Goal: Task Accomplishment & Management: Use online tool/utility

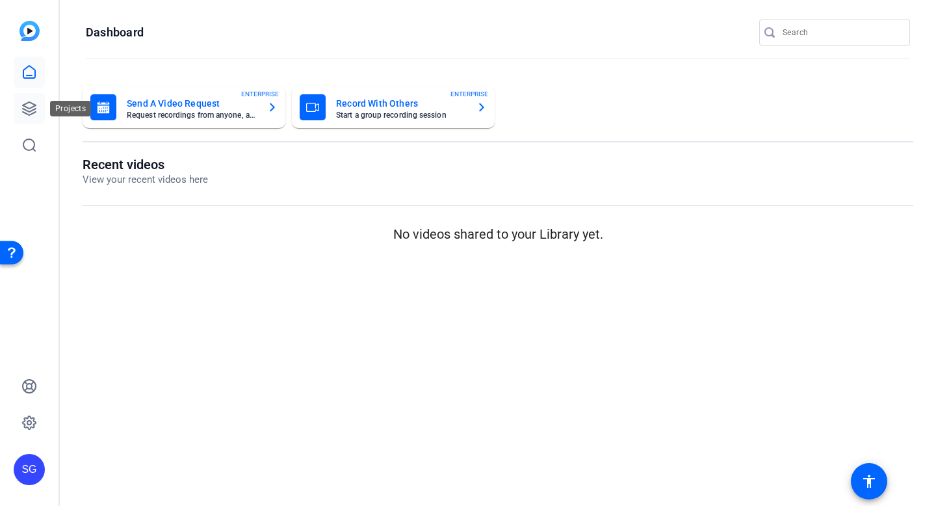
click at [32, 101] on icon at bounding box center [29, 109] width 16 height 16
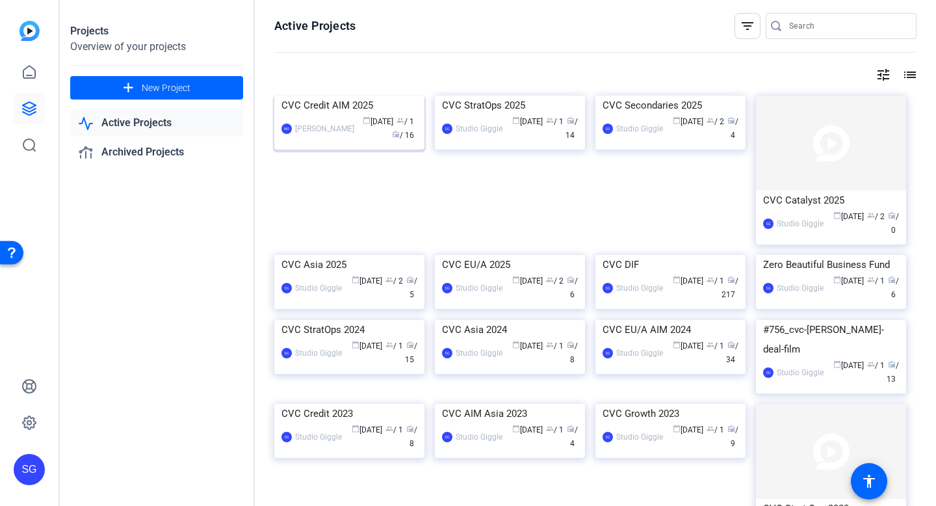
click at [329, 135] on div "[PERSON_NAME]" at bounding box center [324, 128] width 59 height 13
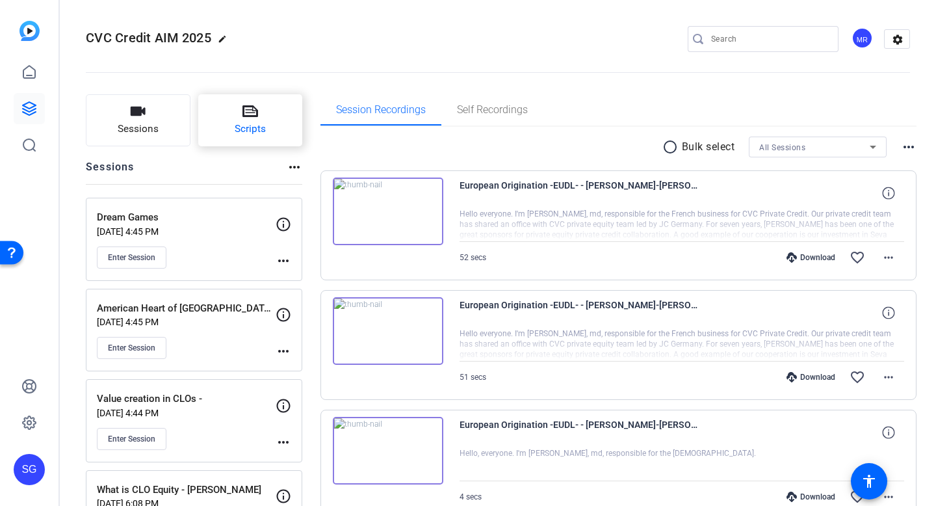
click at [274, 134] on button "Scripts" at bounding box center [250, 120] width 105 height 52
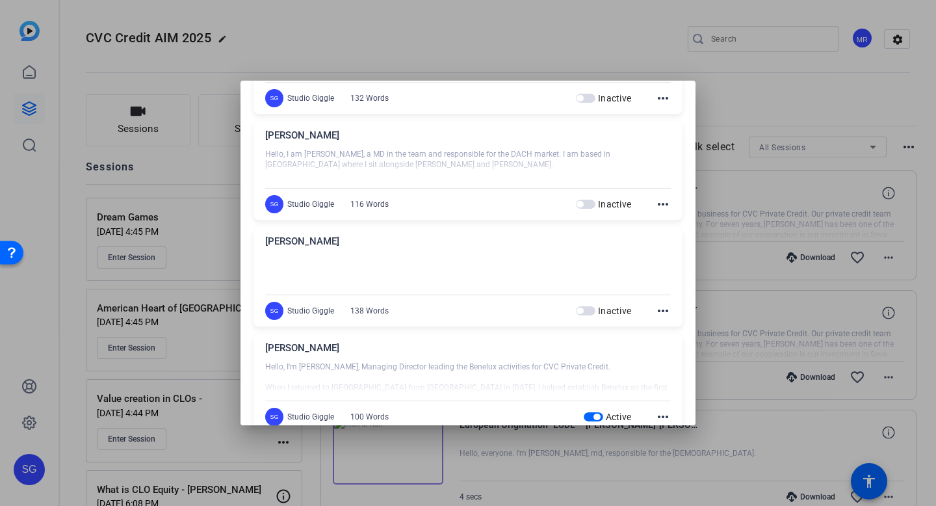
scroll to position [253, 0]
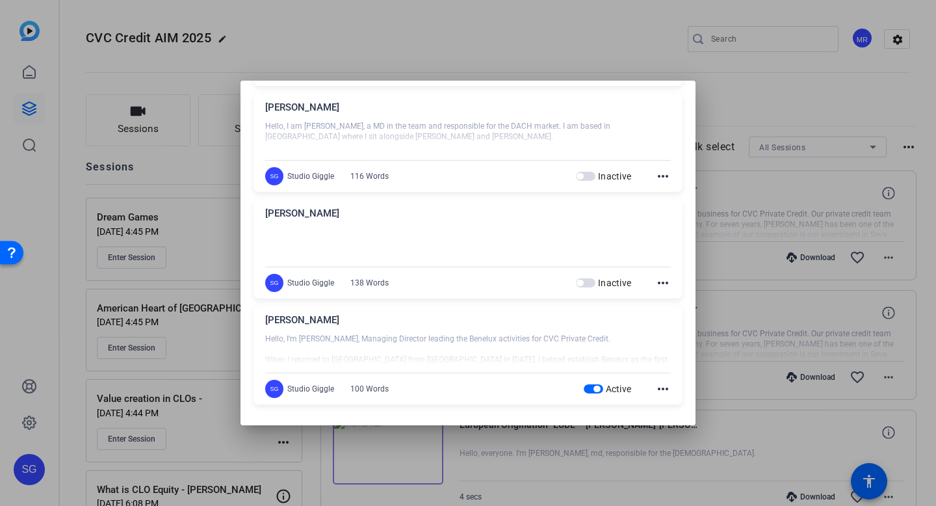
click at [660, 386] on mat-icon "more_horiz" at bounding box center [663, 389] width 16 height 16
click at [695, 409] on span "Edit" at bounding box center [691, 408] width 52 height 16
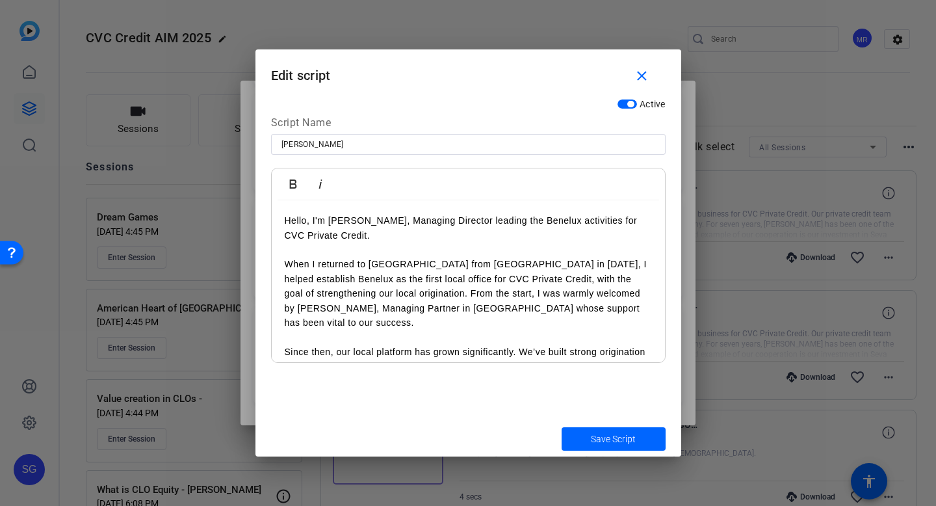
click at [531, 344] on p "Since then, our local platform has grown significantly. We’ve built strong orig…" at bounding box center [468, 366] width 367 height 44
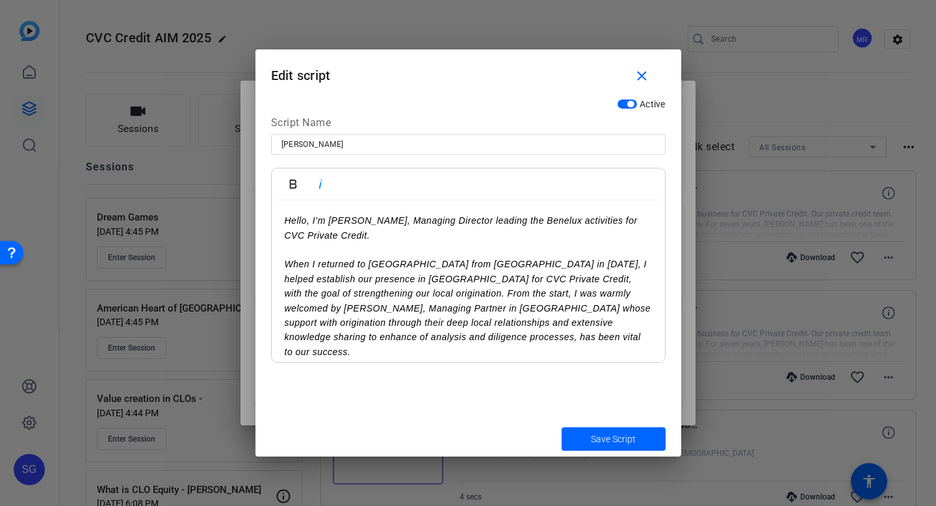
scroll to position [40, 0]
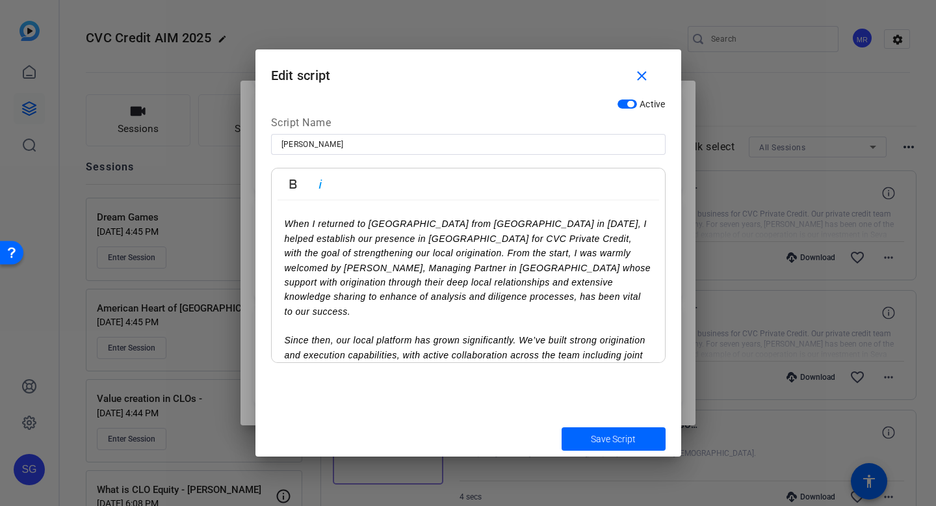
click at [332, 318] on p at bounding box center [468, 325] width 367 height 14
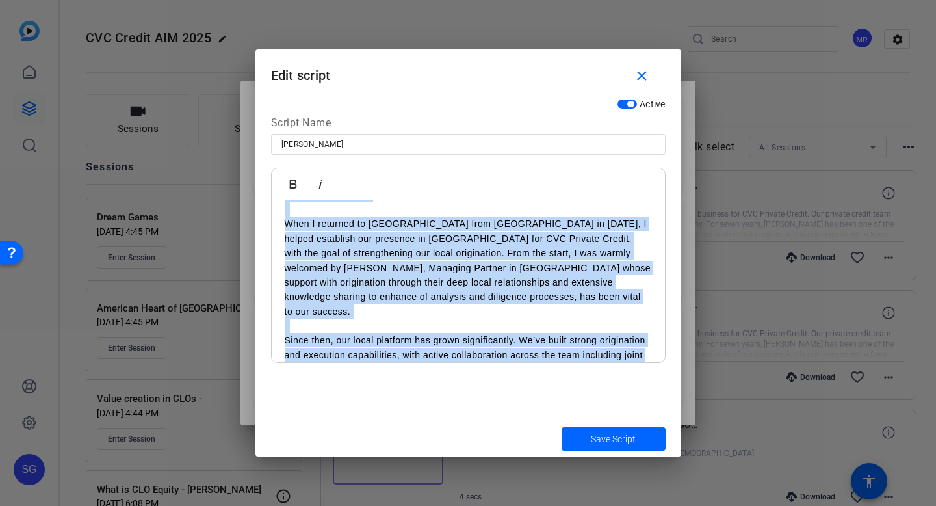
scroll to position [0, 0]
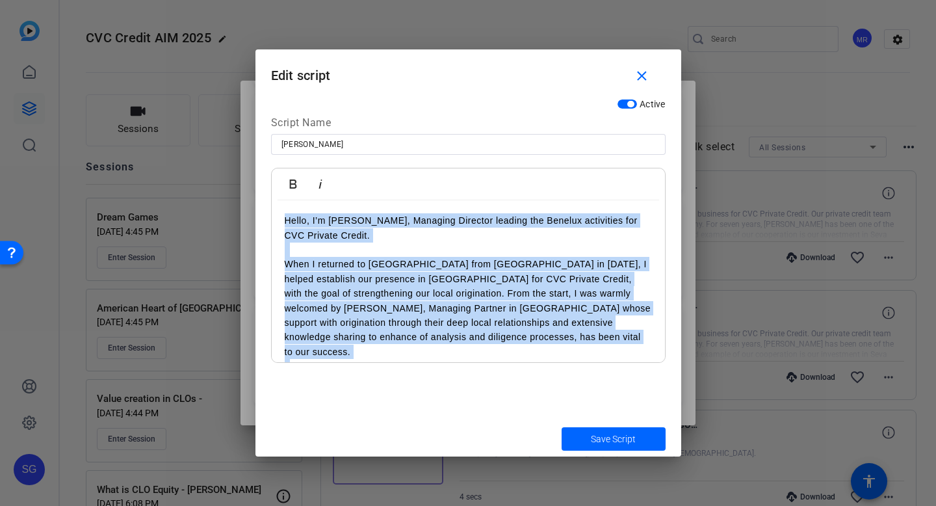
click at [318, 248] on p at bounding box center [468, 249] width 367 height 14
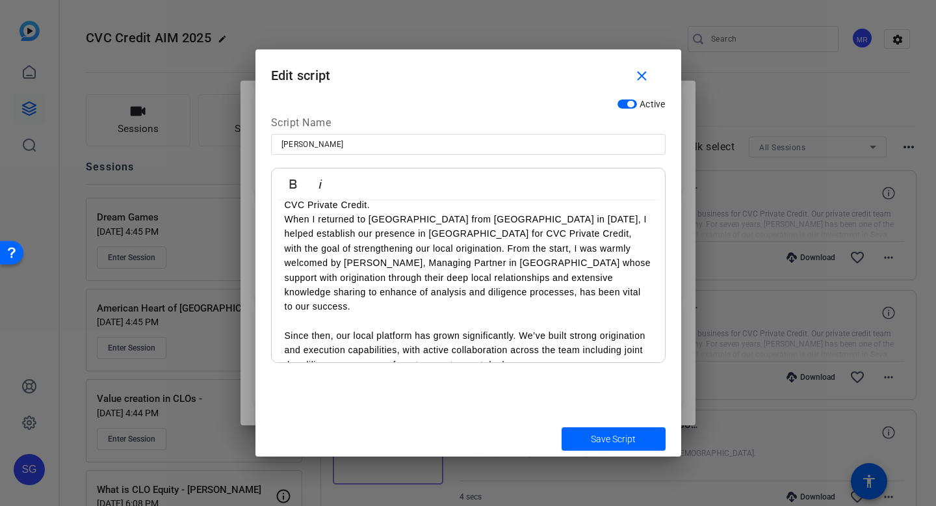
scroll to position [36, 0]
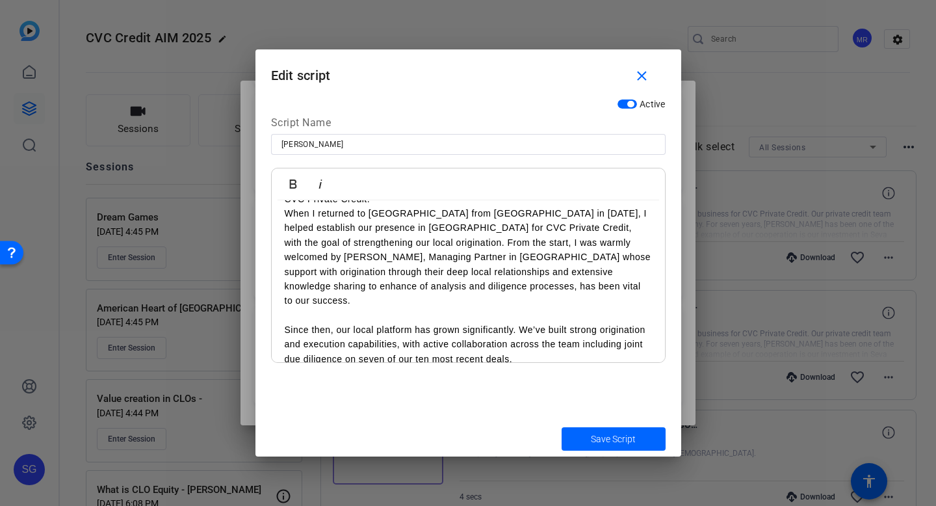
click at [315, 308] on p at bounding box center [468, 315] width 367 height 14
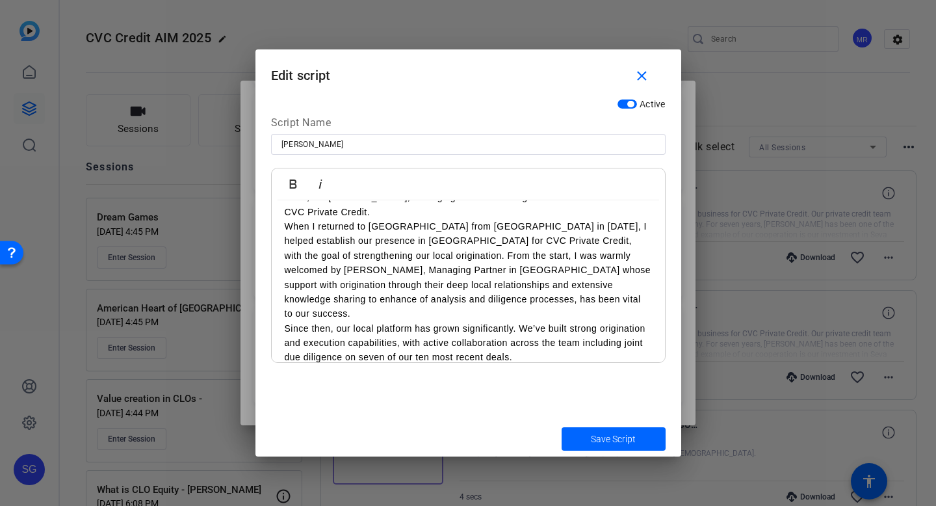
scroll to position [0, 0]
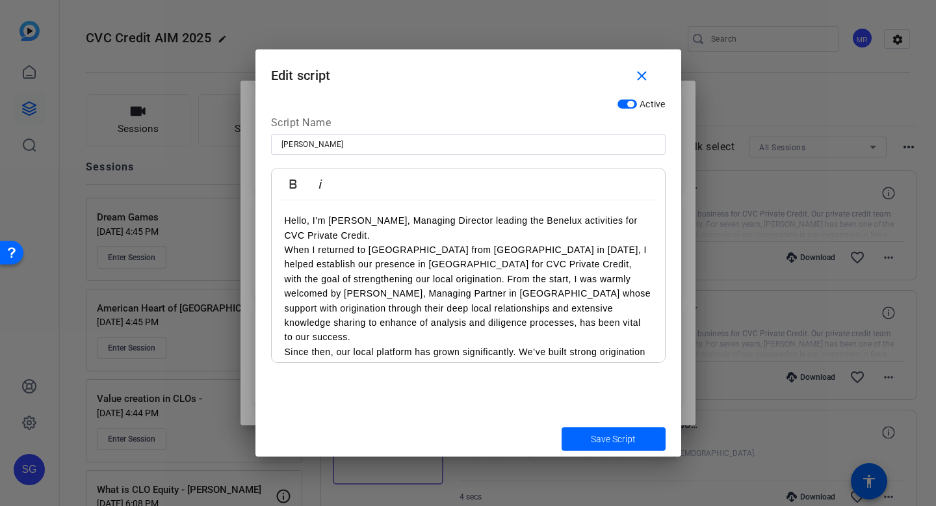
click at [355, 228] on p "Hello, I’m [PERSON_NAME], Managing Director leading the Benelux activities for …" at bounding box center [468, 227] width 367 height 29
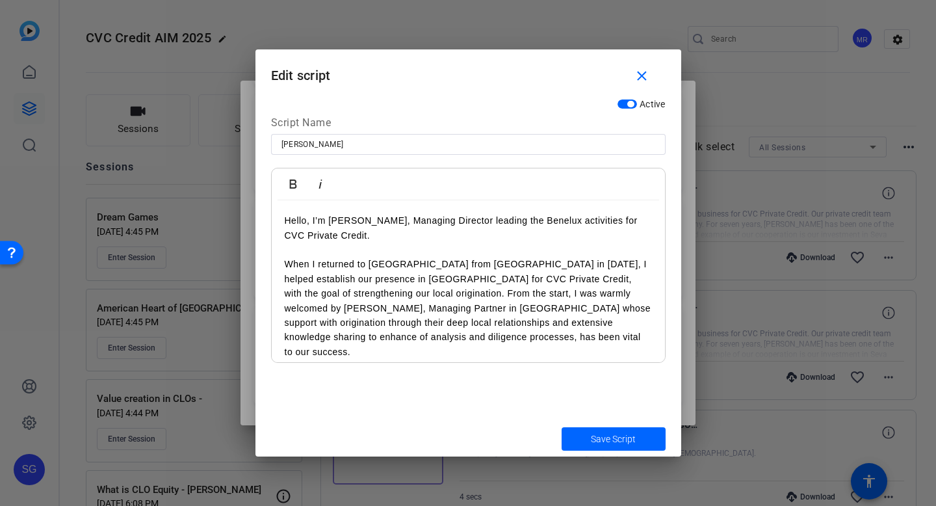
click at [416, 343] on p "When I returned to [GEOGRAPHIC_DATA] from [GEOGRAPHIC_DATA] in [DATE], I helped…" at bounding box center [468, 308] width 367 height 102
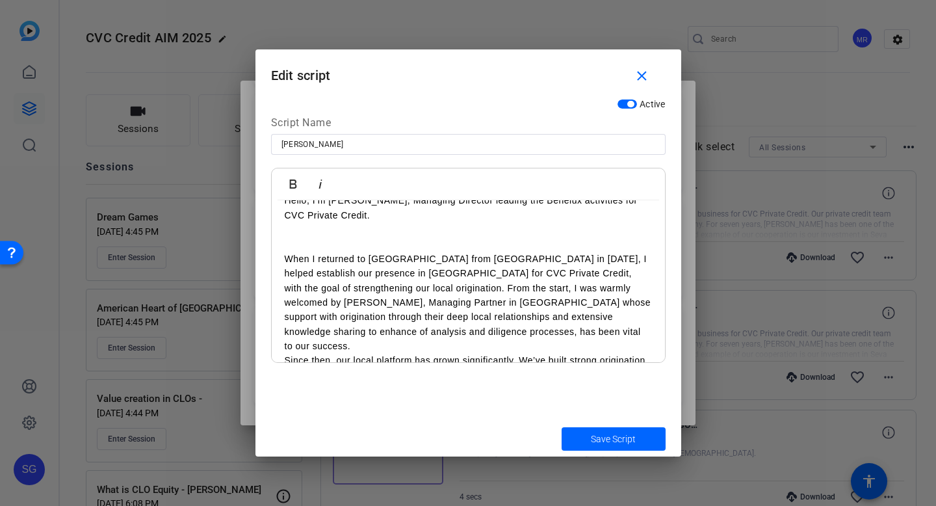
scroll to position [22, 0]
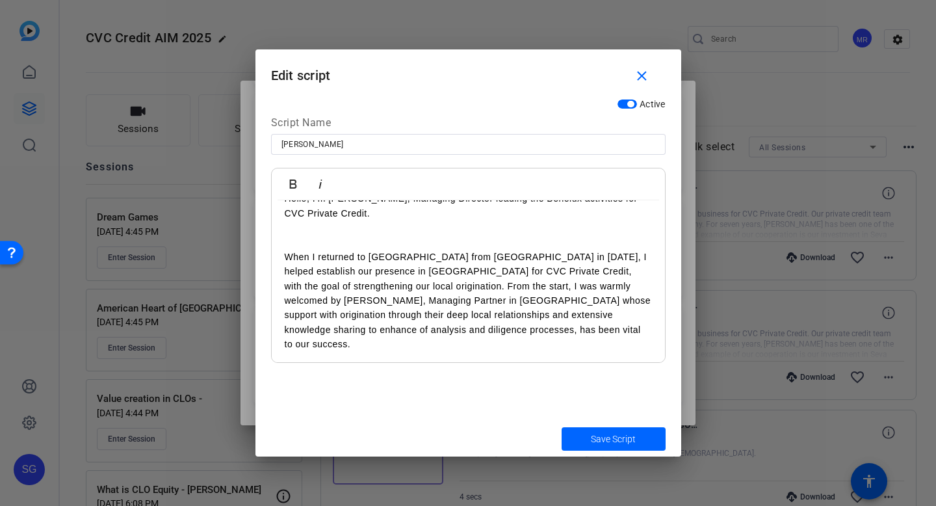
click at [327, 242] on p at bounding box center [468, 242] width 367 height 14
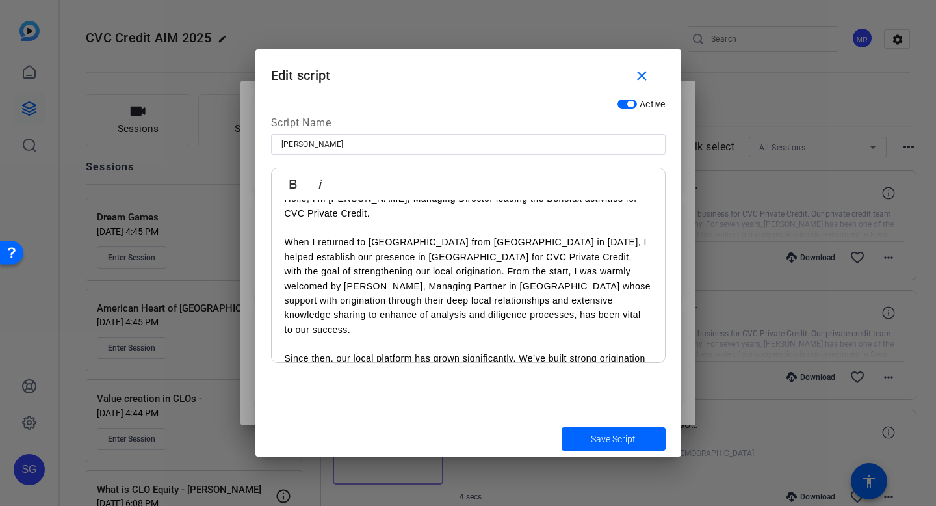
scroll to position [0, 0]
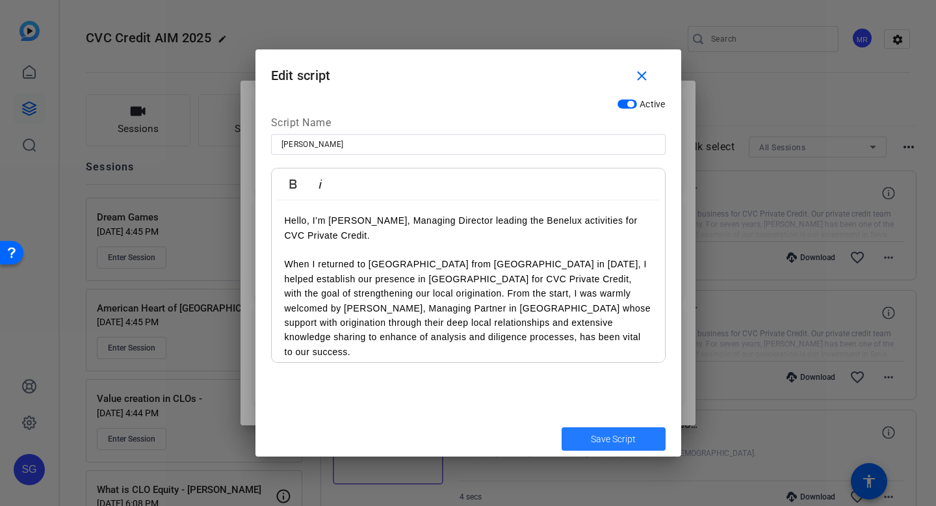
click at [629, 439] on span "Save Script" at bounding box center [613, 439] width 45 height 14
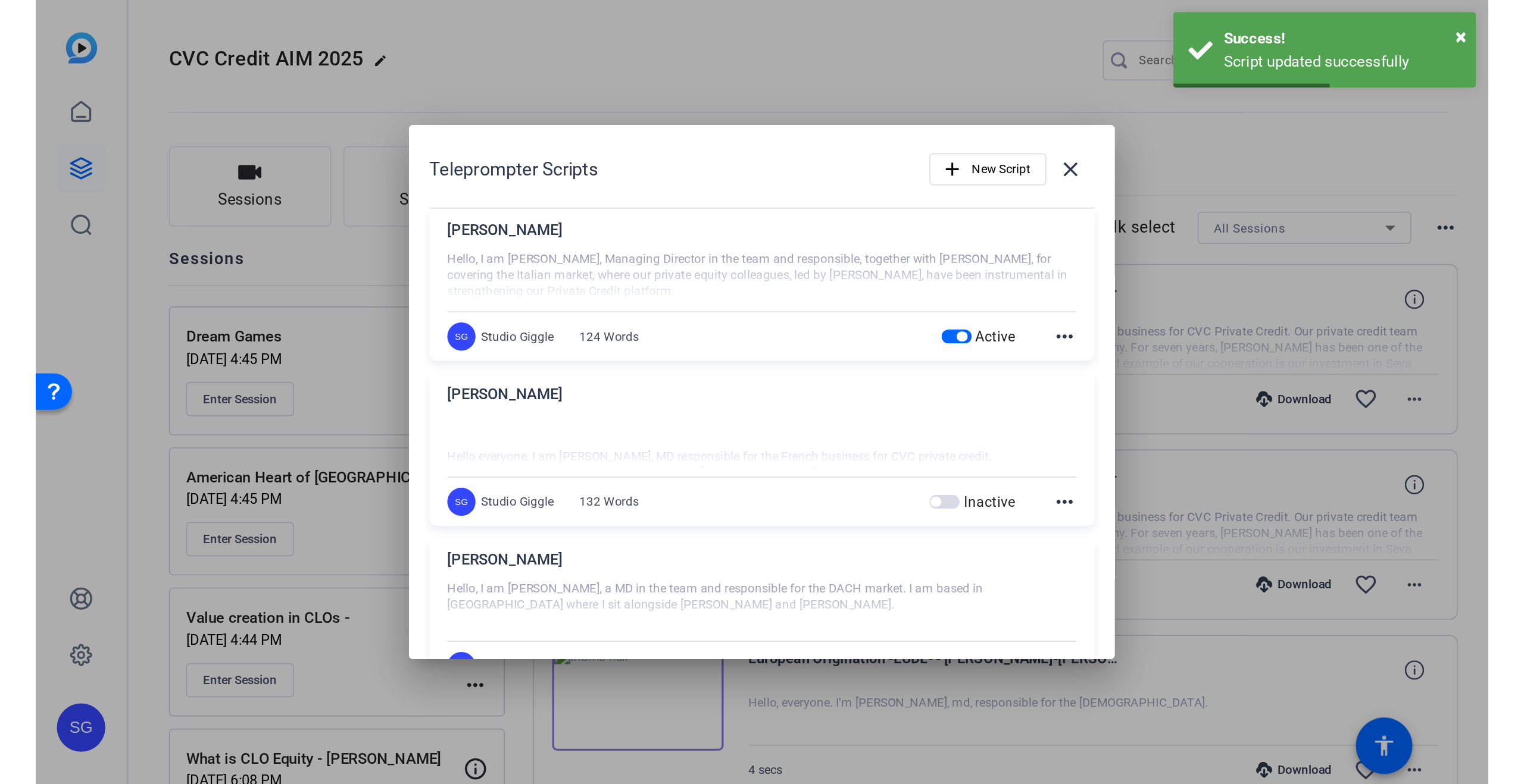
scroll to position [232, 0]
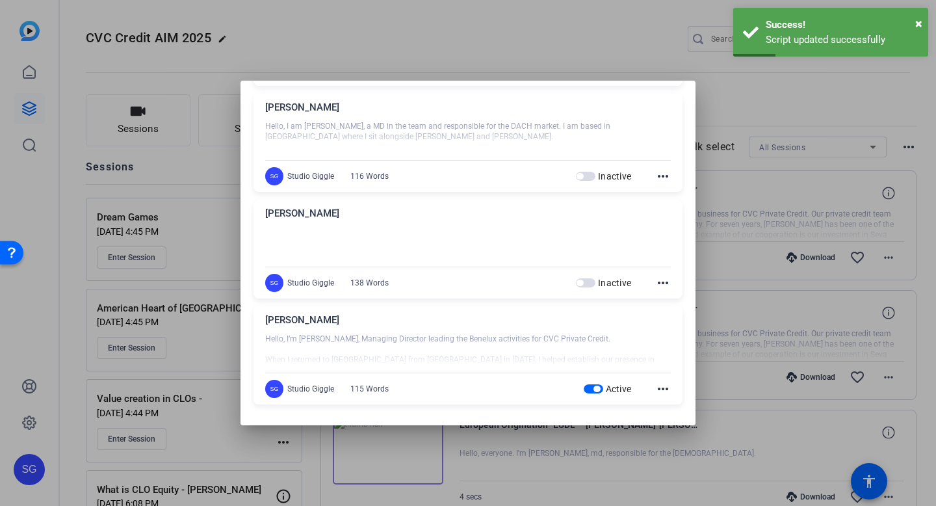
click at [751, 120] on div at bounding box center [468, 253] width 936 height 506
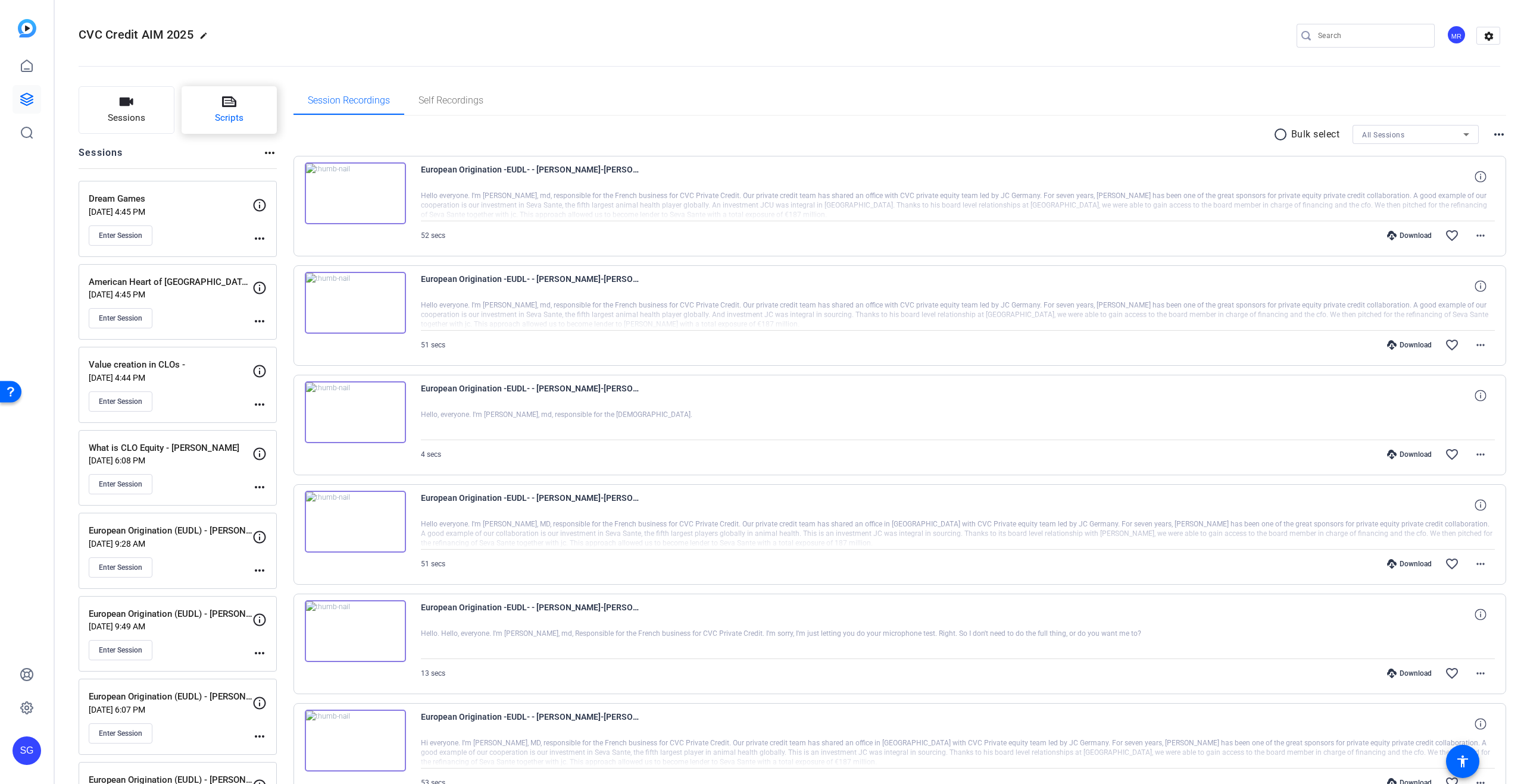
click at [252, 103] on button "Scripts" at bounding box center [229, 110] width 96 height 48
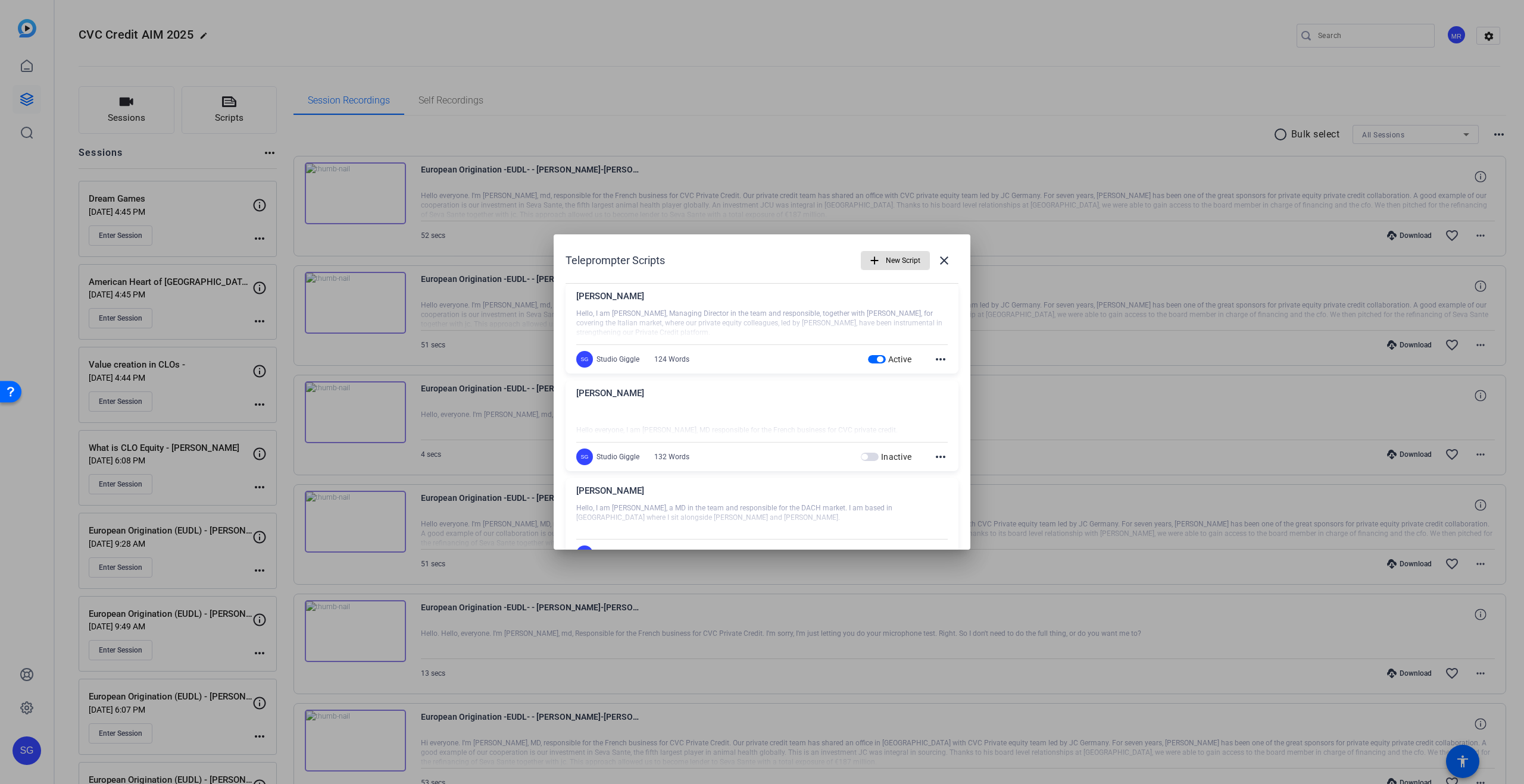
click at [857, 271] on span "button" at bounding box center [895, 260] width 68 height 28
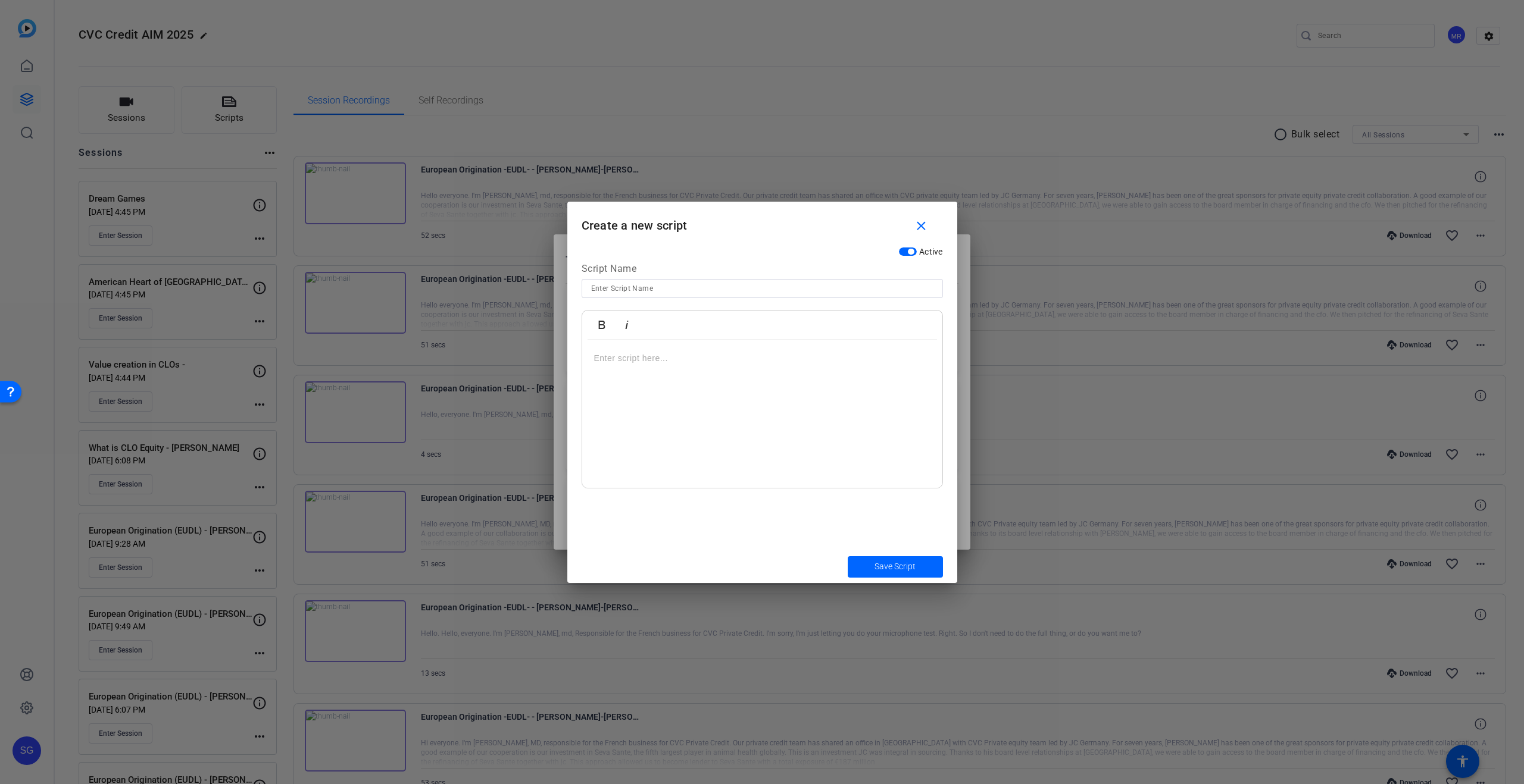
click at [806, 292] on input at bounding box center [762, 289] width 343 height 15
click at [730, 378] on div at bounding box center [762, 414] width 360 height 148
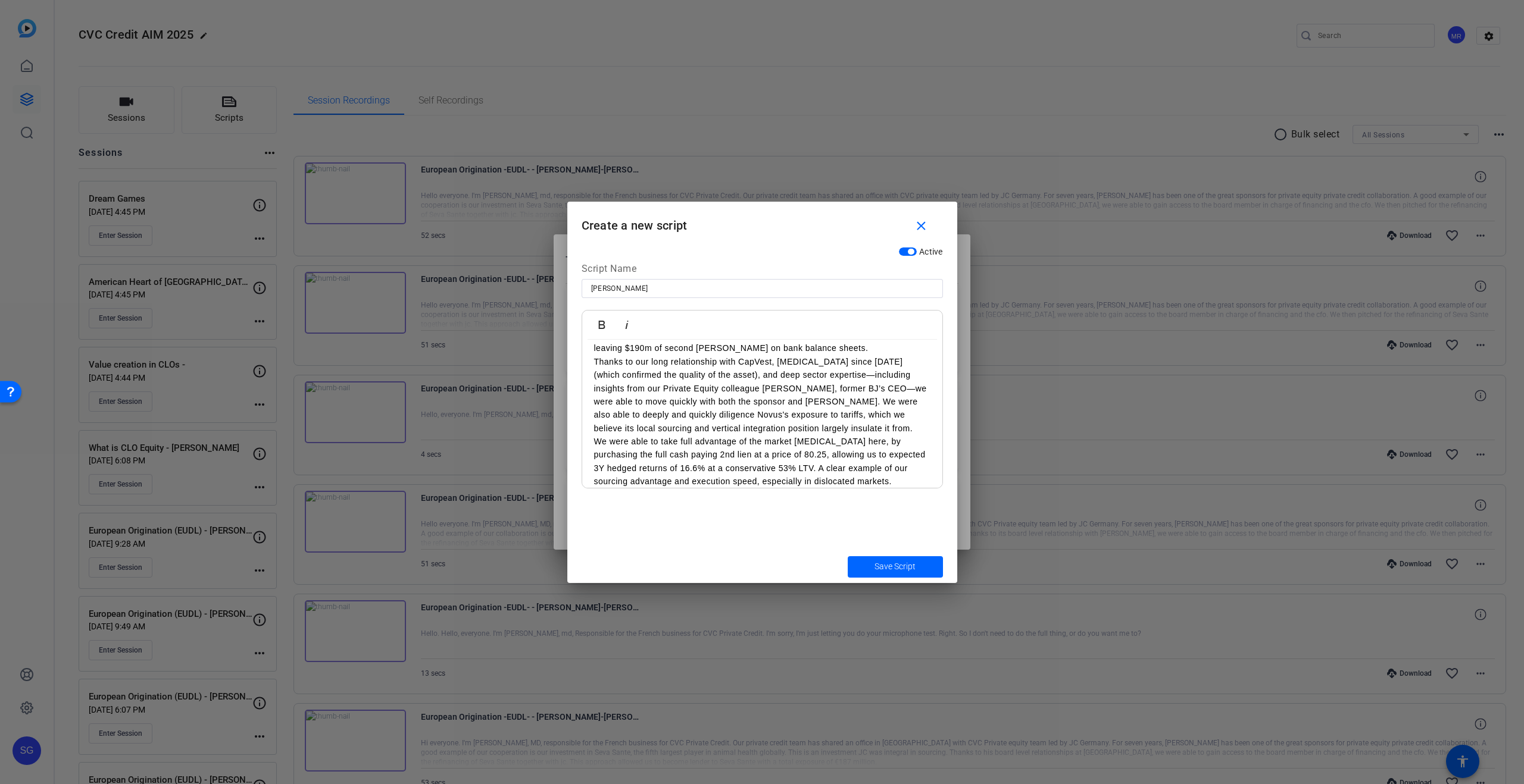
scroll to position [0, 0]
click at [857, 383] on p "Hi everyone, I’m [PERSON_NAME], Managing Director on the Private Credit Team. I…" at bounding box center [762, 372] width 336 height 40
click at [691, 293] on input "[PERSON_NAME]" at bounding box center [762, 289] width 343 height 15
drag, startPoint x: 588, startPoint y: 289, endPoint x: 655, endPoint y: 297, distance: 67.5
click at [595, 289] on div "Novus Food - [PERSON_NAME]" at bounding box center [762, 289] width 361 height 19
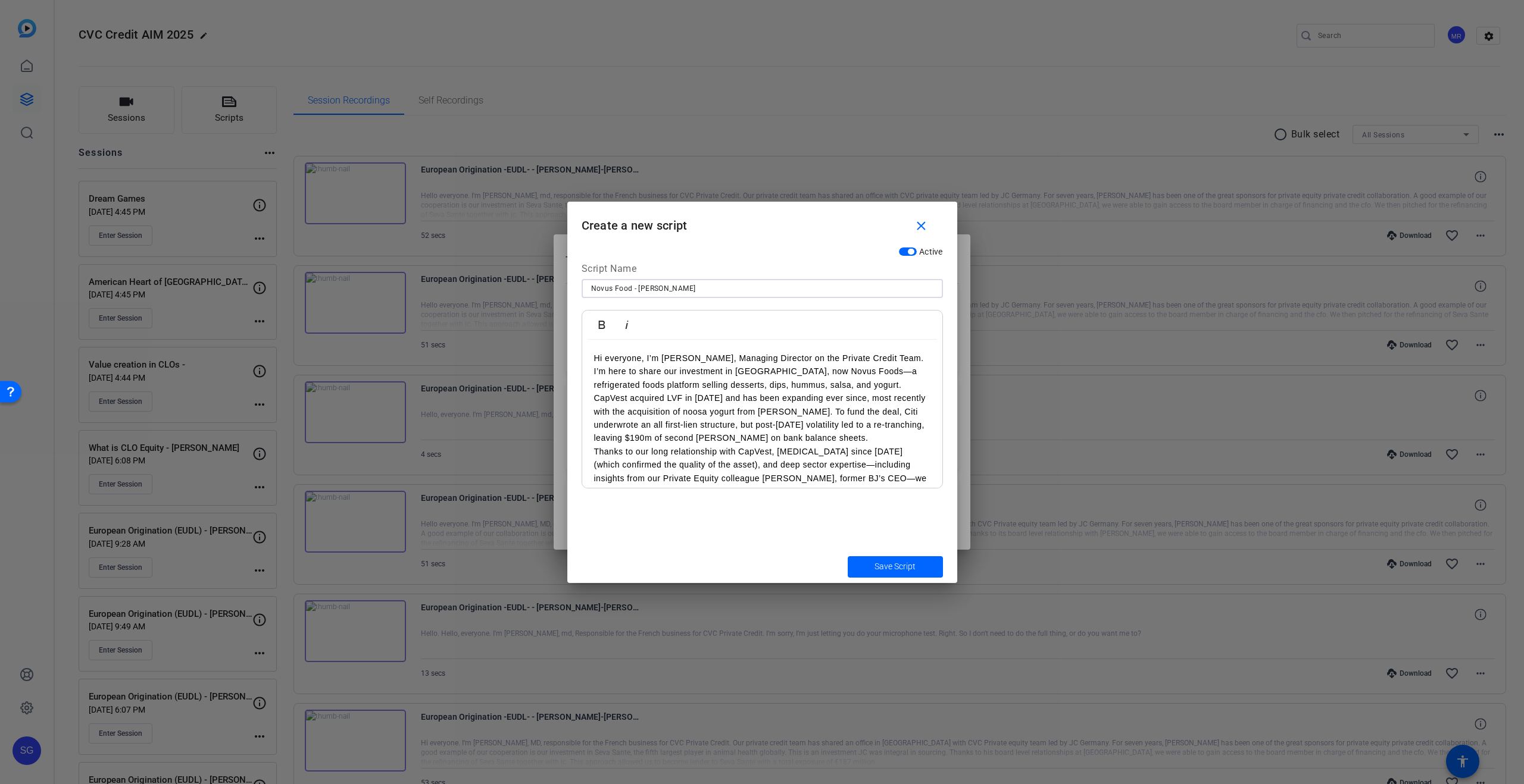
drag, startPoint x: 592, startPoint y: 288, endPoint x: 684, endPoint y: 294, distance: 92.2
click at [592, 288] on input "Novus Food - [PERSON_NAME]" at bounding box center [762, 289] width 343 height 15
type input "Capital Solutions - Novus Food - [PERSON_NAME]"
click at [666, 371] on p "Hi everyone, I’m [PERSON_NAME], Managing Director on the Private Credit Team. I…" at bounding box center [762, 372] width 336 height 40
click at [857, 381] on p "Hi everyone, I’m [PERSON_NAME], Managing Director on the Private Credit Team. I…" at bounding box center [762, 372] width 336 height 40
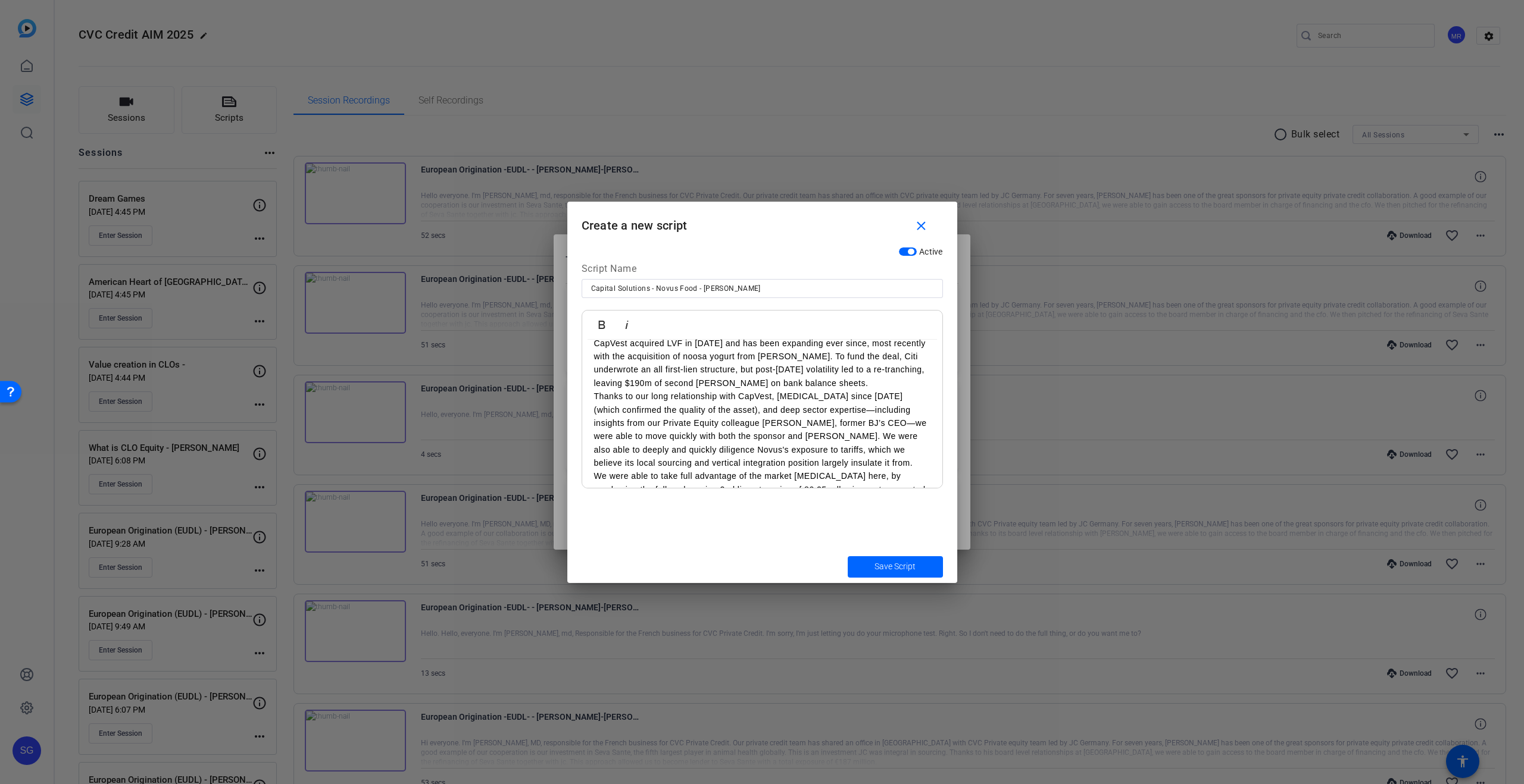
scroll to position [71, 0]
click at [857, 383] on p "CapVest acquired LVF in [DATE] and has been expanding ever since, most recently…" at bounding box center [762, 362] width 336 height 53
click at [816, 412] on p "Thanks to our long relationship with CapVest, [MEDICAL_DATA] since [DATE] (whic…" at bounding box center [762, 384] width 336 height 80
drag, startPoint x: 862, startPoint y: 377, endPoint x: 868, endPoint y: 380, distance: 6.7
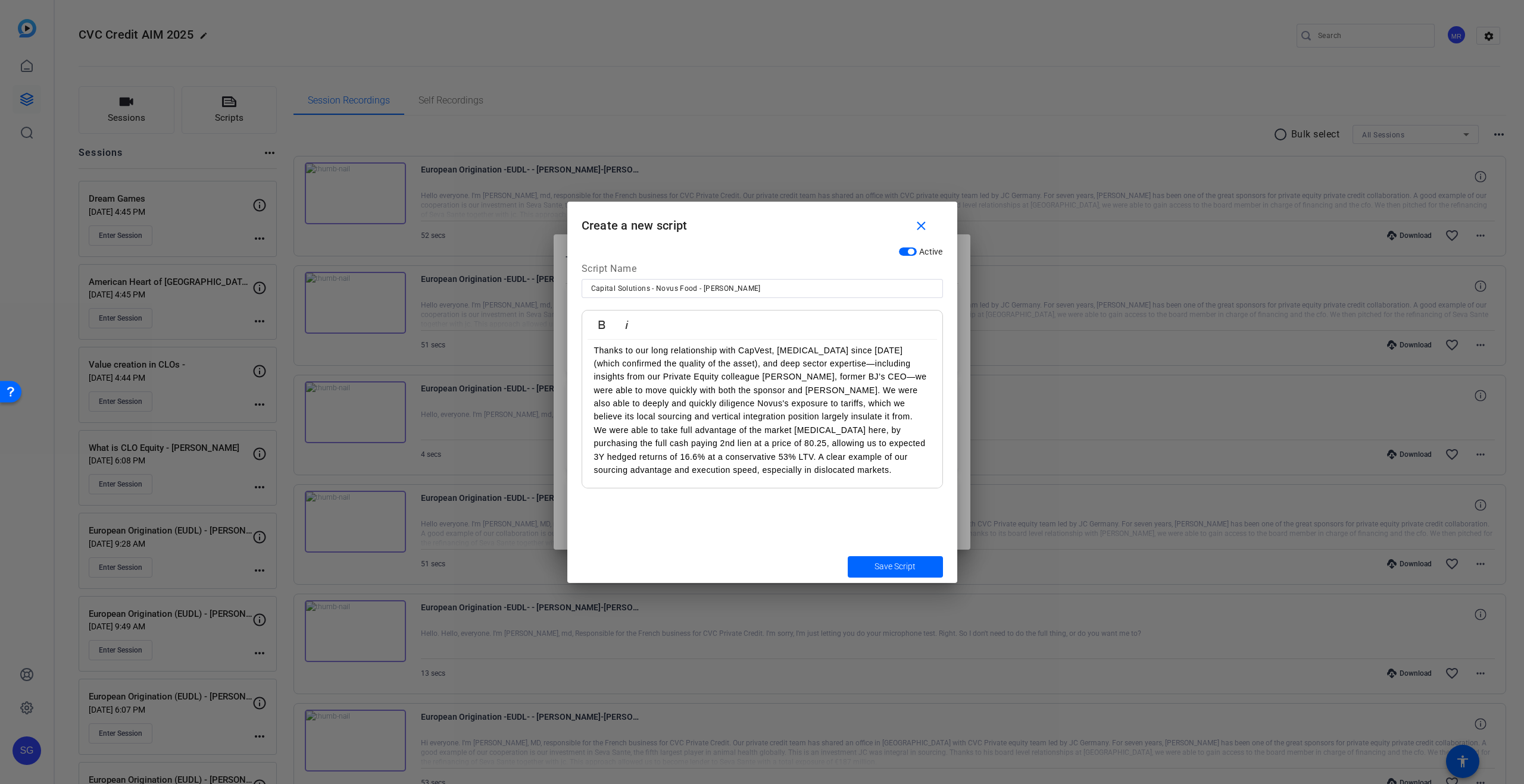
click at [857, 377] on p "Thanks to our long relationship with CapVest, [MEDICAL_DATA] since [DATE] (whic…" at bounding box center [762, 384] width 336 height 80
drag, startPoint x: 783, startPoint y: 388, endPoint x: 808, endPoint y: 396, distance: 26.2
click at [783, 388] on p "Thanks to our long relationship with CapVest, [MEDICAL_DATA] since [DATE] (whic…" at bounding box center [762, 384] width 336 height 80
click at [771, 454] on p "We were able to take full advantage of the market [MEDICAL_DATA] here, by purch…" at bounding box center [762, 451] width 336 height 53
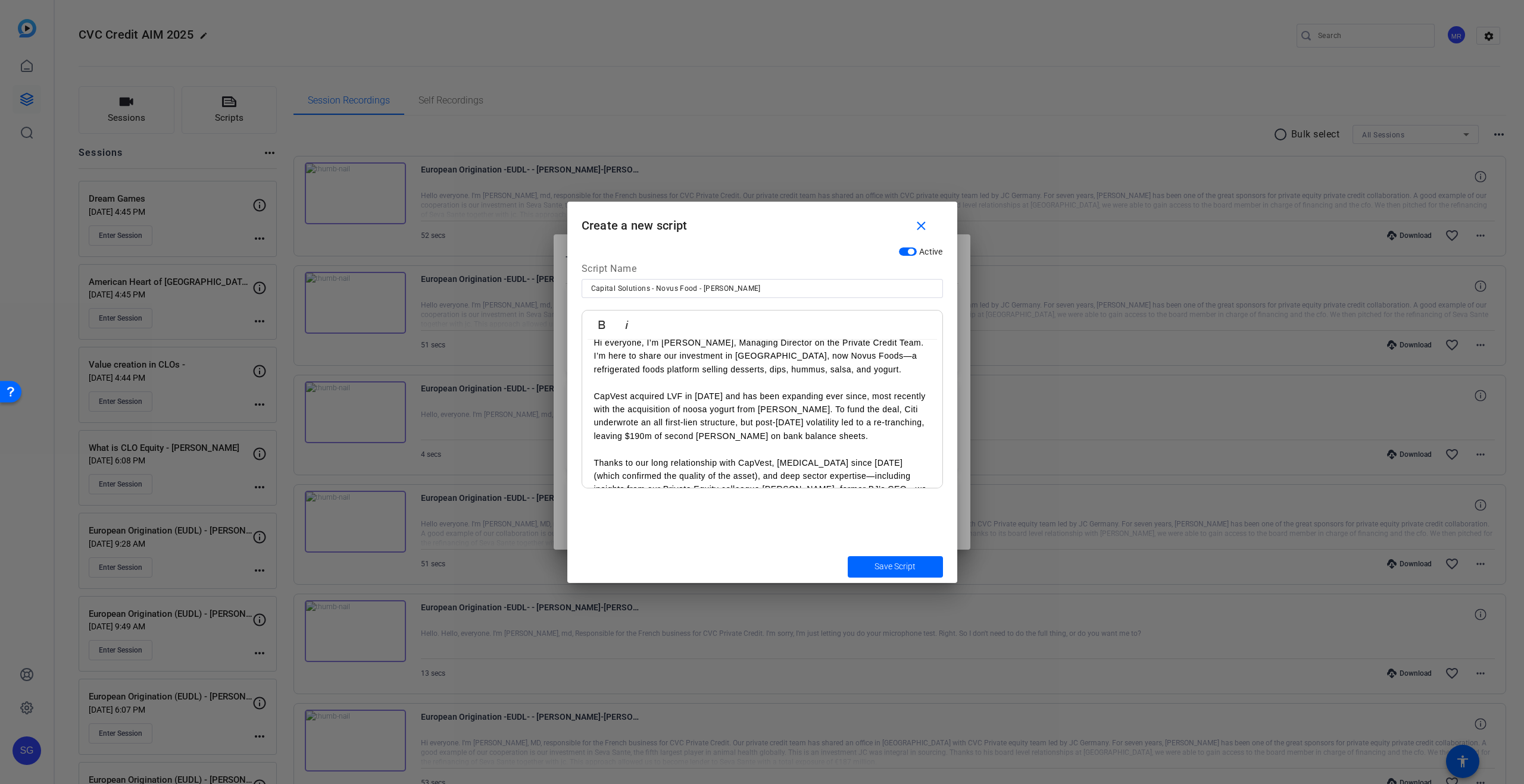
scroll to position [0, 0]
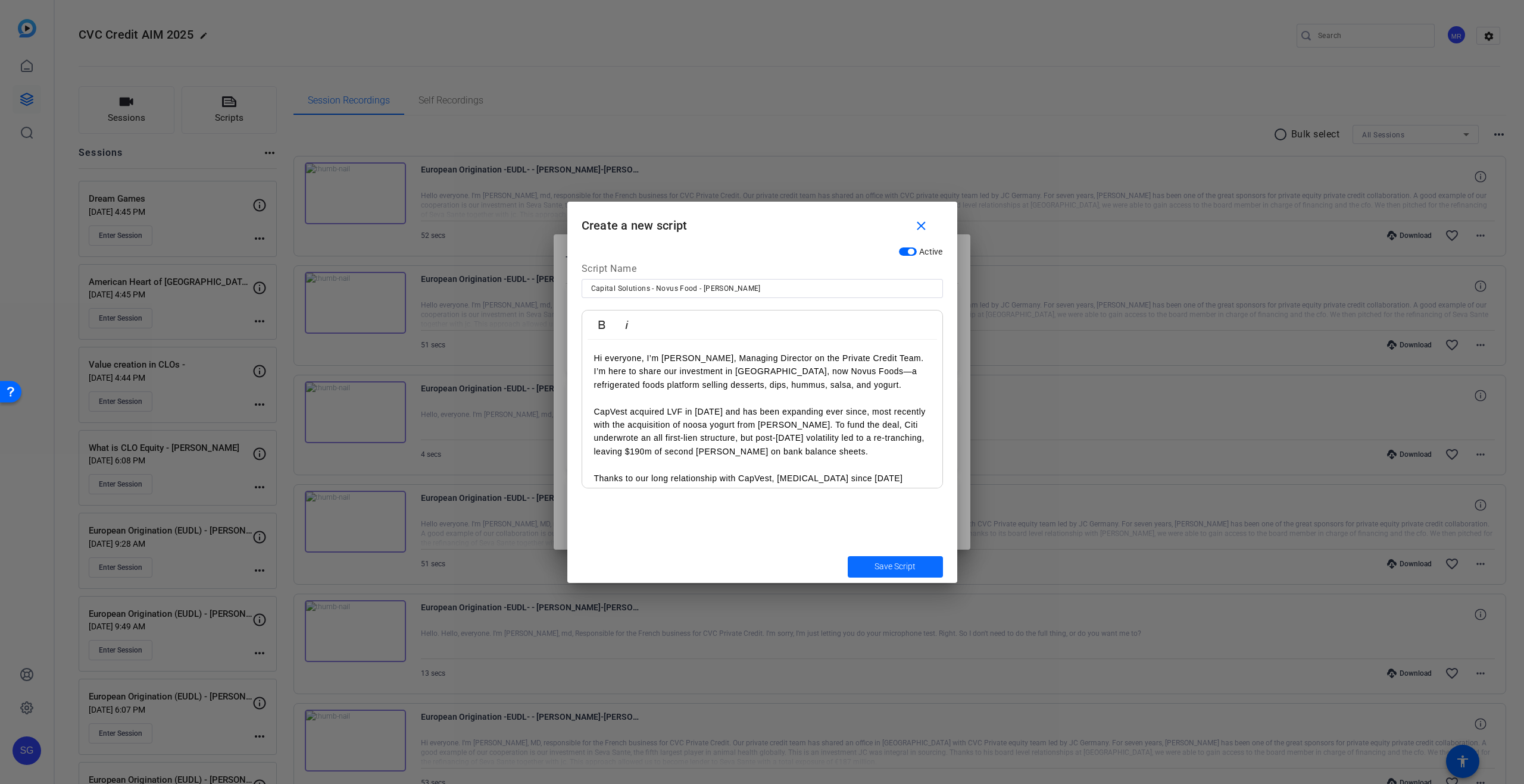
click at [857, 463] on span "Save Script" at bounding box center [894, 567] width 41 height 13
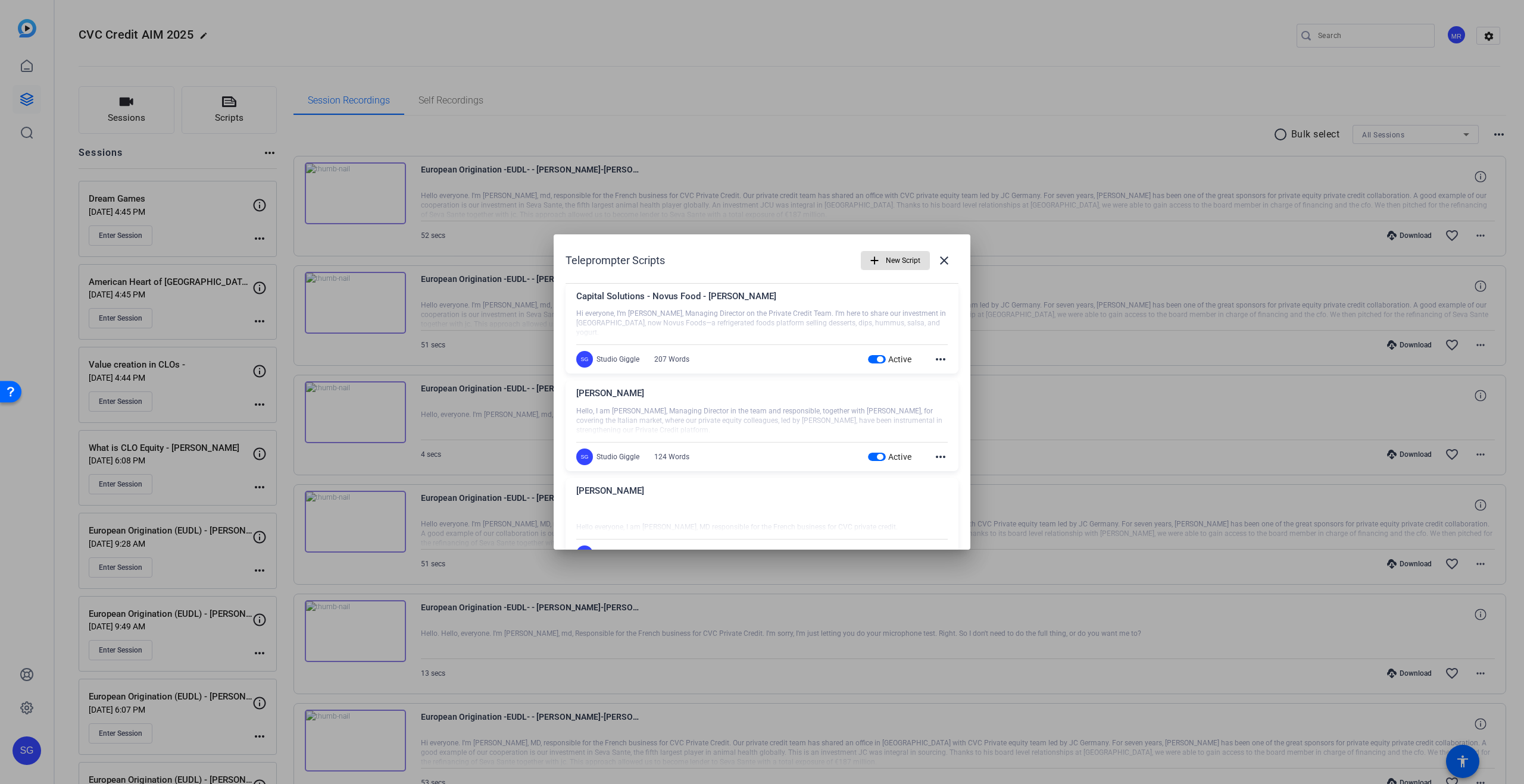
drag, startPoint x: 938, startPoint y: 256, endPoint x: 632, endPoint y: 297, distance: 308.7
click at [857, 256] on mat-icon "close" at bounding box center [945, 261] width 15 height 15
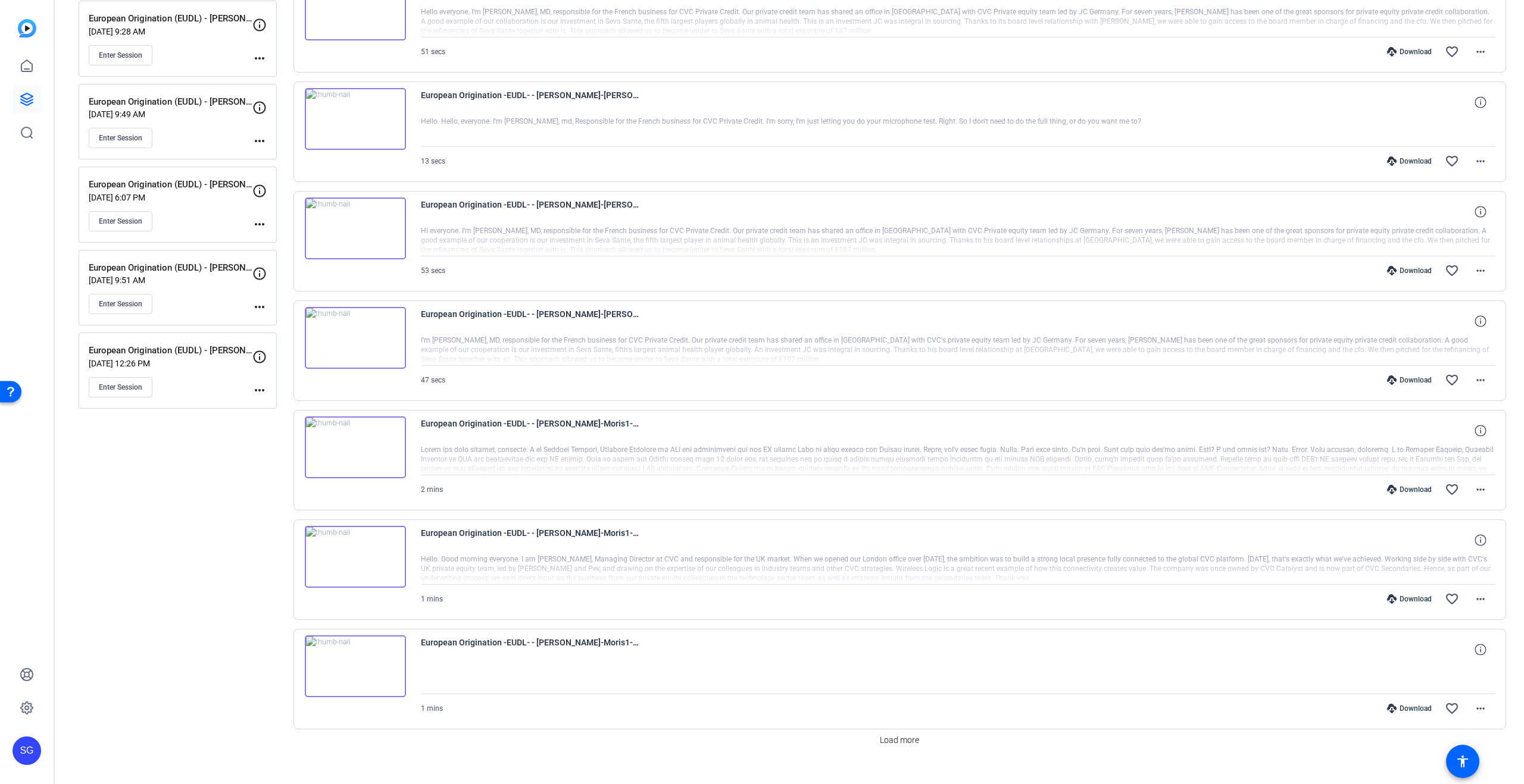
scroll to position [524, 0]
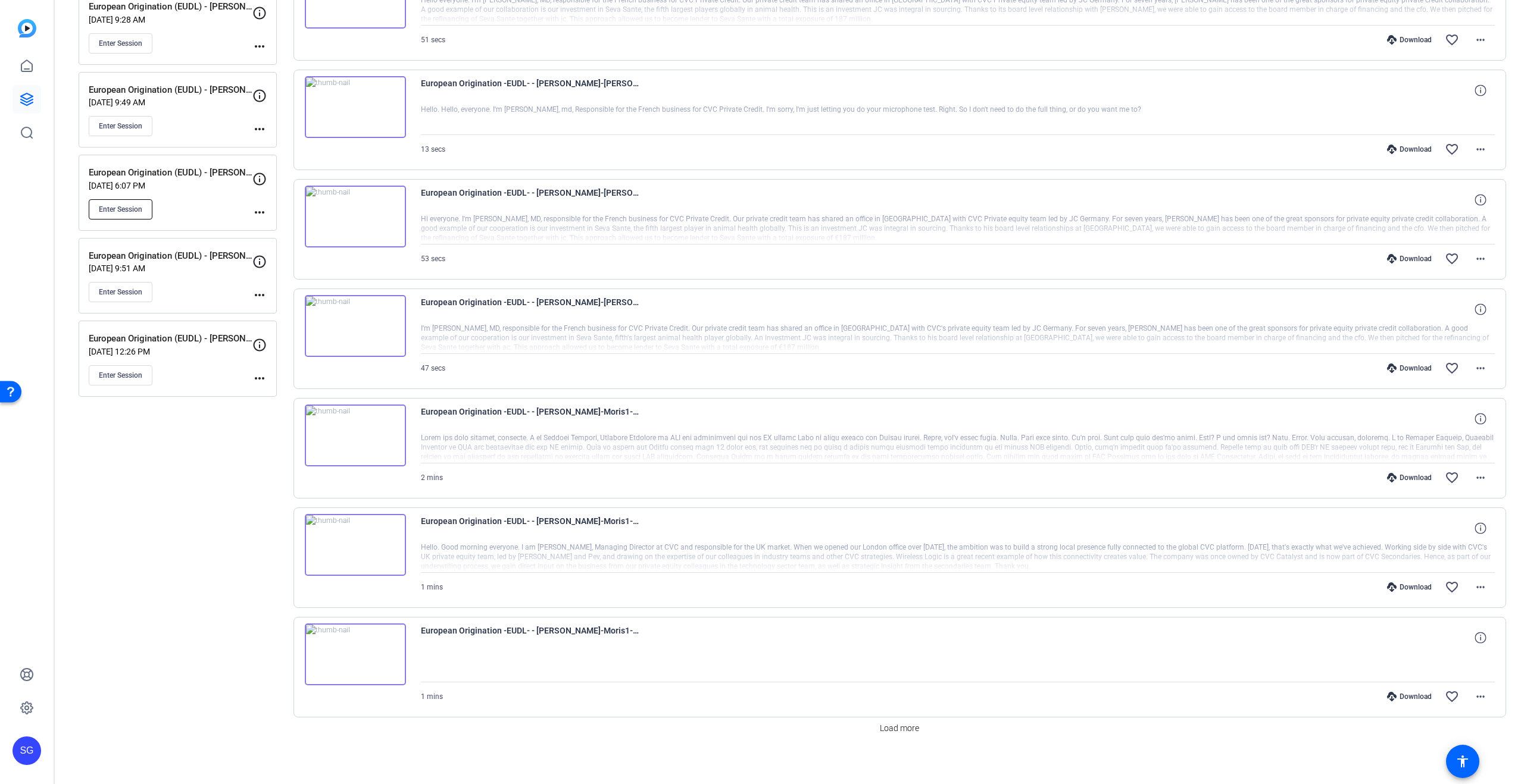
click at [120, 216] on button "Enter Session" at bounding box center [121, 210] width 64 height 20
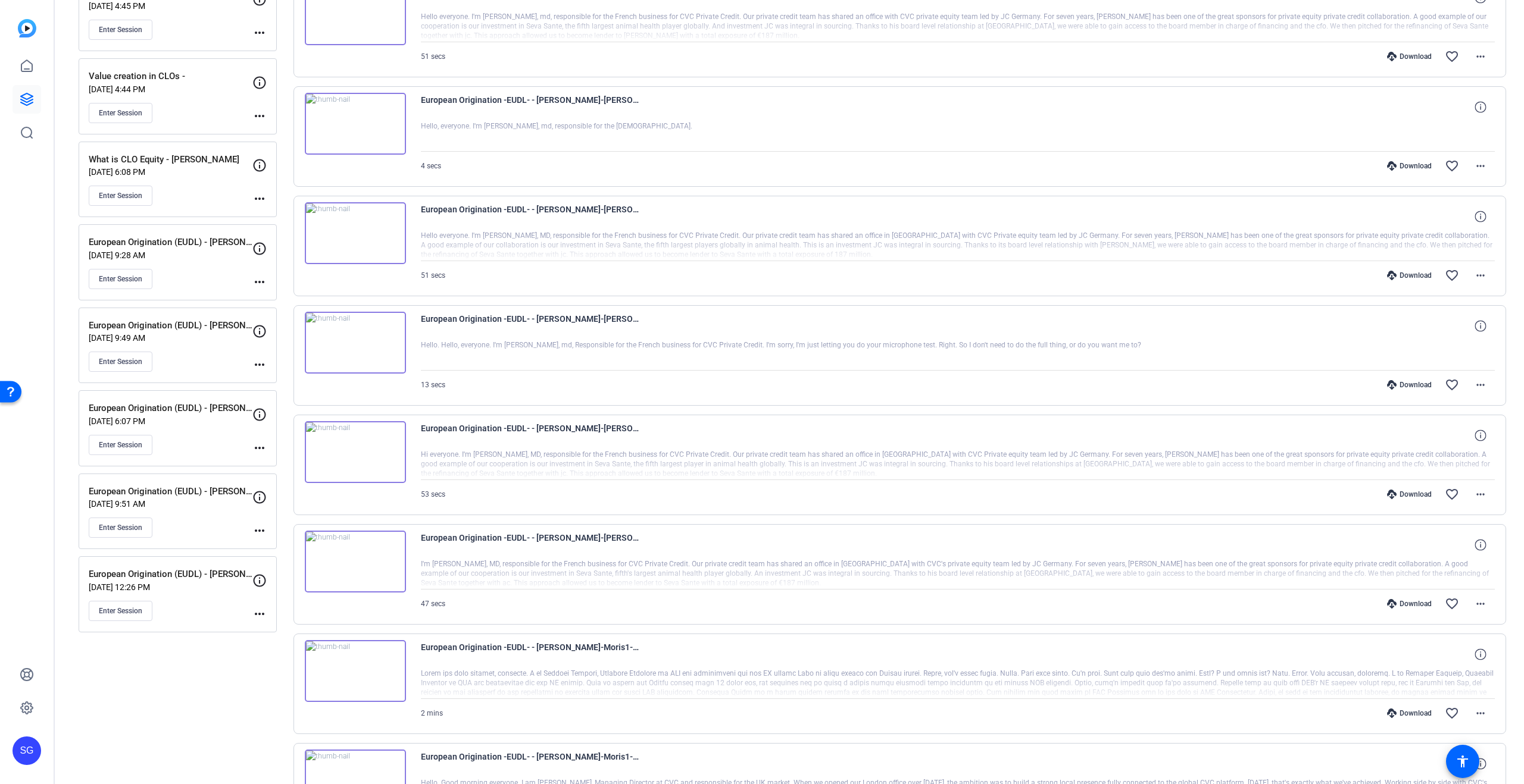
scroll to position [283, 0]
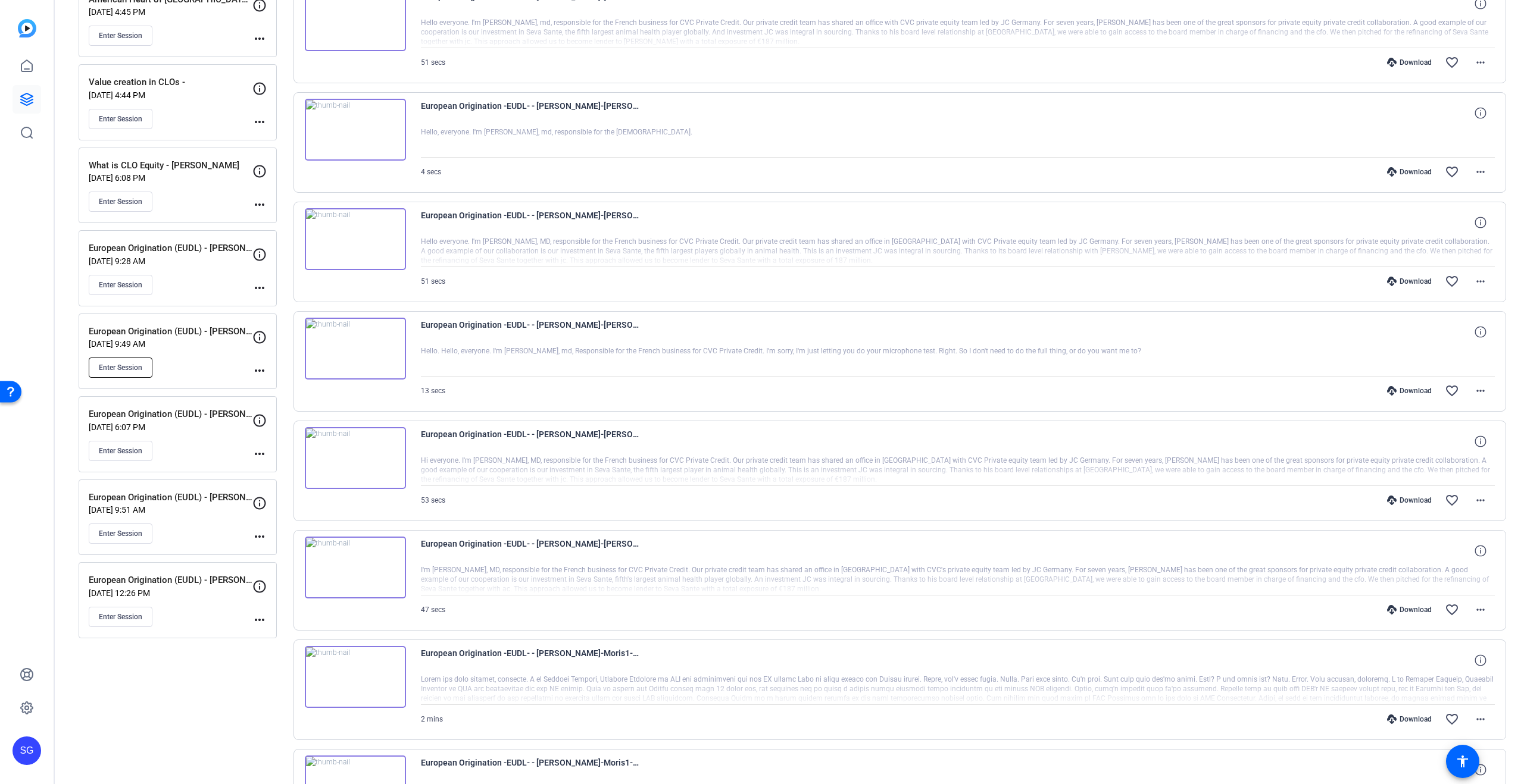
click at [116, 366] on span "Enter Session" at bounding box center [120, 367] width 43 height 9
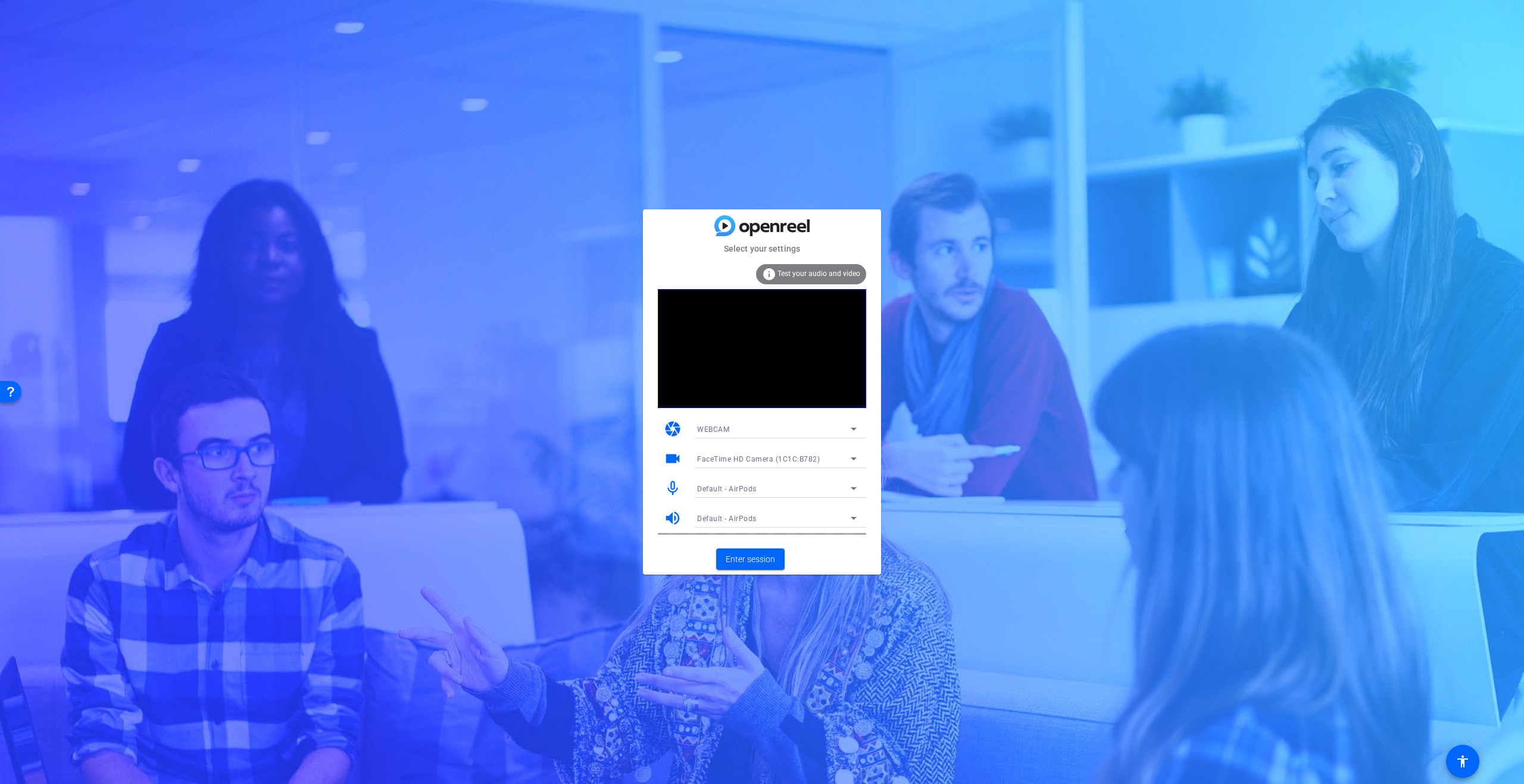
click at [807, 455] on span "FaceTime HD Camera (1C1C:B782)" at bounding box center [759, 459] width 123 height 8
click at [784, 494] on mat-option "HD Pro Webcam C920 (046d:08e5)" at bounding box center [776, 501] width 179 height 19
click at [766, 551] on span at bounding box center [751, 559] width 69 height 28
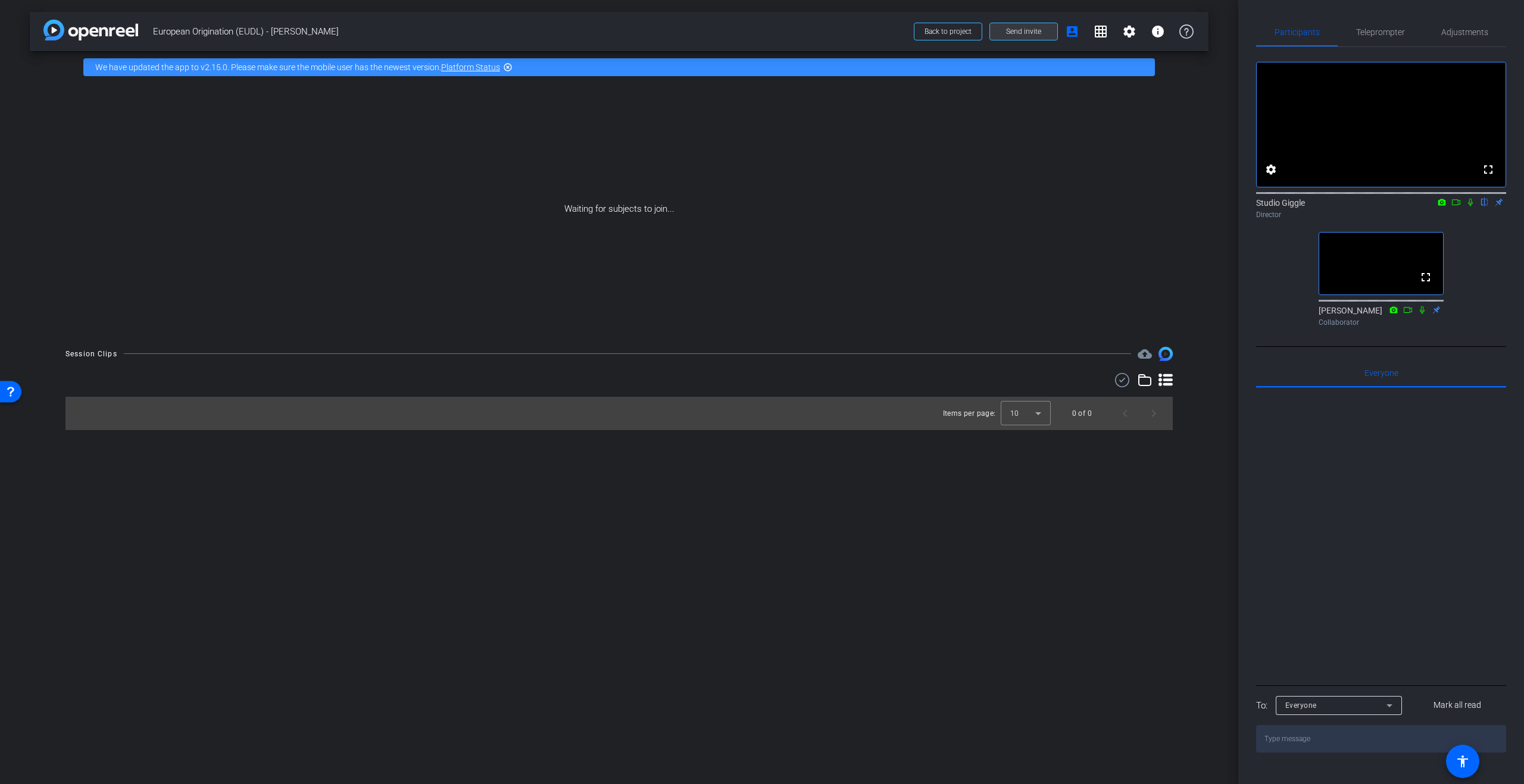
click at [1015, 30] on span "Send invite" at bounding box center [1024, 31] width 35 height 9
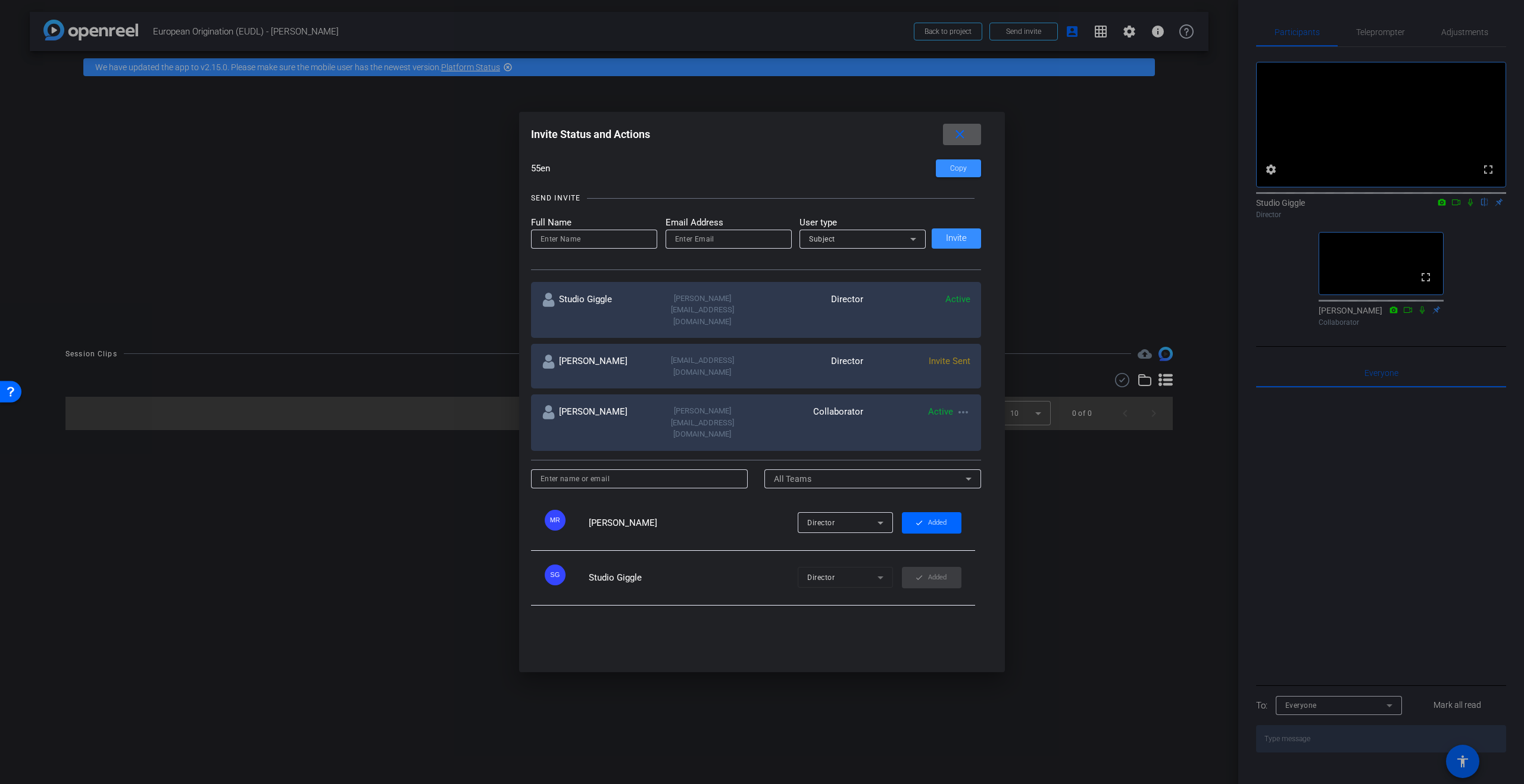
scroll to position [107, 0]
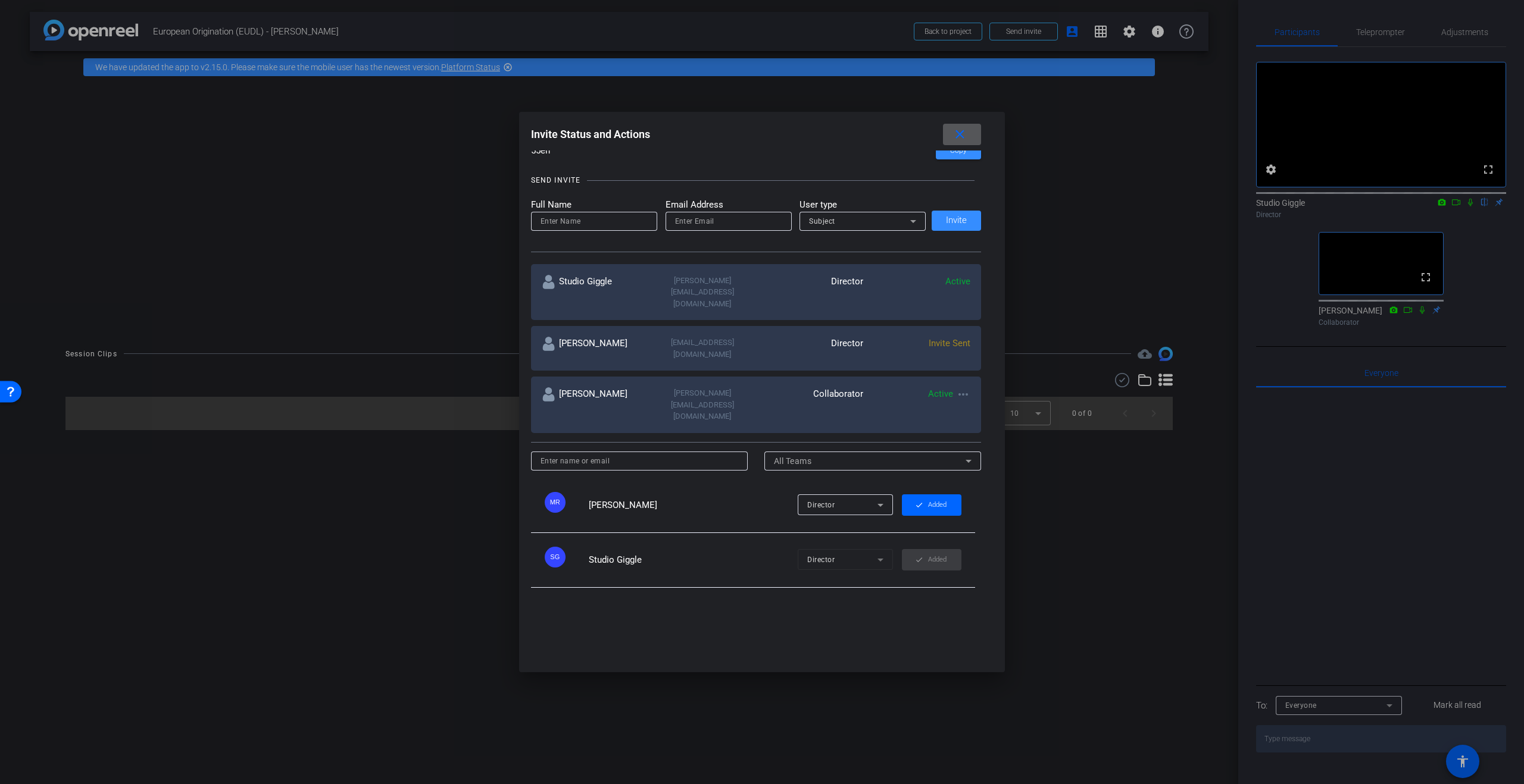
click at [695, 454] on input at bounding box center [640, 462] width 198 height 15
type input "Danielle Shaffer"
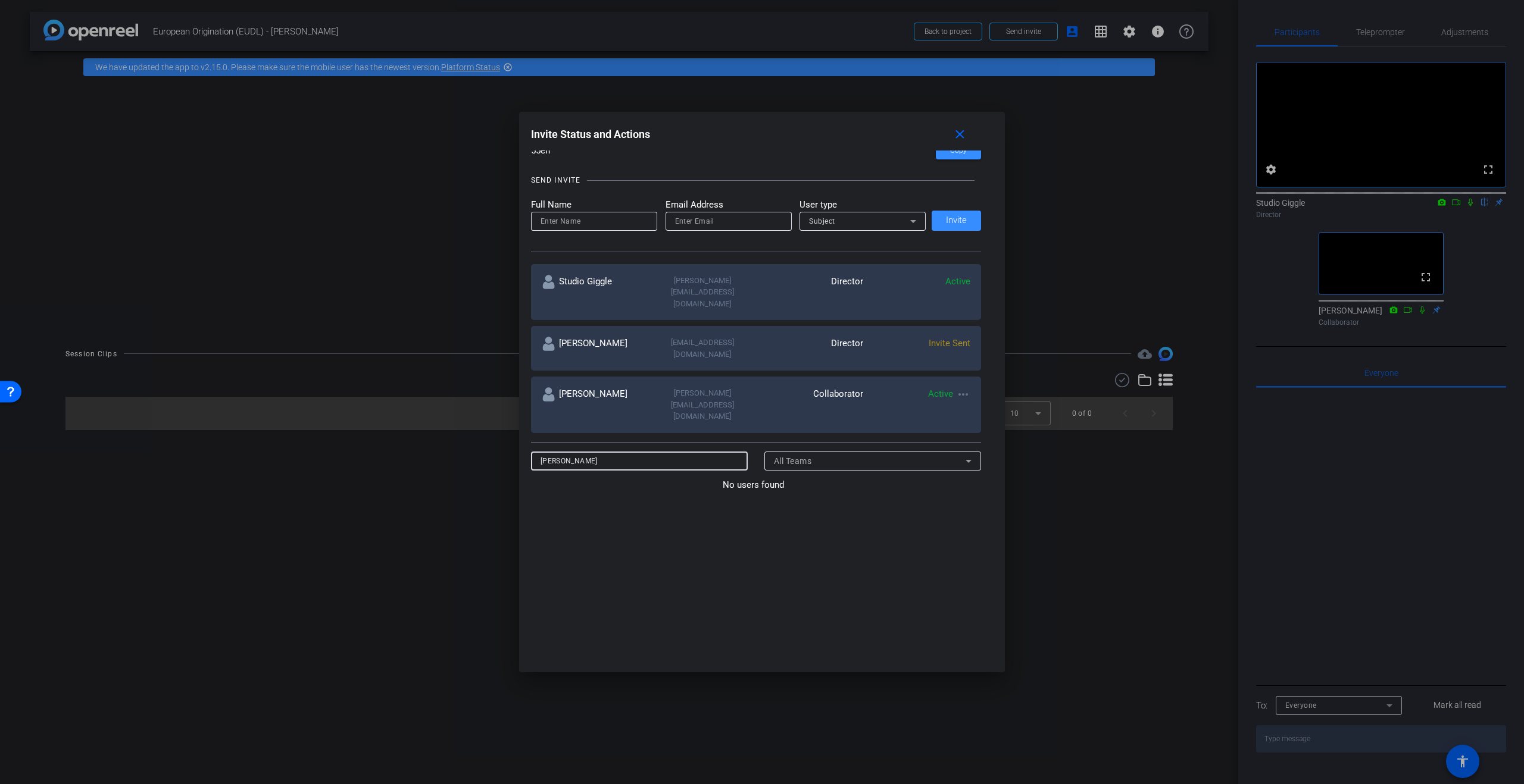
click at [669, 454] on input "Danielle Shaffer" at bounding box center [640, 462] width 198 height 15
click at [561, 229] on div at bounding box center [594, 221] width 107 height 19
click at [568, 223] on input at bounding box center [594, 222] width 107 height 15
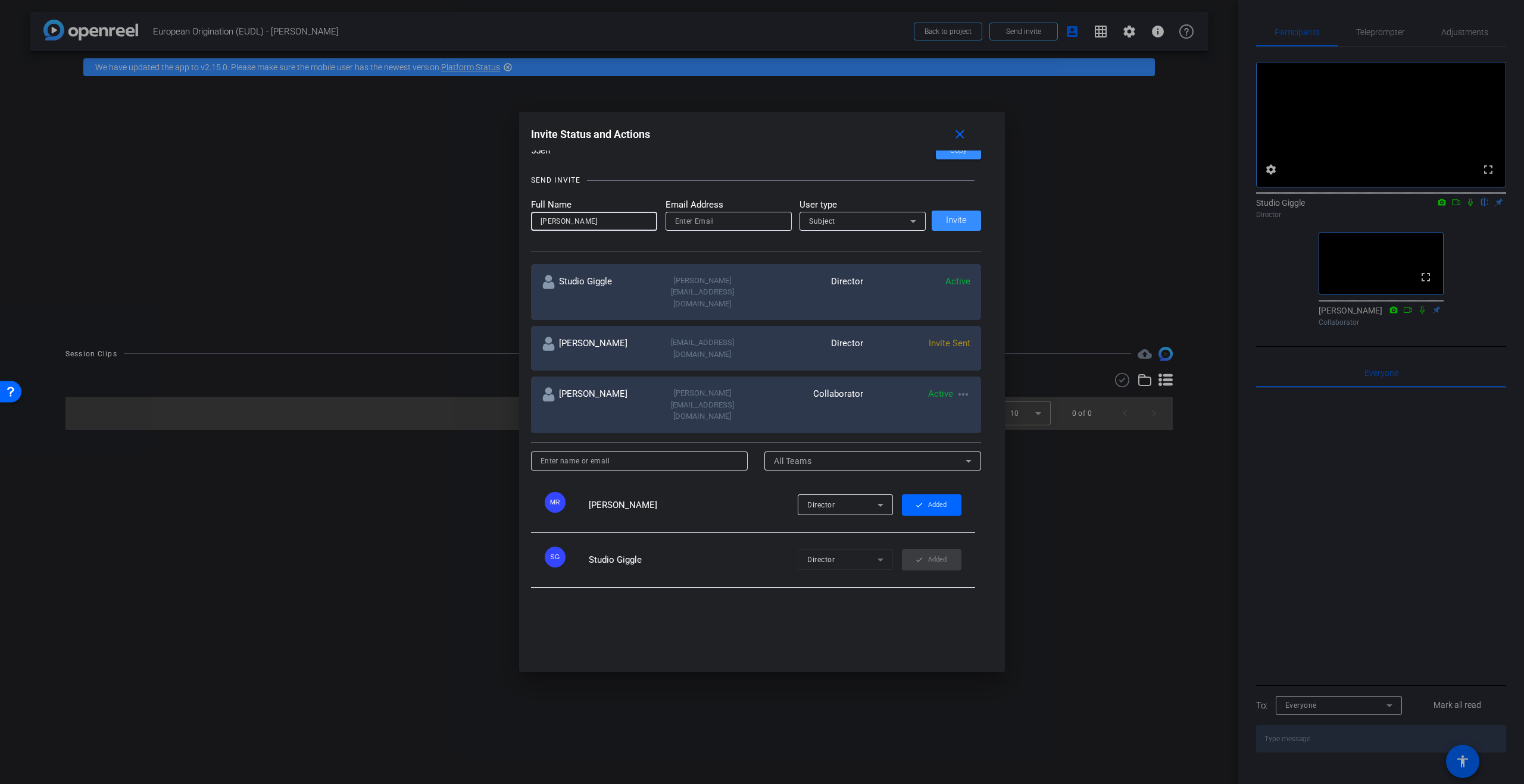
type input "Dani Shaffer"
drag, startPoint x: 687, startPoint y: 209, endPoint x: 709, endPoint y: 218, distance: 23.8
click at [687, 210] on mat-label "Email Address" at bounding box center [729, 204] width 126 height 14
click at [719, 217] on input "dshaffer@" at bounding box center [729, 222] width 107 height 15
type input "dshaffer@cvc.com"
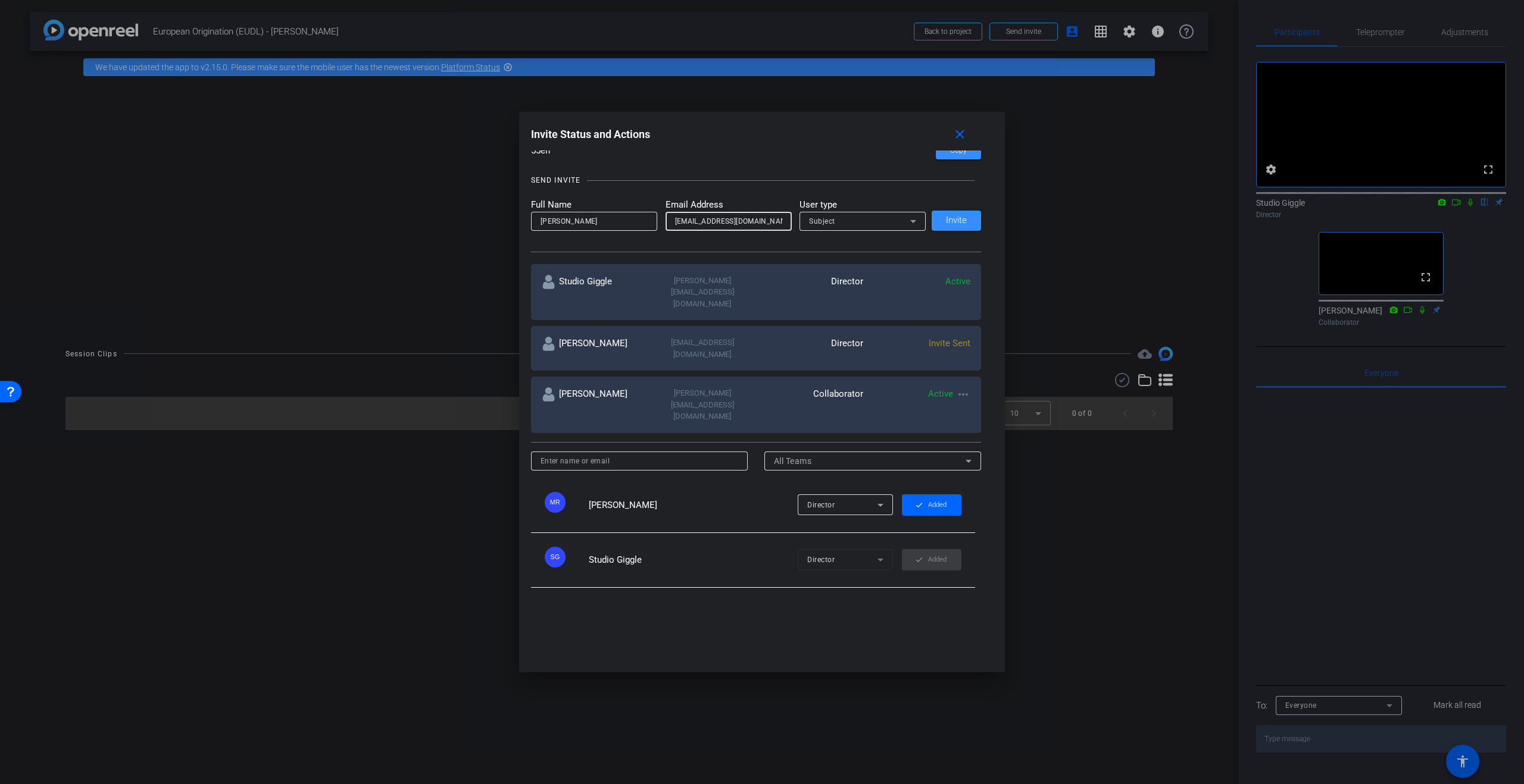
click at [868, 221] on div "Subject" at bounding box center [860, 221] width 101 height 15
click at [878, 259] on mat-option "Watcher" at bounding box center [863, 264] width 126 height 19
click at [968, 223] on span at bounding box center [957, 220] width 49 height 28
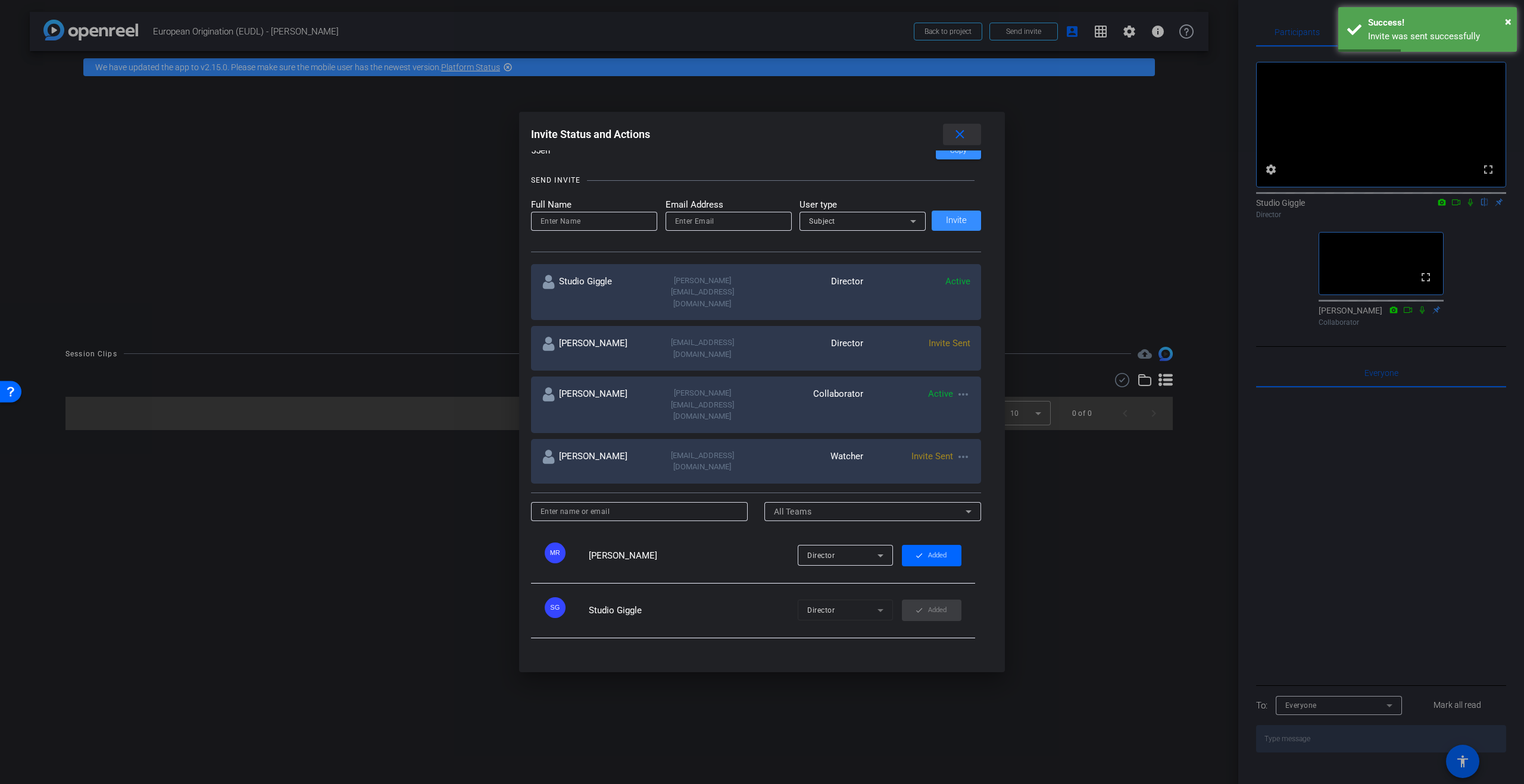
click at [959, 133] on mat-icon "close" at bounding box center [960, 135] width 15 height 15
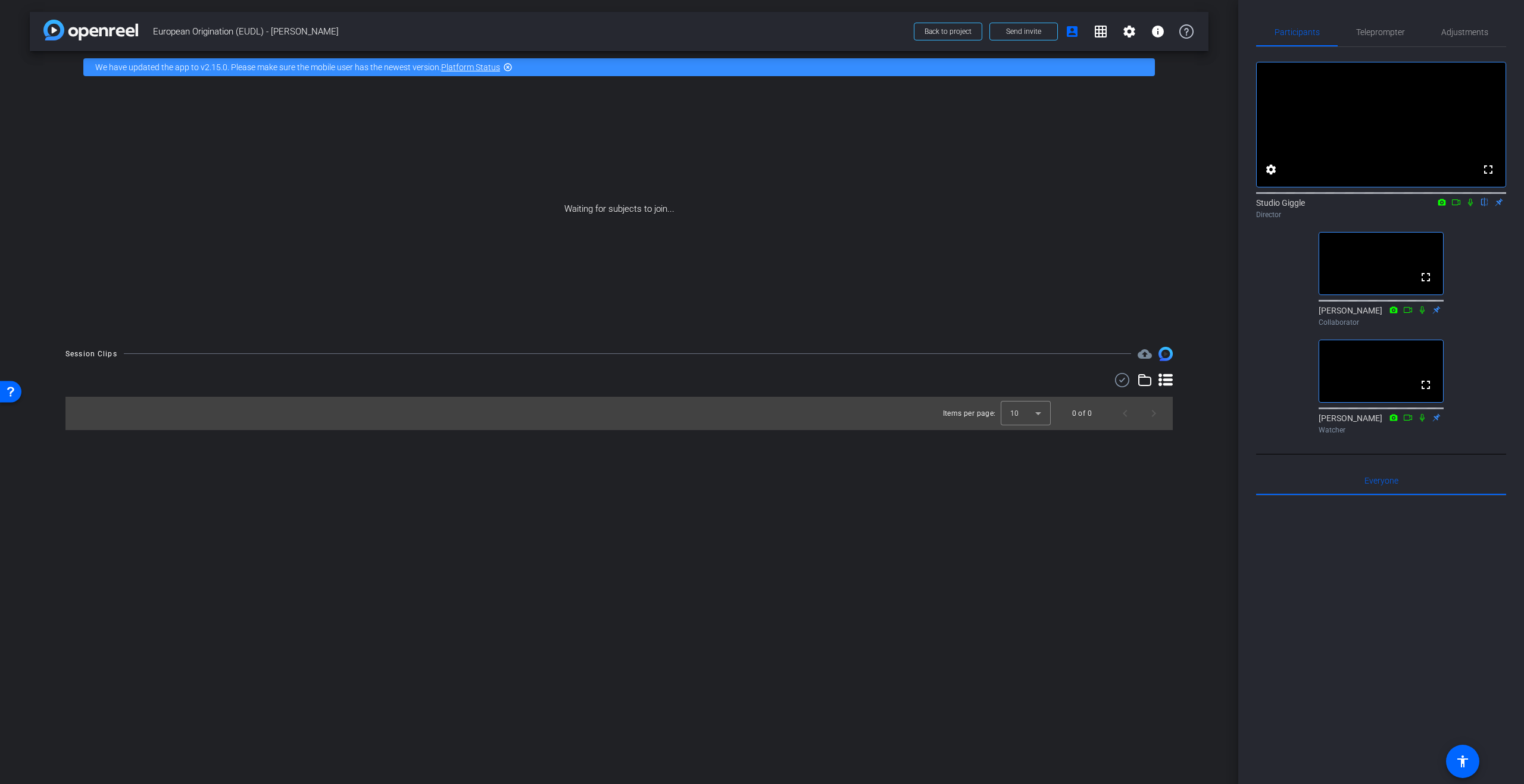
click at [1387, 604] on div at bounding box center [1381, 643] width 250 height 295
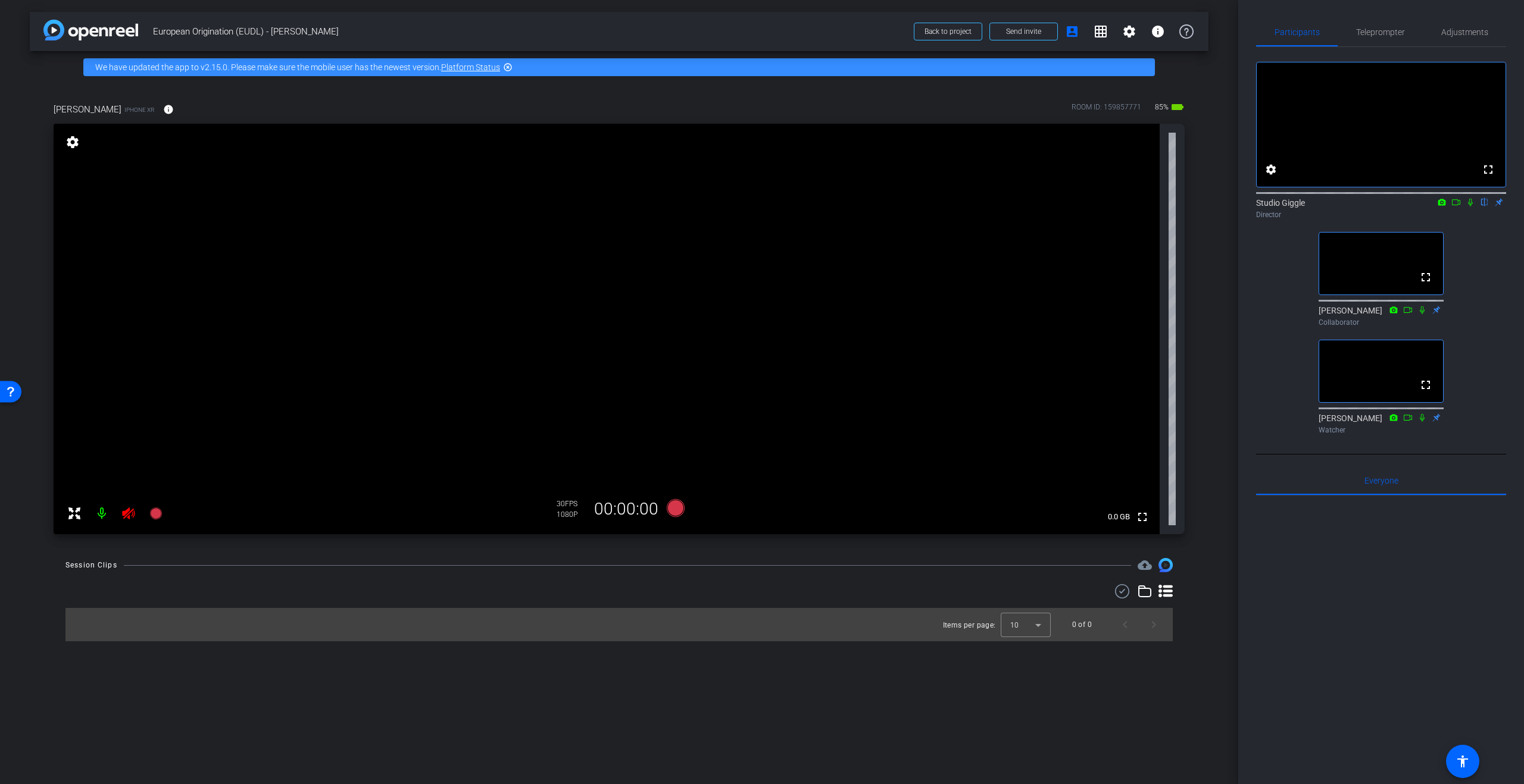
click at [130, 516] on icon at bounding box center [129, 514] width 15 height 15
click at [1448, 32] on span "Adjustments" at bounding box center [1464, 32] width 47 height 8
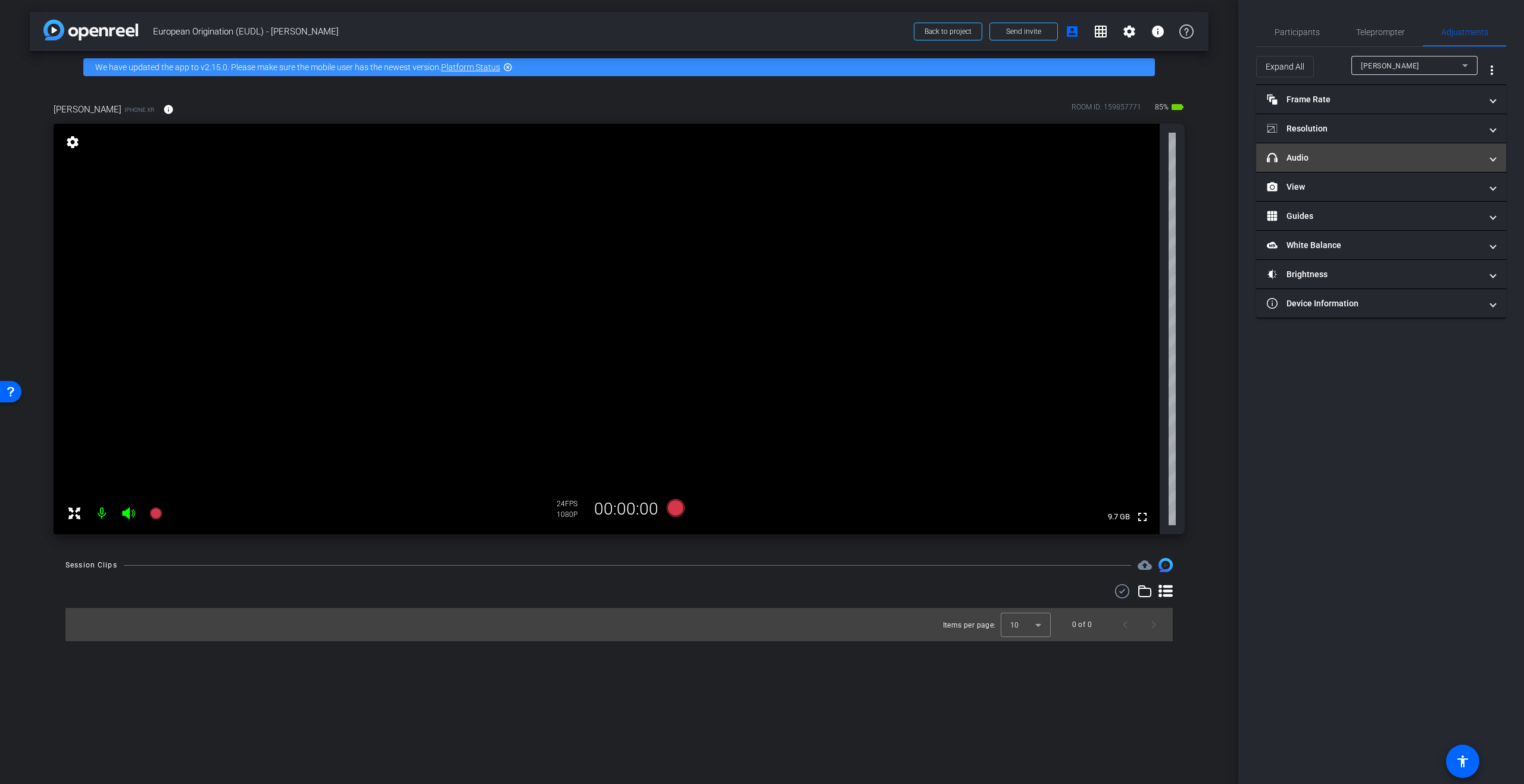
click at [1339, 156] on mat-panel-title "headphone icon Audio" at bounding box center [1375, 158] width 214 height 13
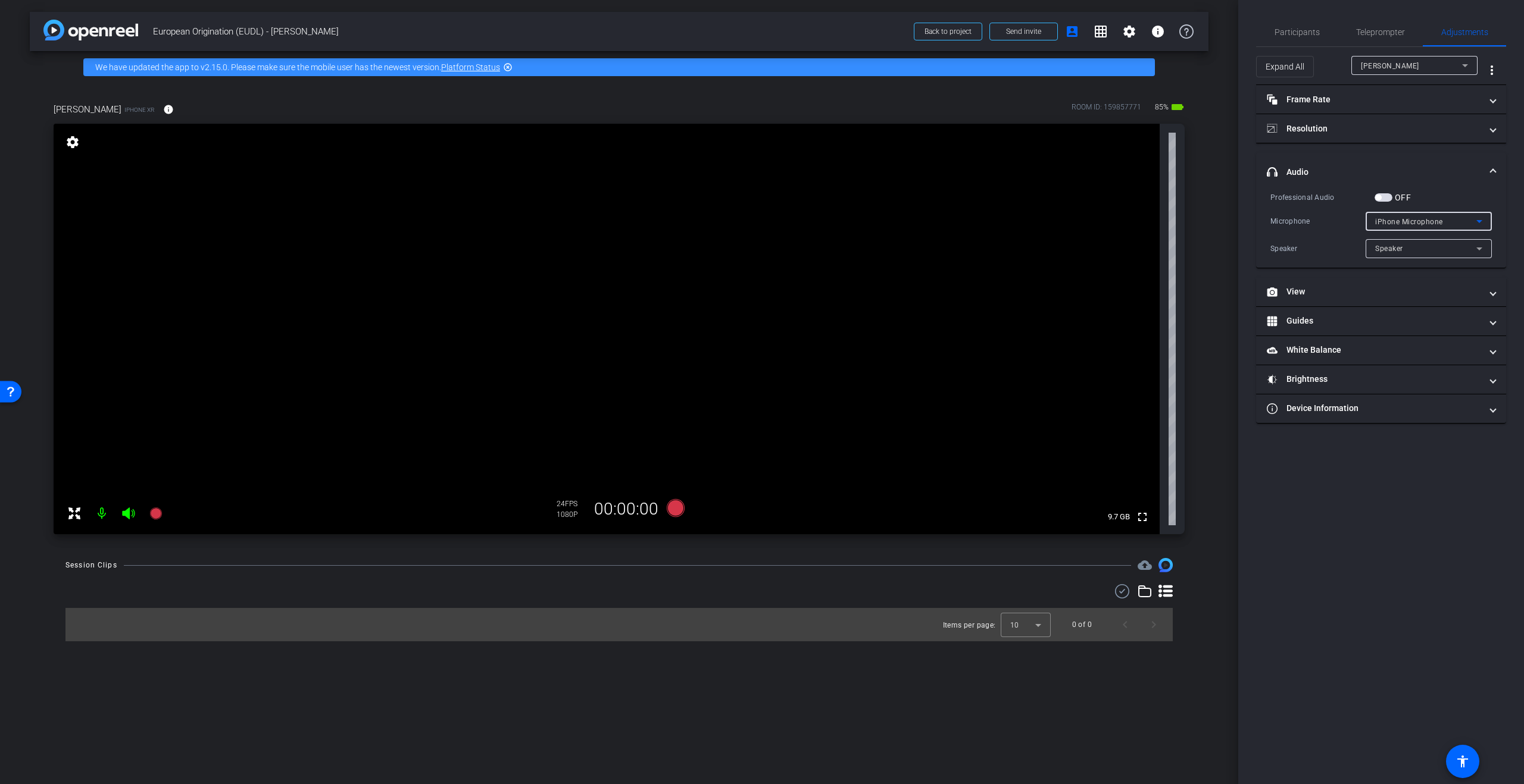
click at [1445, 222] on div "iPhone Microphone" at bounding box center [1426, 222] width 101 height 15
click at [1451, 223] on div at bounding box center [762, 392] width 1524 height 784
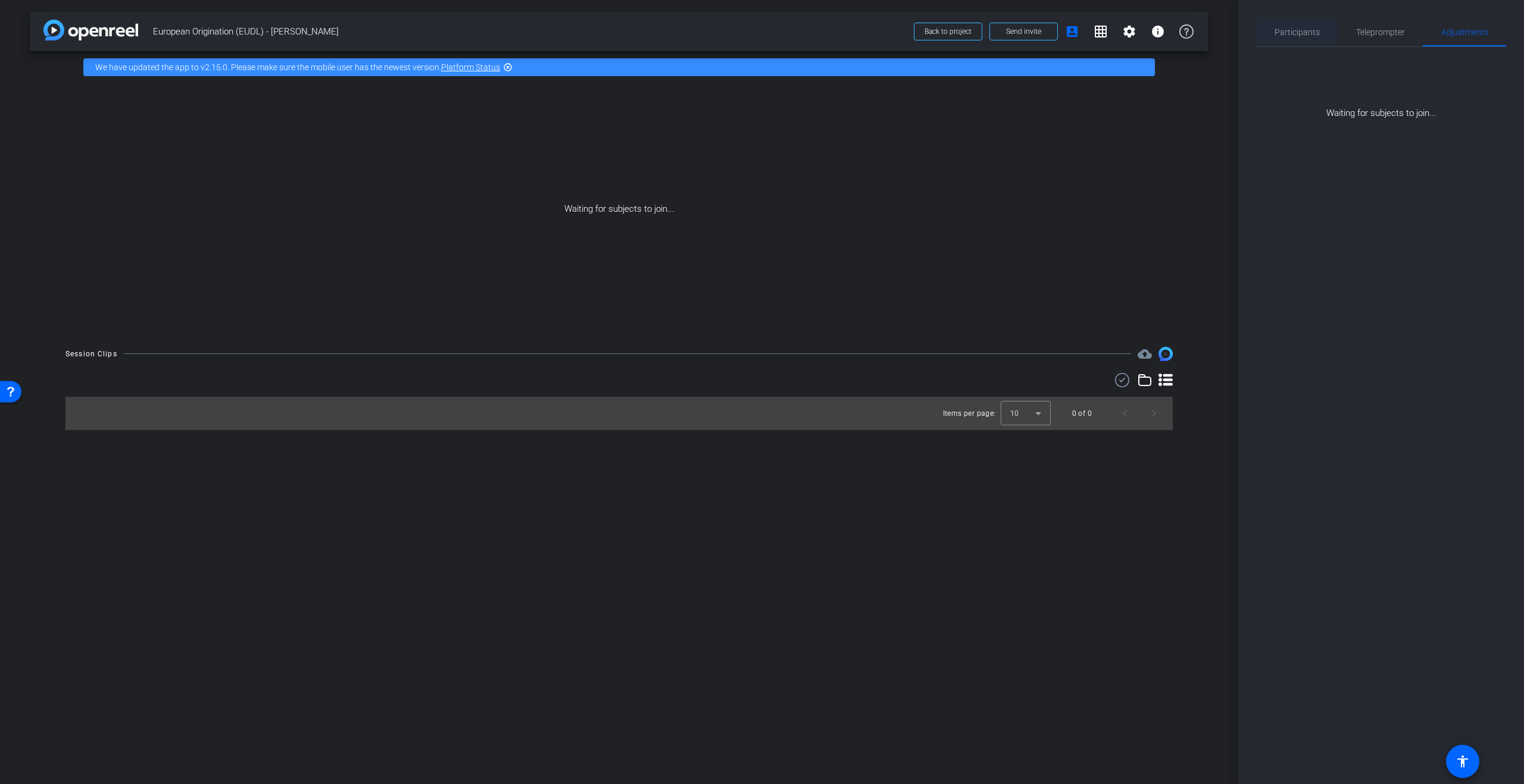
click at [1300, 35] on span "Participants" at bounding box center [1297, 32] width 45 height 8
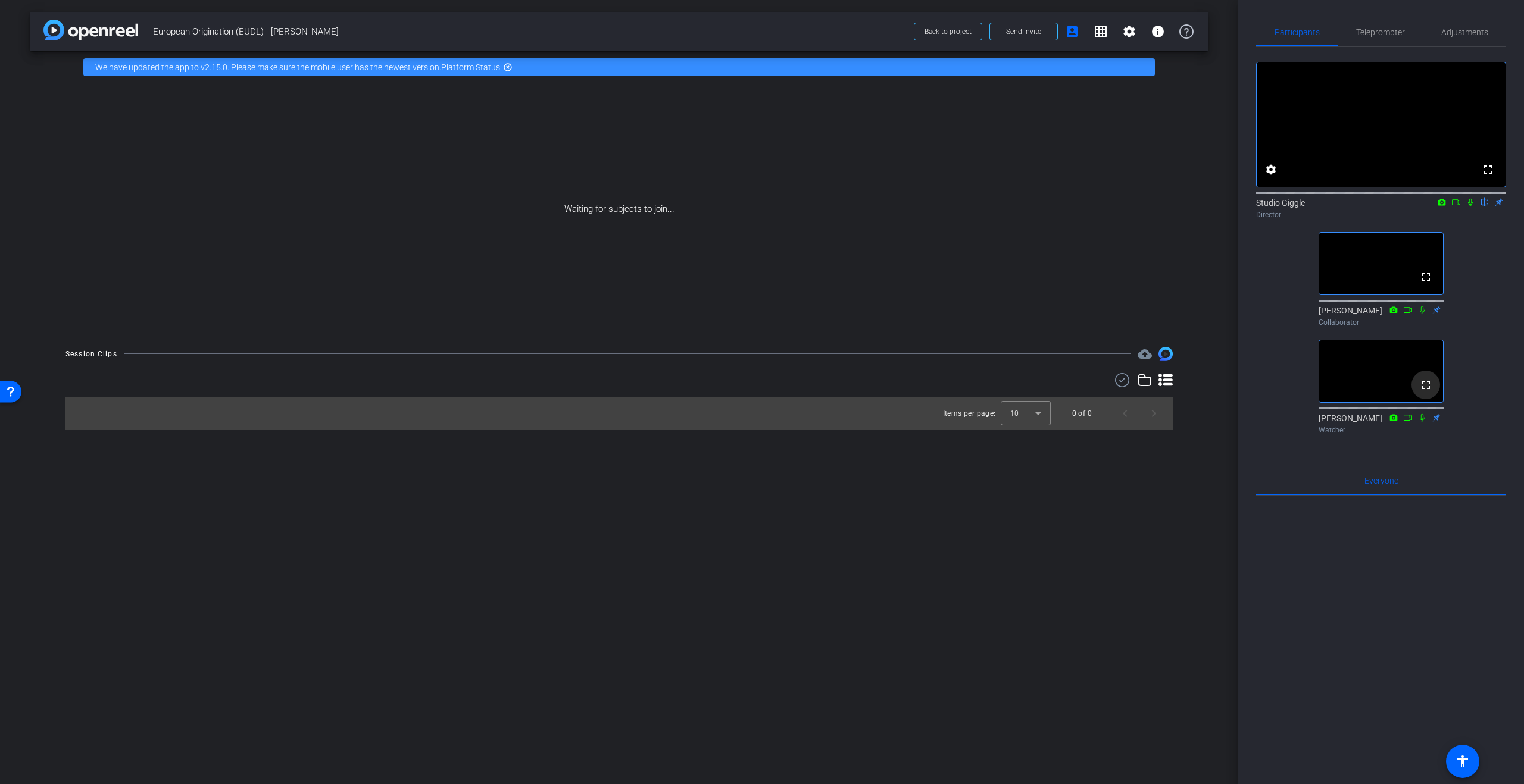
click at [1426, 392] on mat-icon "fullscreen" at bounding box center [1426, 386] width 15 height 15
click at [1430, 392] on mat-icon "fullscreen" at bounding box center [1426, 386] width 15 height 15
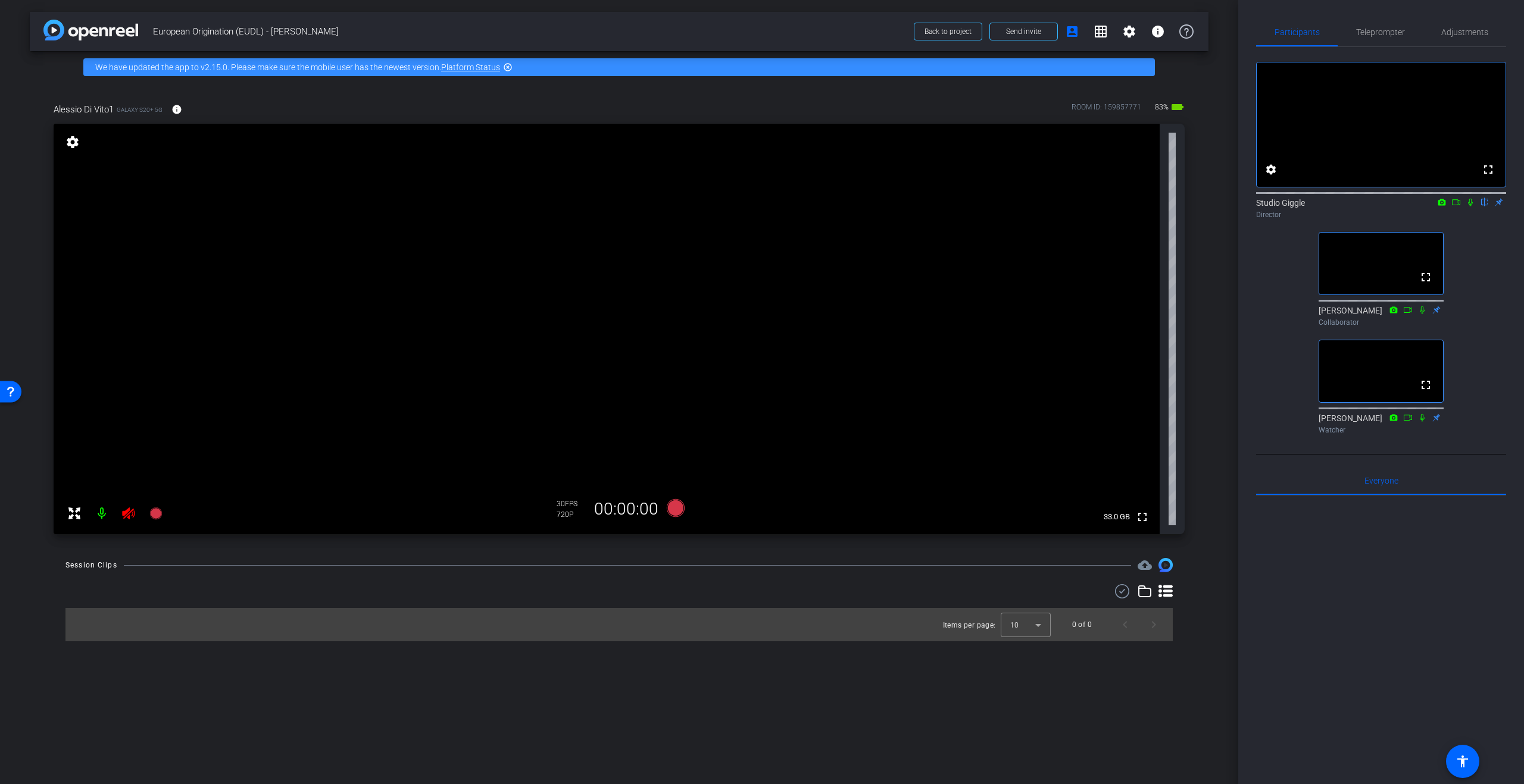
click at [128, 512] on icon at bounding box center [129, 514] width 15 height 15
click at [1453, 38] on span "Adjustments" at bounding box center [1464, 31] width 47 height 28
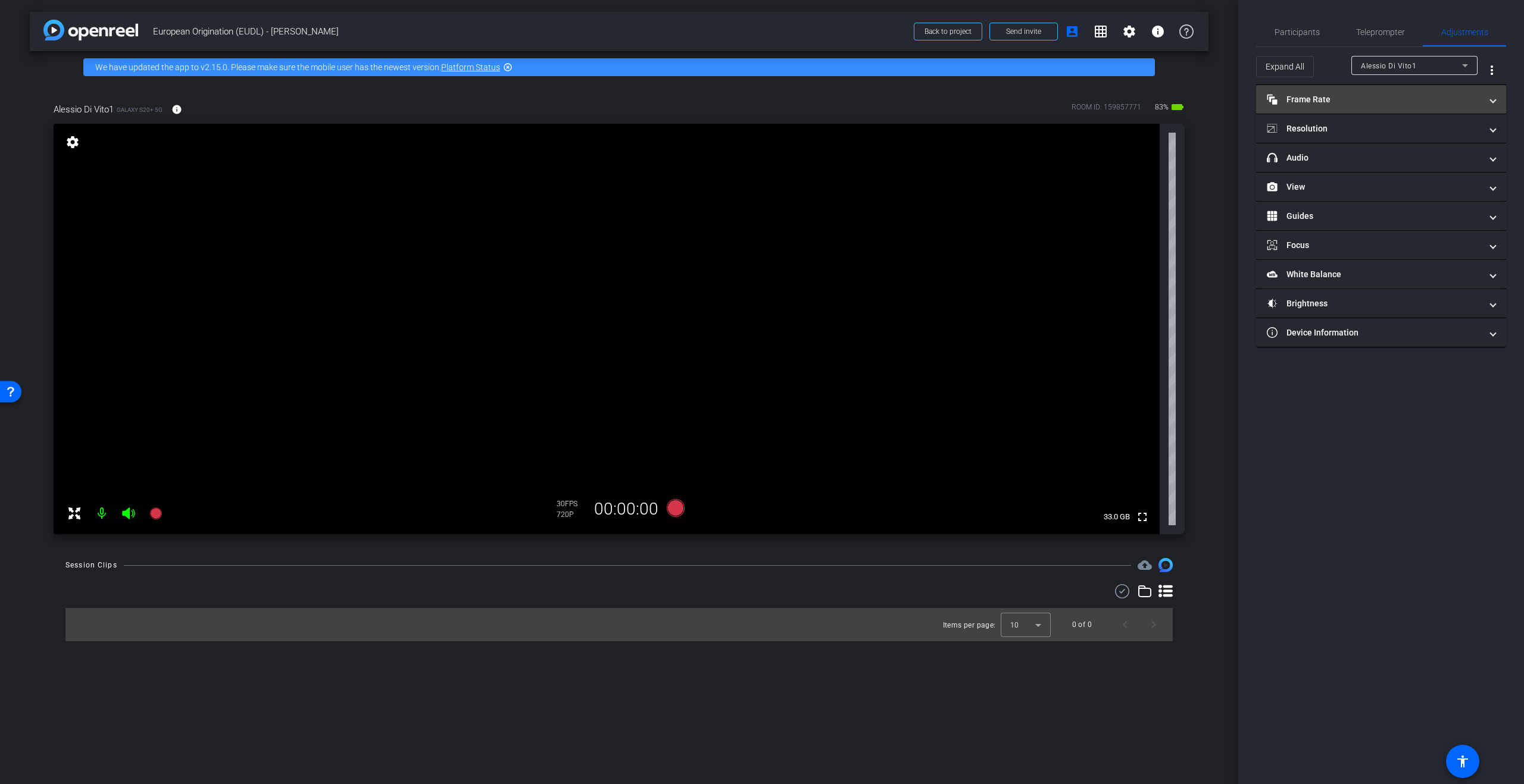
click at [1442, 97] on mat-panel-title "Frame Rate Frame Rate" at bounding box center [1375, 100] width 214 height 13
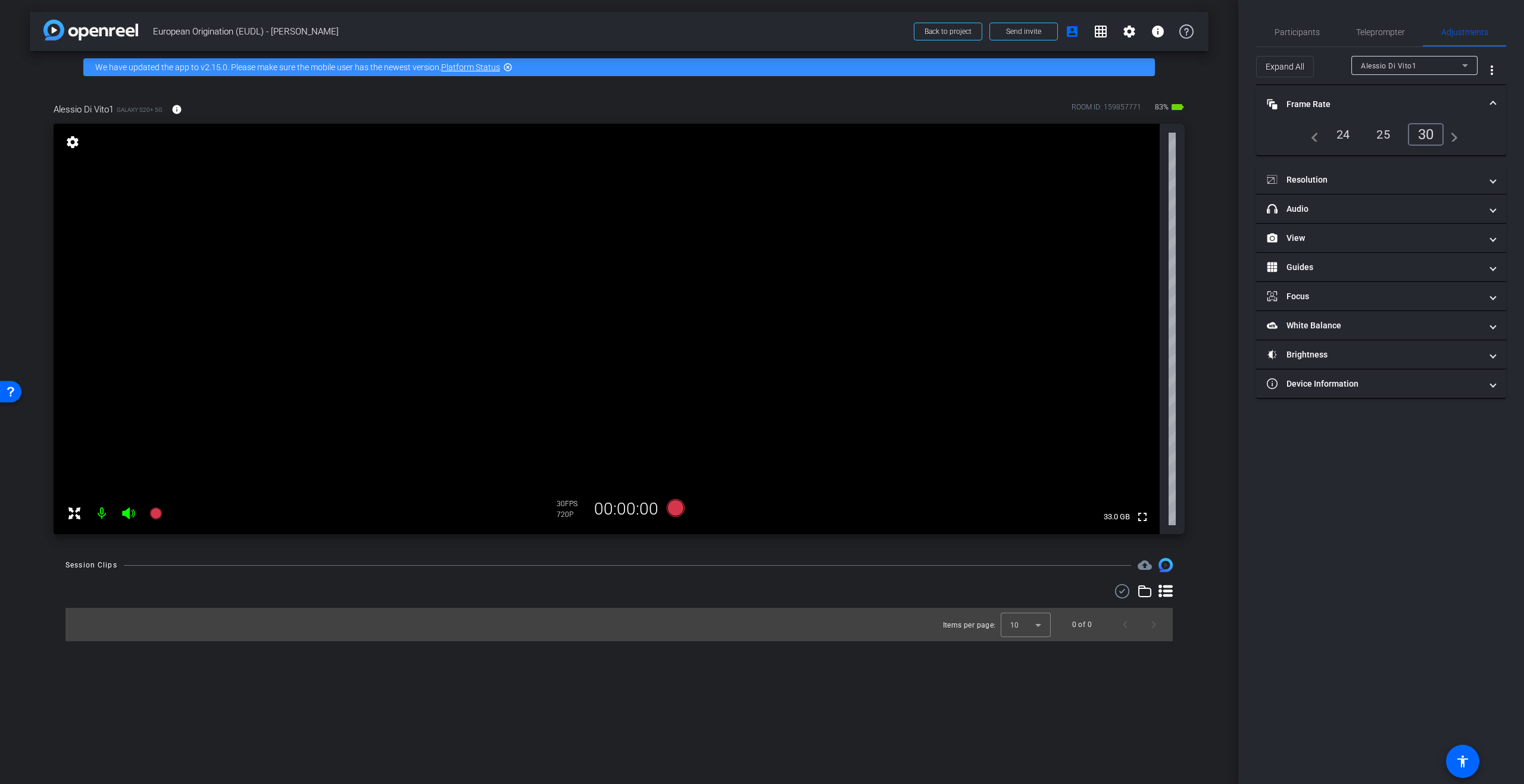
click at [1384, 132] on div "25" at bounding box center [1383, 135] width 31 height 20
click at [1470, 184] on mat-panel-title "Resolution" at bounding box center [1375, 180] width 214 height 13
click at [1431, 205] on div "1080" at bounding box center [1412, 215] width 45 height 20
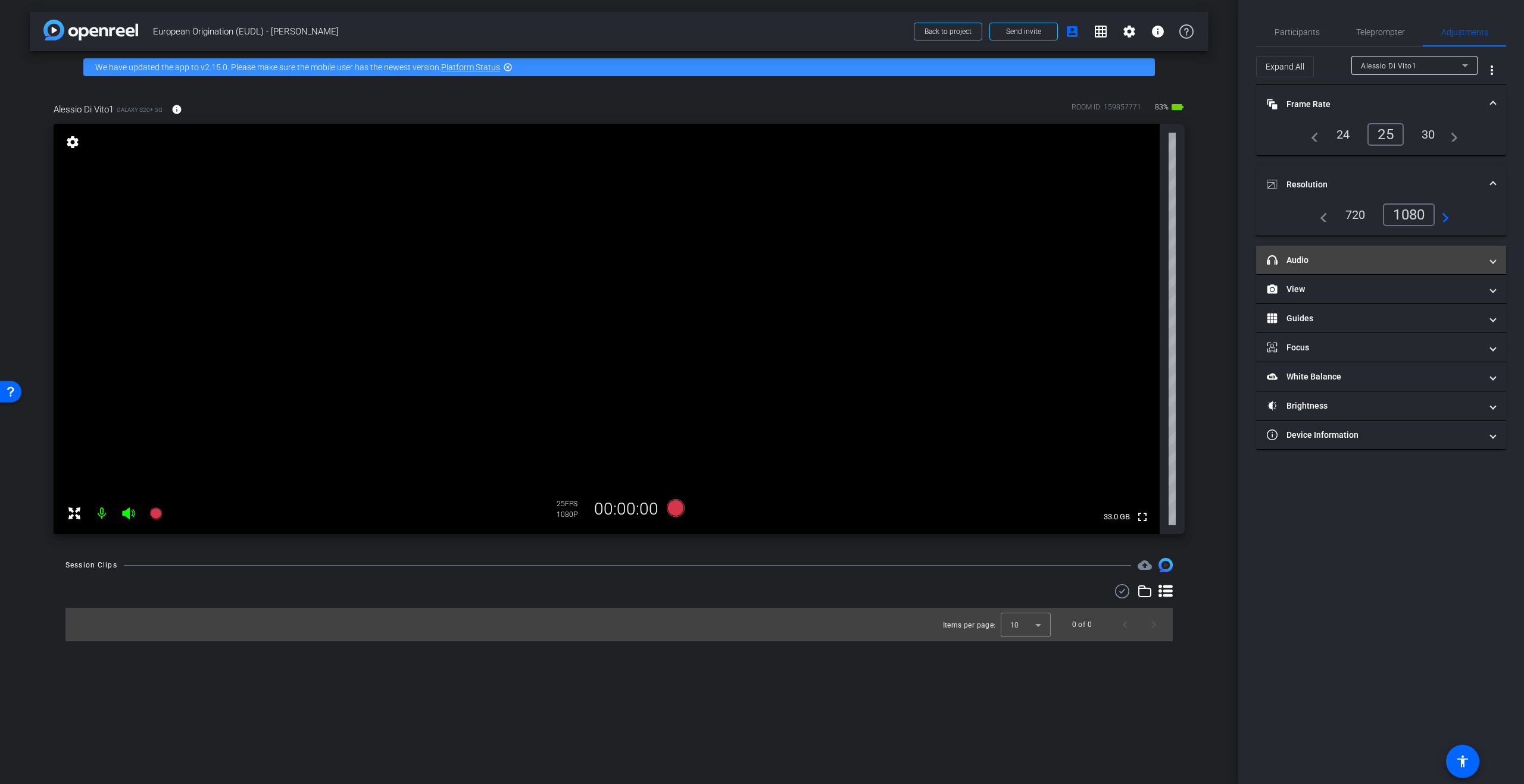
click at [1409, 254] on mat-panel-title "headphone icon Audio" at bounding box center [1375, 260] width 214 height 13
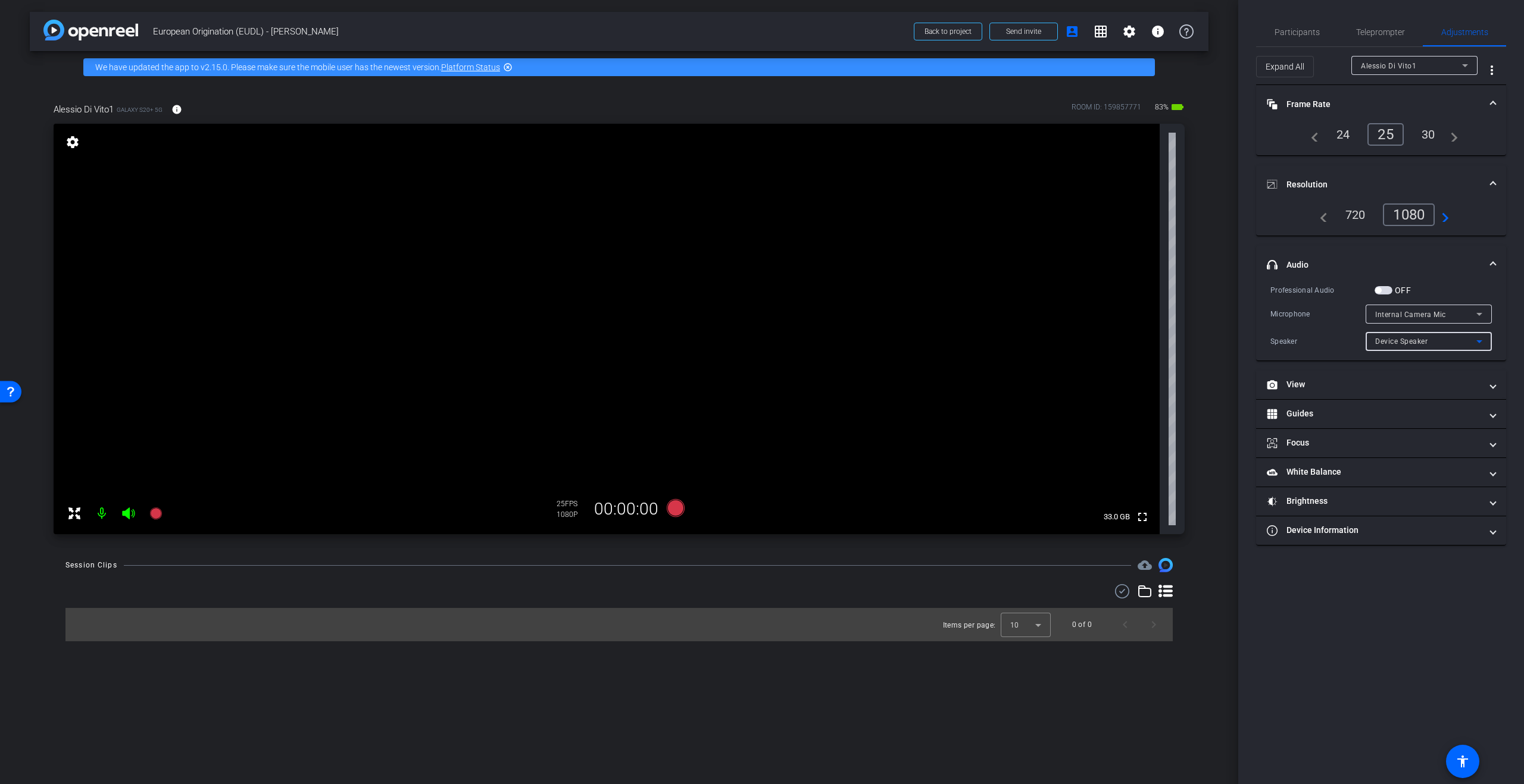
click at [1431, 344] on div "Device Speaker" at bounding box center [1426, 342] width 101 height 15
click at [1432, 344] on div at bounding box center [762, 392] width 1524 height 784
click at [1455, 323] on div at bounding box center [1430, 330] width 126 height 13
click at [1464, 318] on div "Internal Camera Mic" at bounding box center [1426, 314] width 101 height 15
click at [1464, 316] on div at bounding box center [762, 392] width 1524 height 784
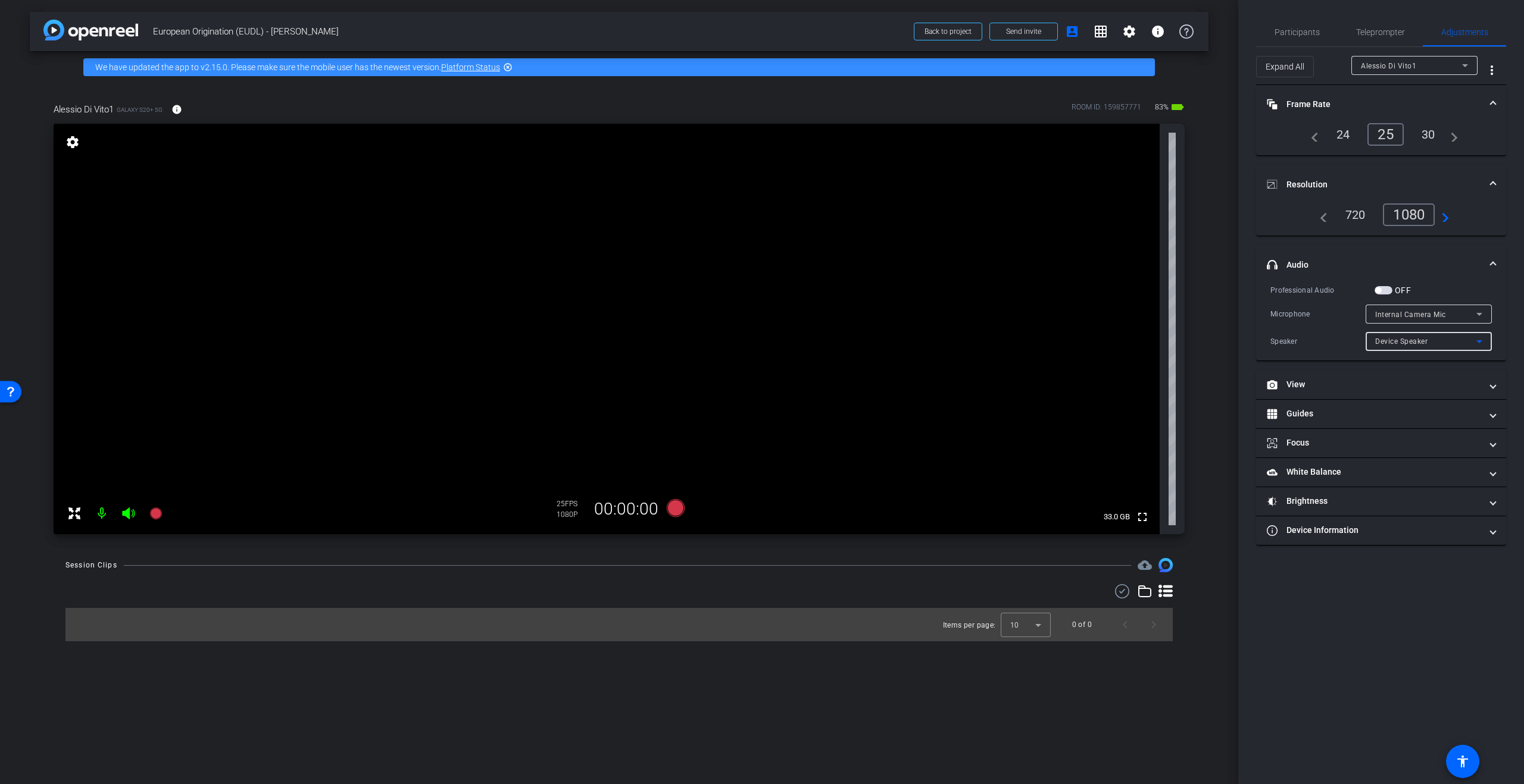
click at [1475, 345] on icon at bounding box center [1480, 342] width 15 height 15
click at [1476, 315] on div at bounding box center [762, 392] width 1524 height 784
click at [1135, 33] on mat-icon "settings" at bounding box center [1130, 32] width 15 height 15
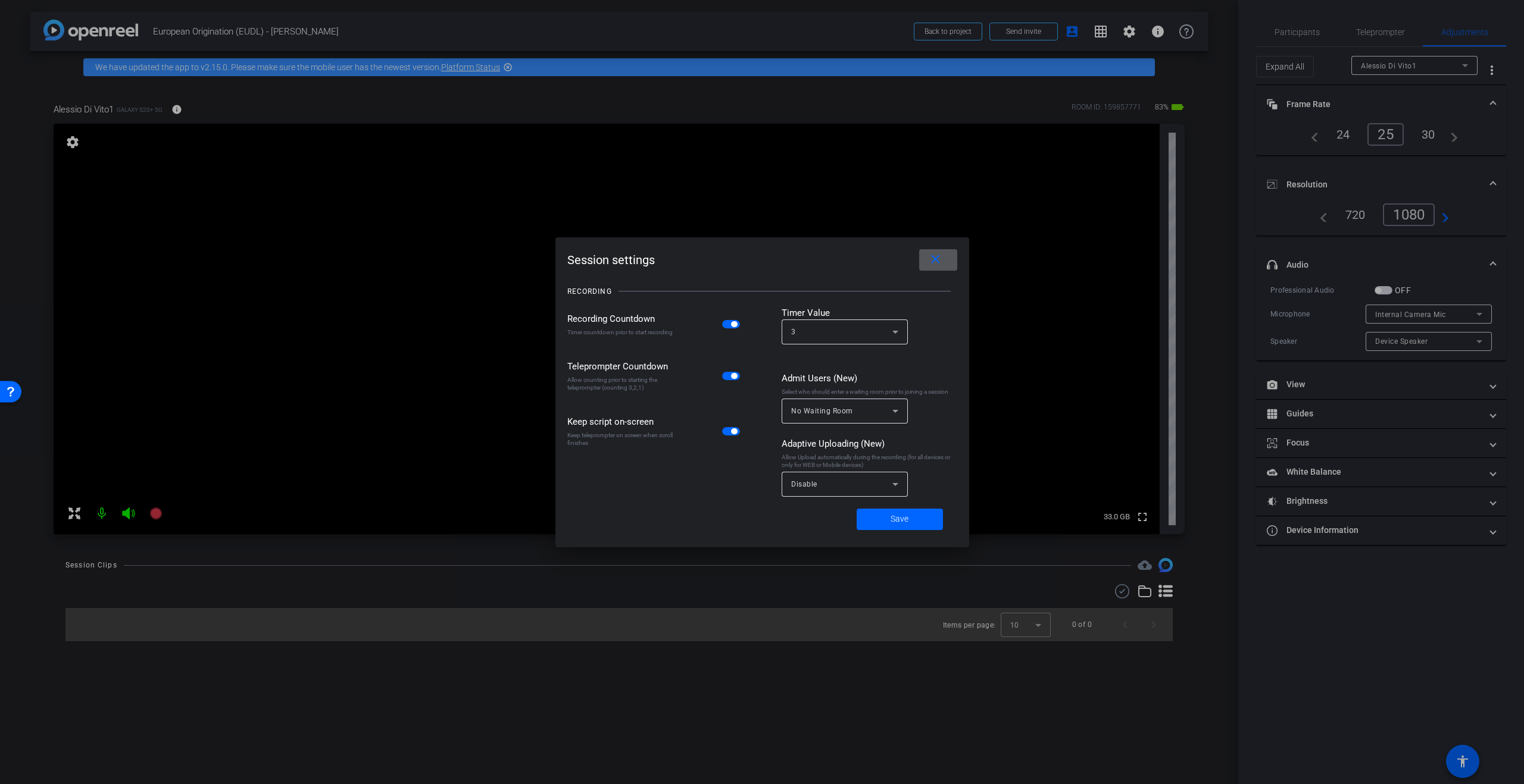
click at [832, 485] on div "Disable" at bounding box center [842, 484] width 101 height 15
click at [851, 544] on mat-option "Mobile Devices" at bounding box center [845, 549] width 126 height 19
click at [899, 529] on span at bounding box center [900, 519] width 86 height 28
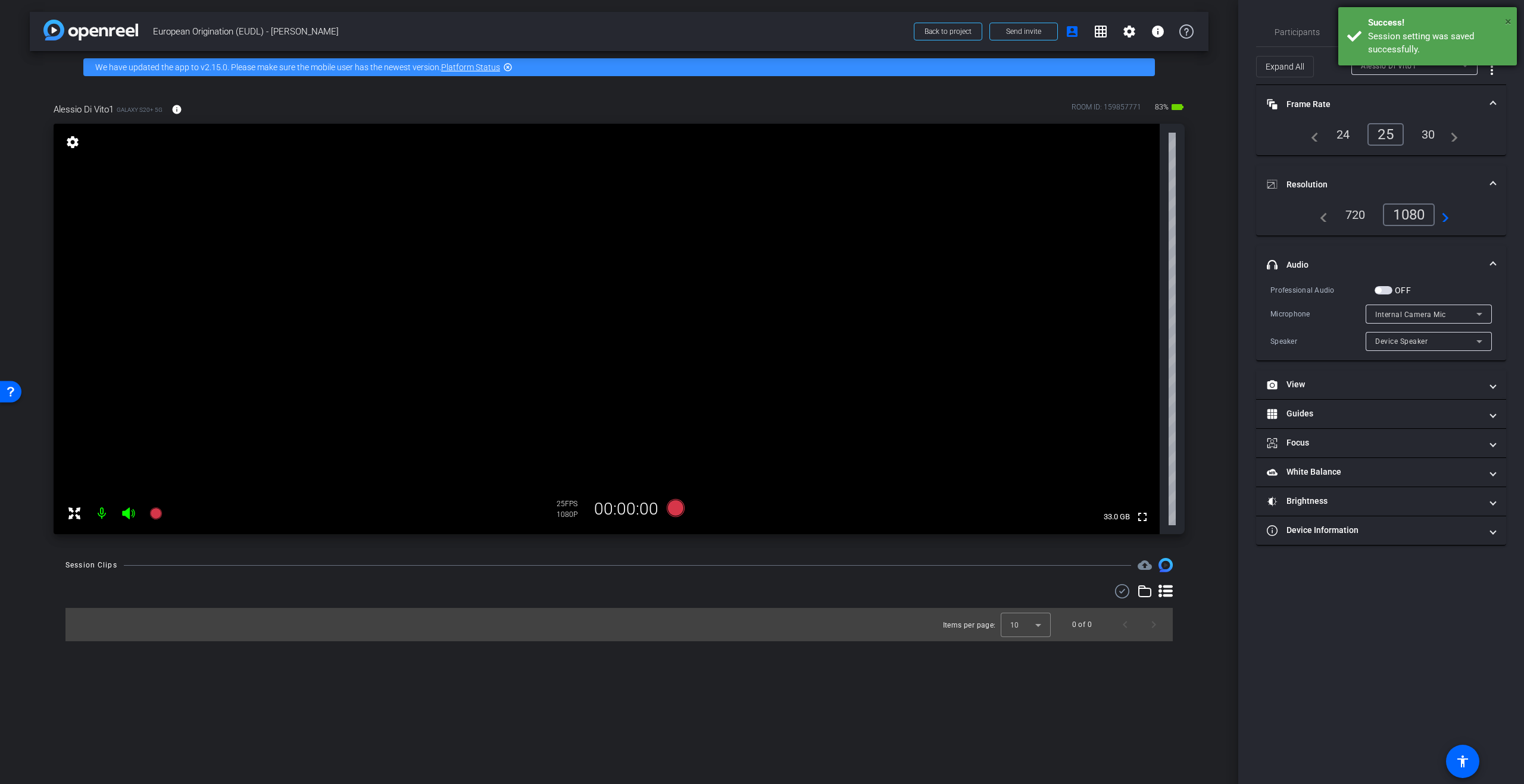
click at [1508, 20] on span "×" at bounding box center [1508, 22] width 6 height 15
click at [1442, 339] on div "Device Speaker" at bounding box center [1426, 342] width 101 height 15
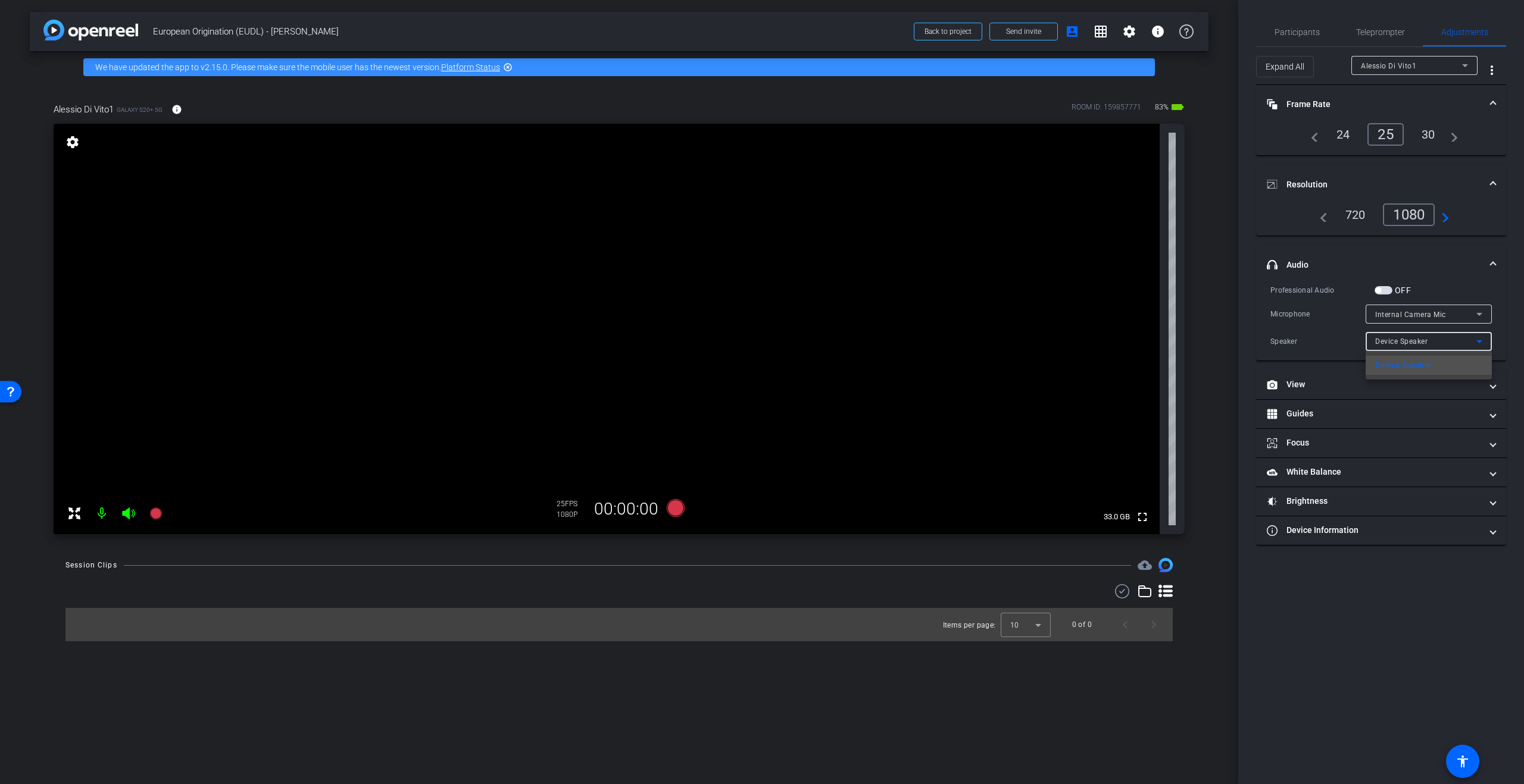
click at [1442, 340] on div at bounding box center [762, 392] width 1524 height 784
click at [1459, 347] on div "Device Speaker" at bounding box center [1426, 342] width 101 height 15
click at [1460, 347] on div at bounding box center [762, 392] width 1524 height 784
click at [1475, 317] on icon at bounding box center [1480, 314] width 15 height 15
click at [1475, 316] on div at bounding box center [762, 392] width 1524 height 784
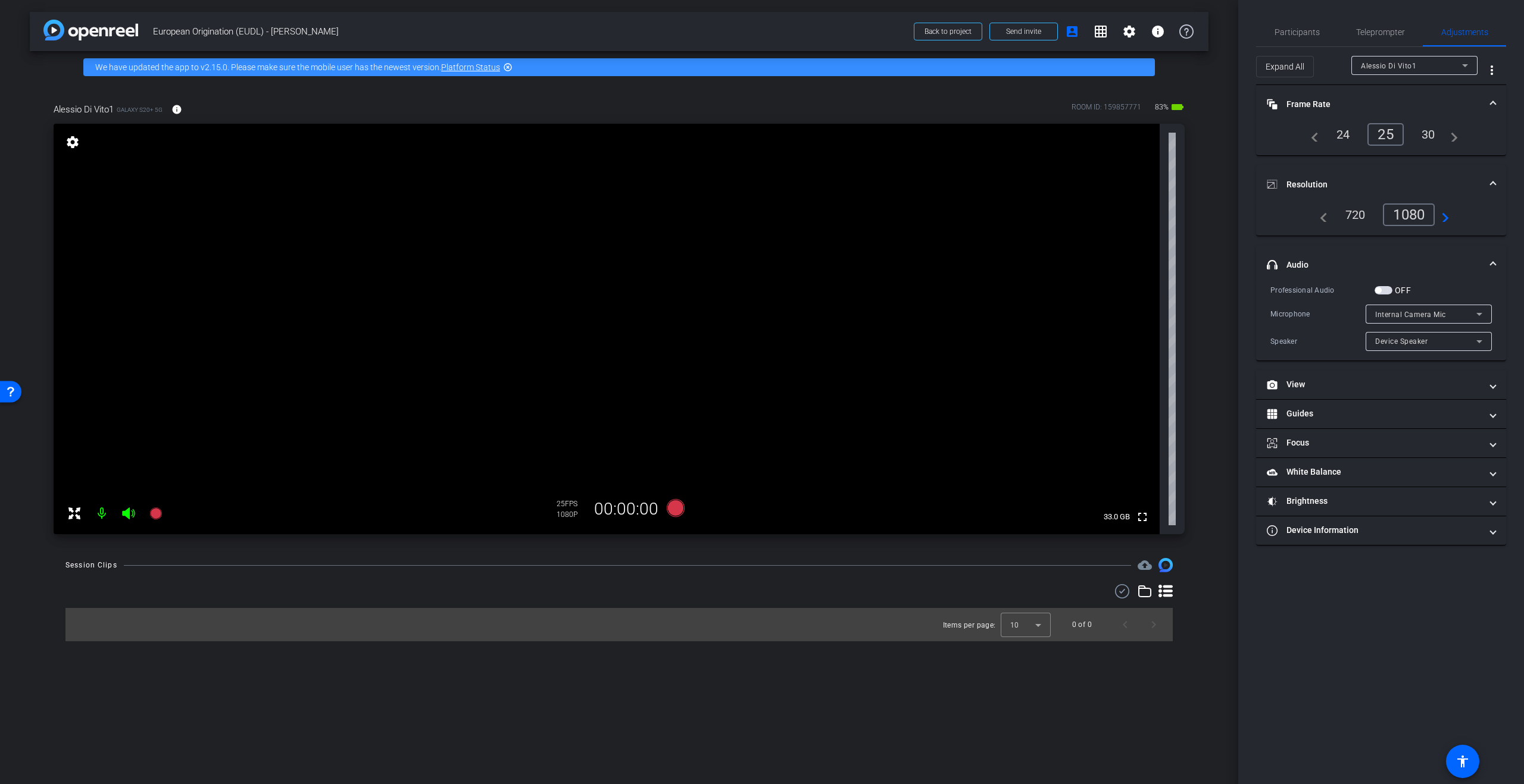
click at [1387, 291] on span "button" at bounding box center [1383, 290] width 17 height 8
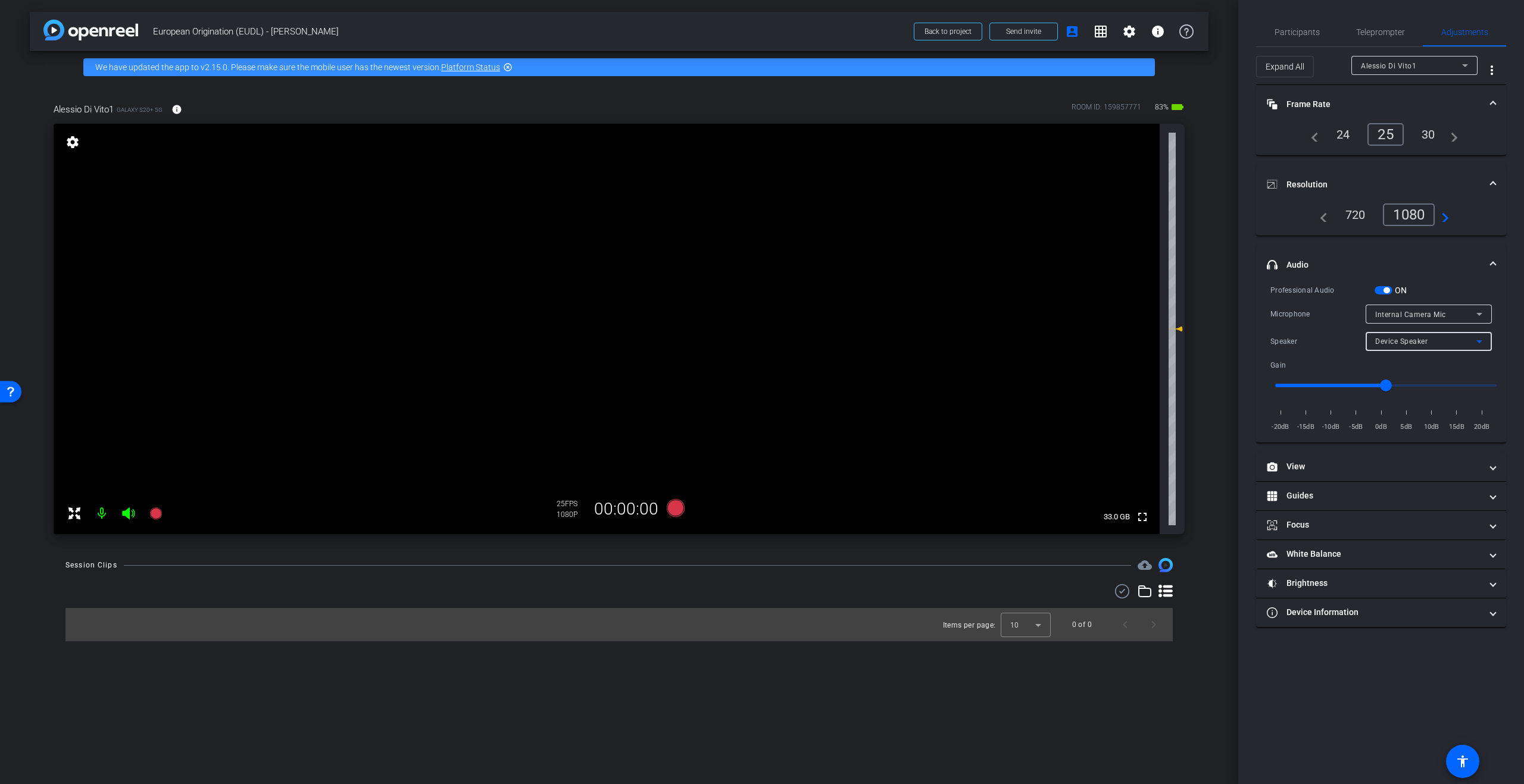
click at [1466, 343] on div "Device Speaker" at bounding box center [1426, 342] width 101 height 15
click at [1452, 313] on span "USB-Audio - USB-C to 3.5mm Headphone Jack A" at bounding box center [1460, 314] width 169 height 9
click at [1463, 288] on div at bounding box center [762, 392] width 1524 height 784
click at [1471, 310] on span "USB-Audio - USB-C to 3.5mm Headphone Jack A" at bounding box center [1460, 314] width 169 height 9
click at [1343, 703] on div at bounding box center [762, 392] width 1524 height 784
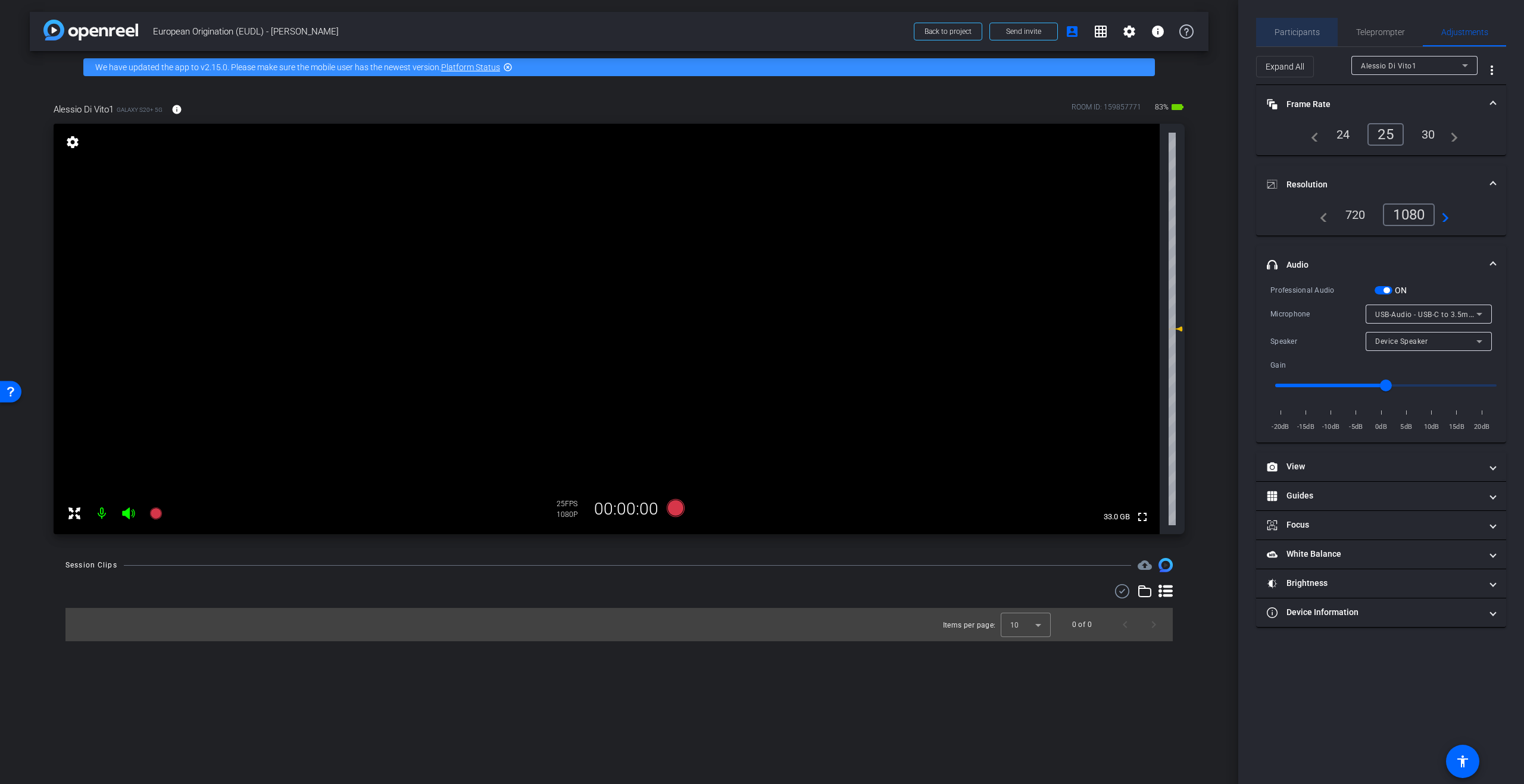
click at [1298, 31] on span "Participants" at bounding box center [1297, 32] width 45 height 8
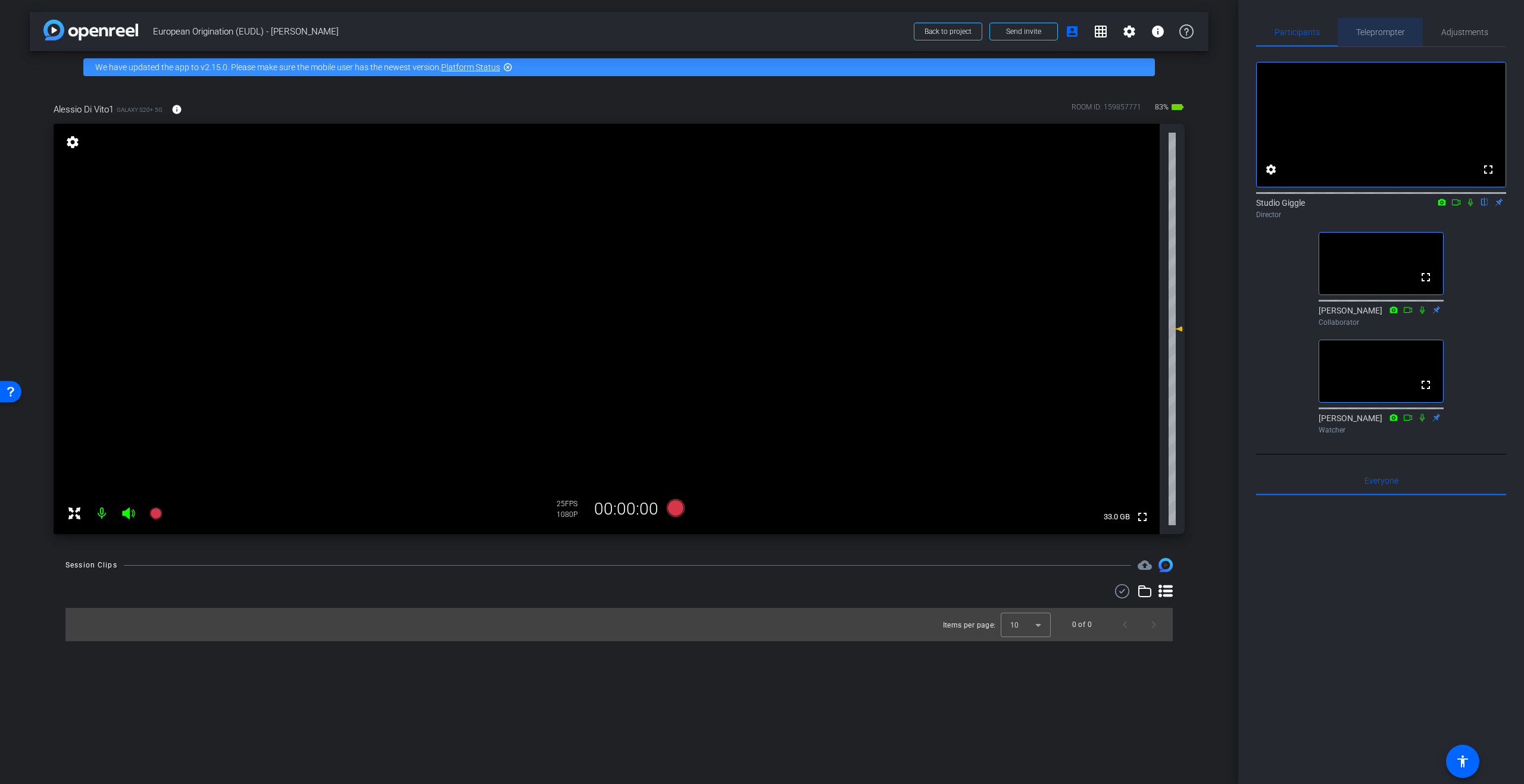
click at [1385, 31] on span "Teleprompter" at bounding box center [1380, 32] width 49 height 8
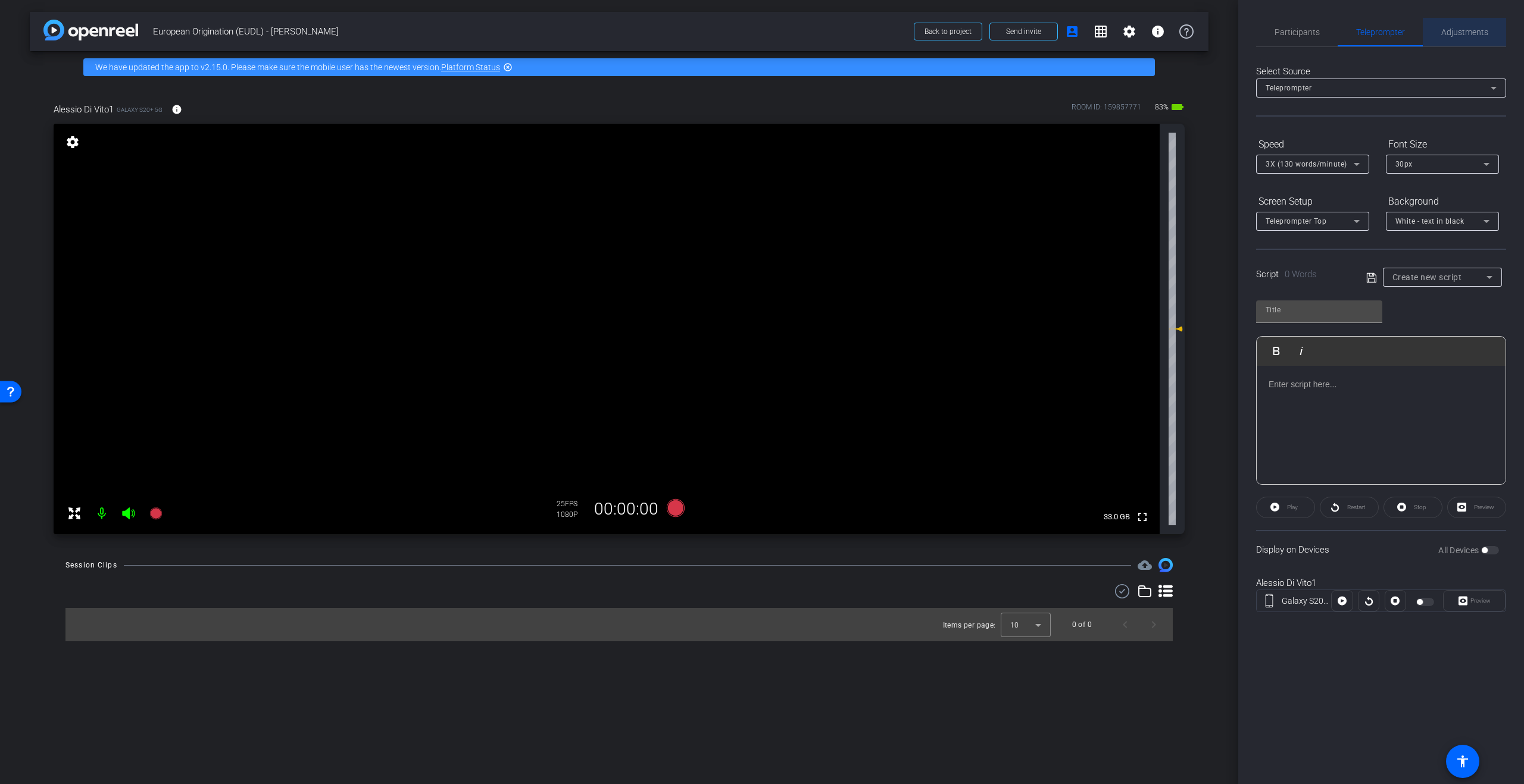
drag, startPoint x: 1454, startPoint y: 36, endPoint x: 1453, endPoint y: 45, distance: 9.1
click at [1454, 36] on span "Adjustments" at bounding box center [1464, 32] width 47 height 8
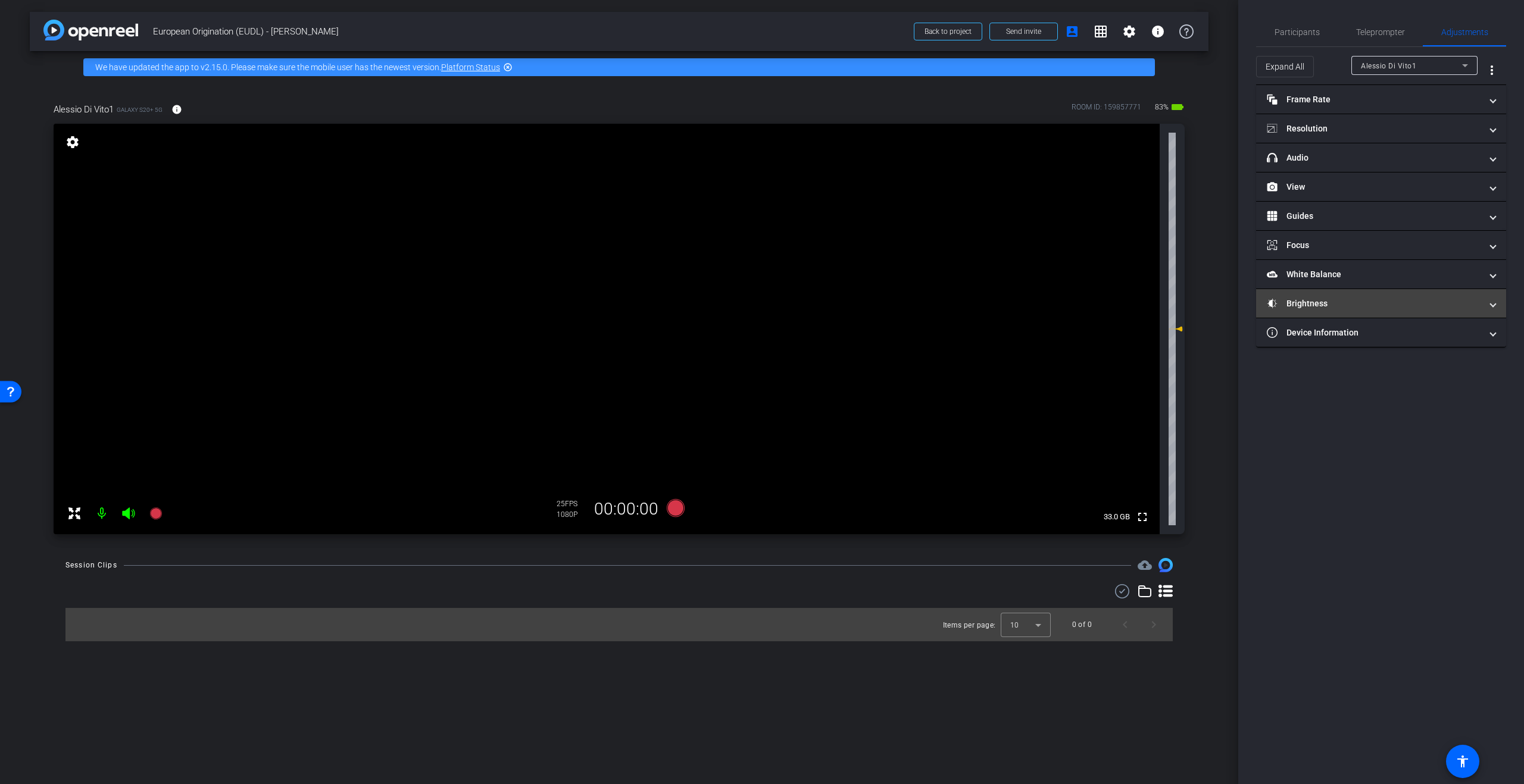
click at [1362, 301] on mat-panel-title "Brightness" at bounding box center [1375, 304] width 214 height 13
type input "-1"
click at [1337, 372] on input "range" at bounding box center [1386, 372] width 247 height 27
click at [1390, 32] on span "Teleprompter" at bounding box center [1380, 32] width 49 height 8
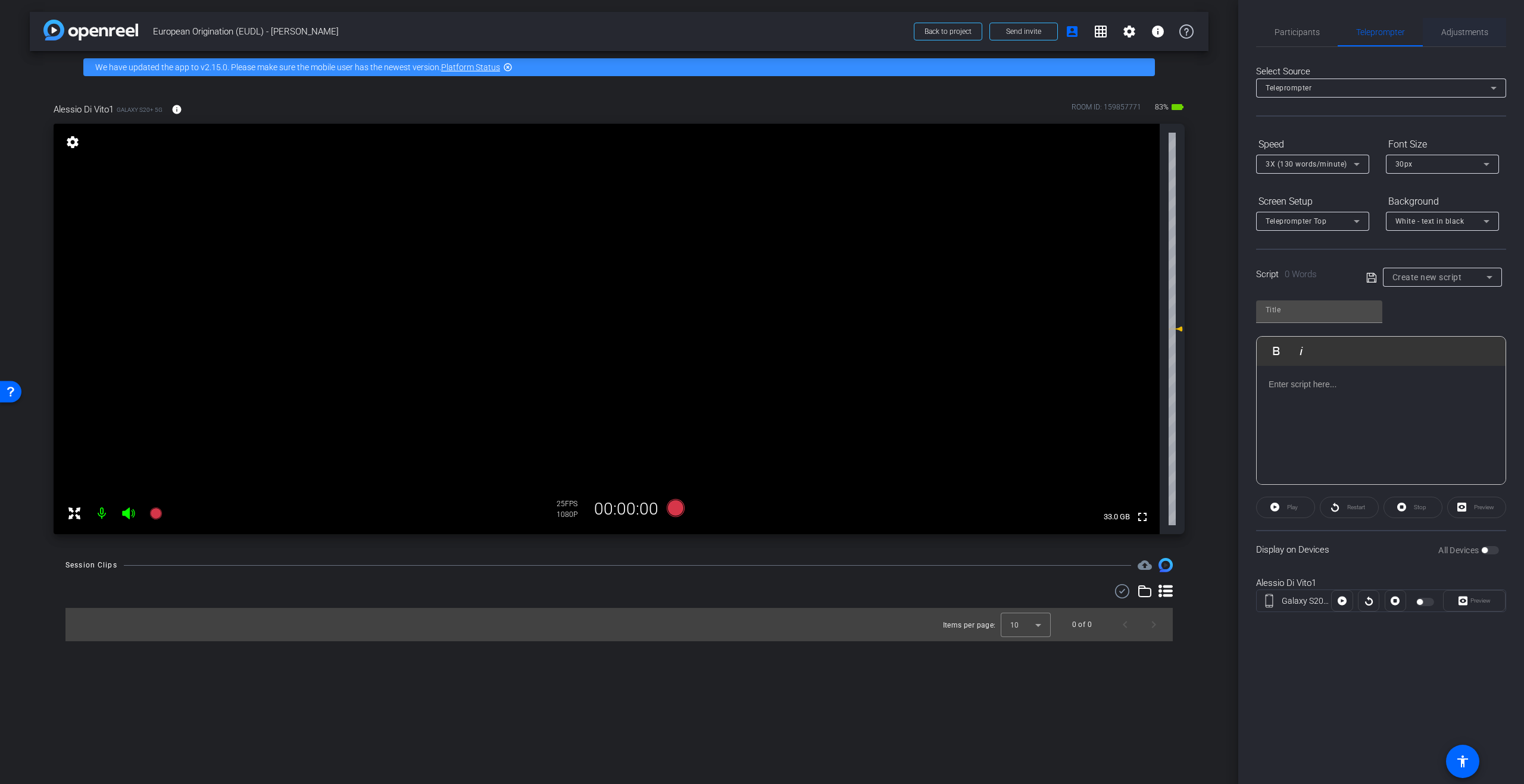
click at [1472, 38] on span "Adjustments" at bounding box center [1464, 31] width 47 height 28
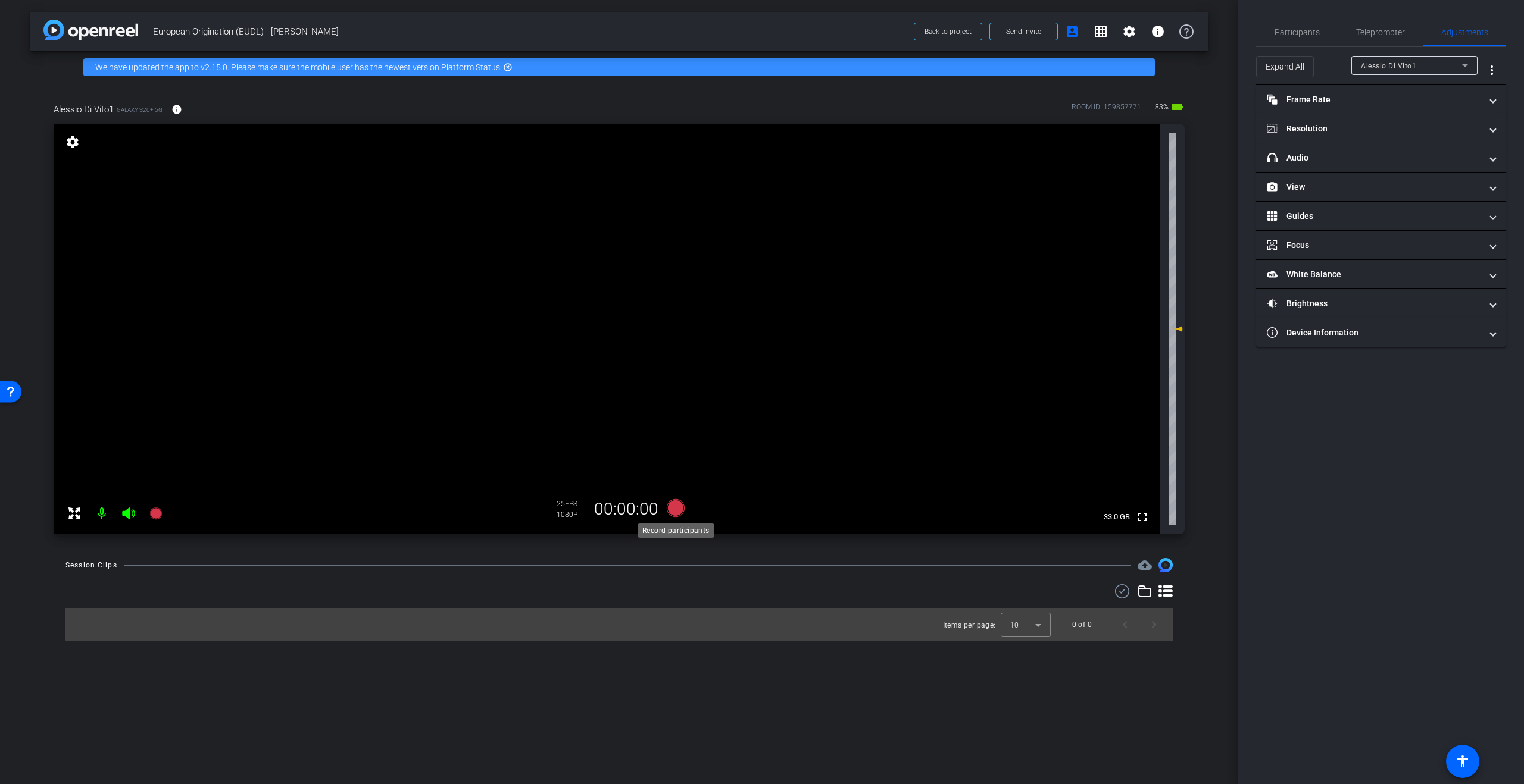
click at [673, 509] on icon at bounding box center [675, 507] width 17 height 17
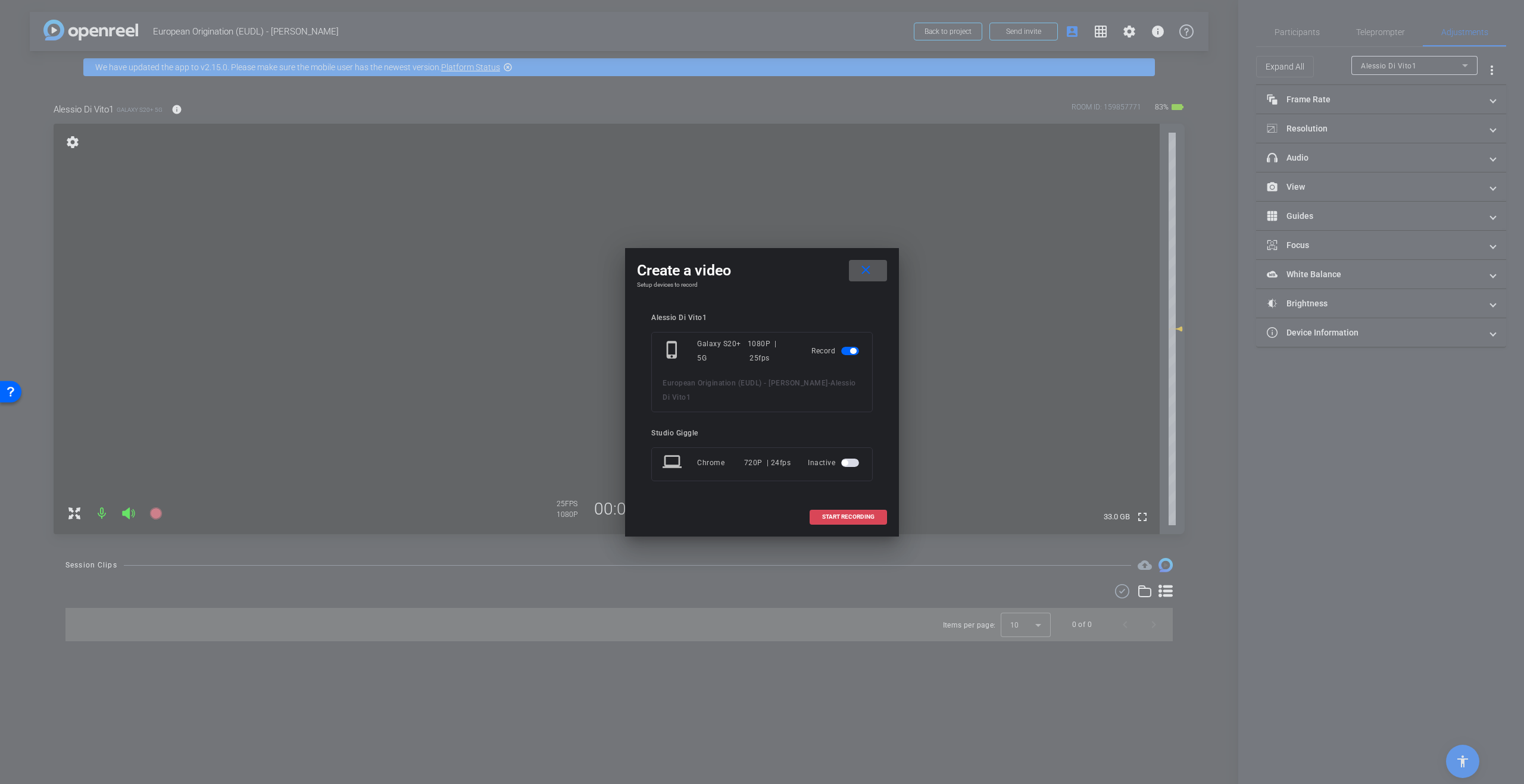
click at [842, 516] on span "START RECORDING" at bounding box center [848, 517] width 52 height 5
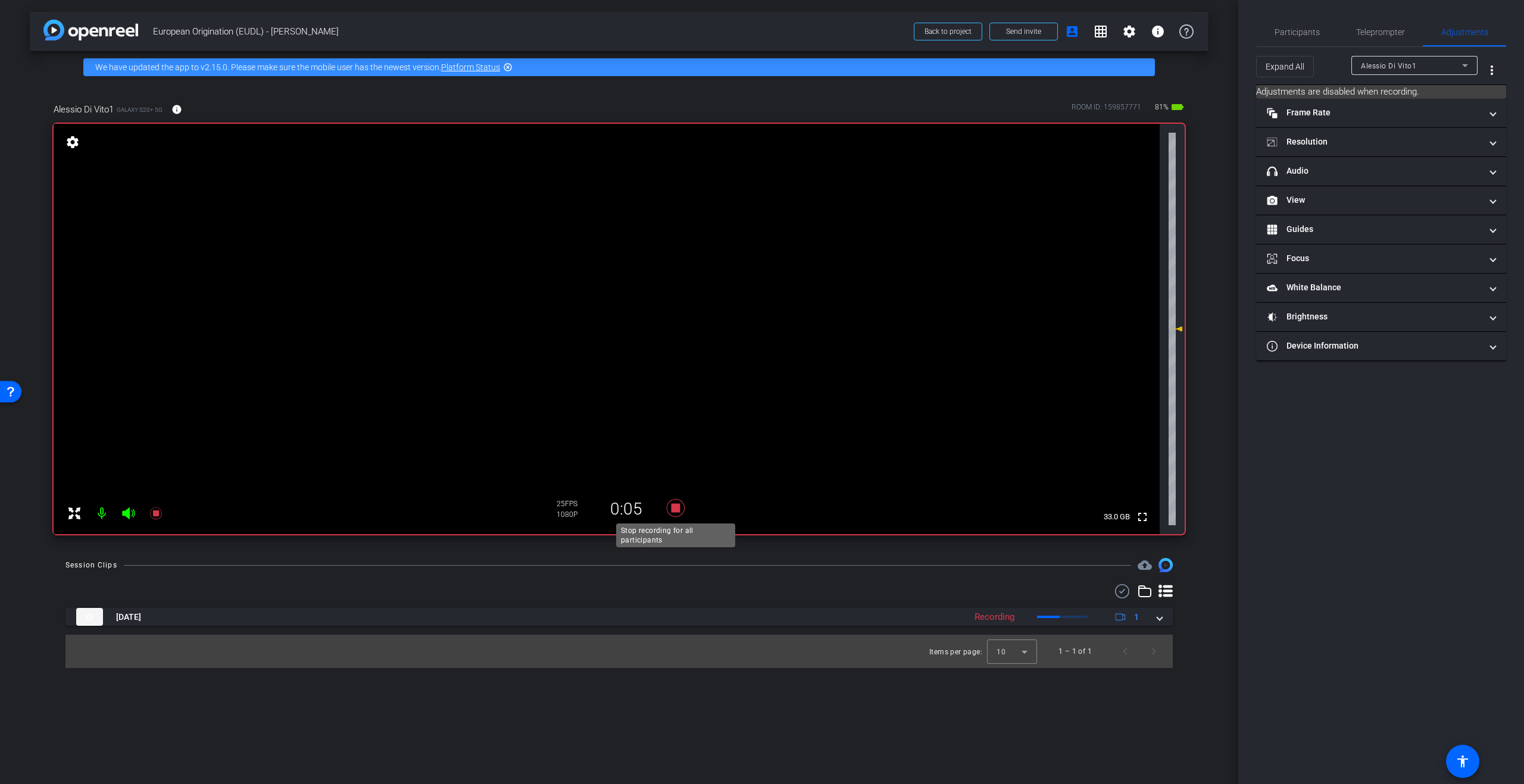
click at [673, 509] on icon at bounding box center [675, 507] width 17 height 17
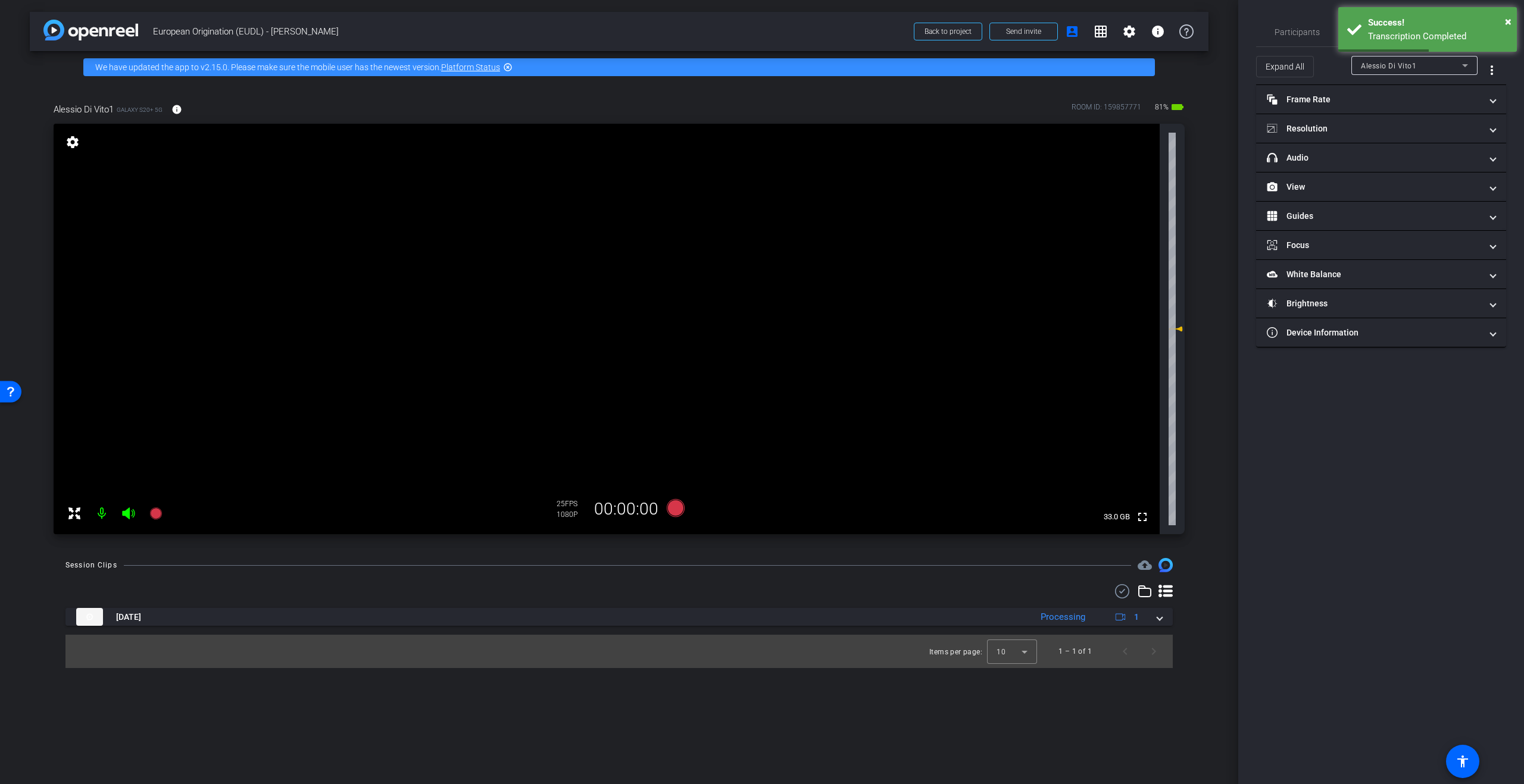
drag, startPoint x: 1361, startPoint y: 469, endPoint x: 1363, endPoint y: 444, distance: 25.1
click at [1361, 469] on div "Participants Teleprompter Adjustments settings Studio Giggle flip Director Jon …" at bounding box center [1381, 392] width 286 height 784
click at [1317, 28] on span "Participants" at bounding box center [1297, 32] width 45 height 8
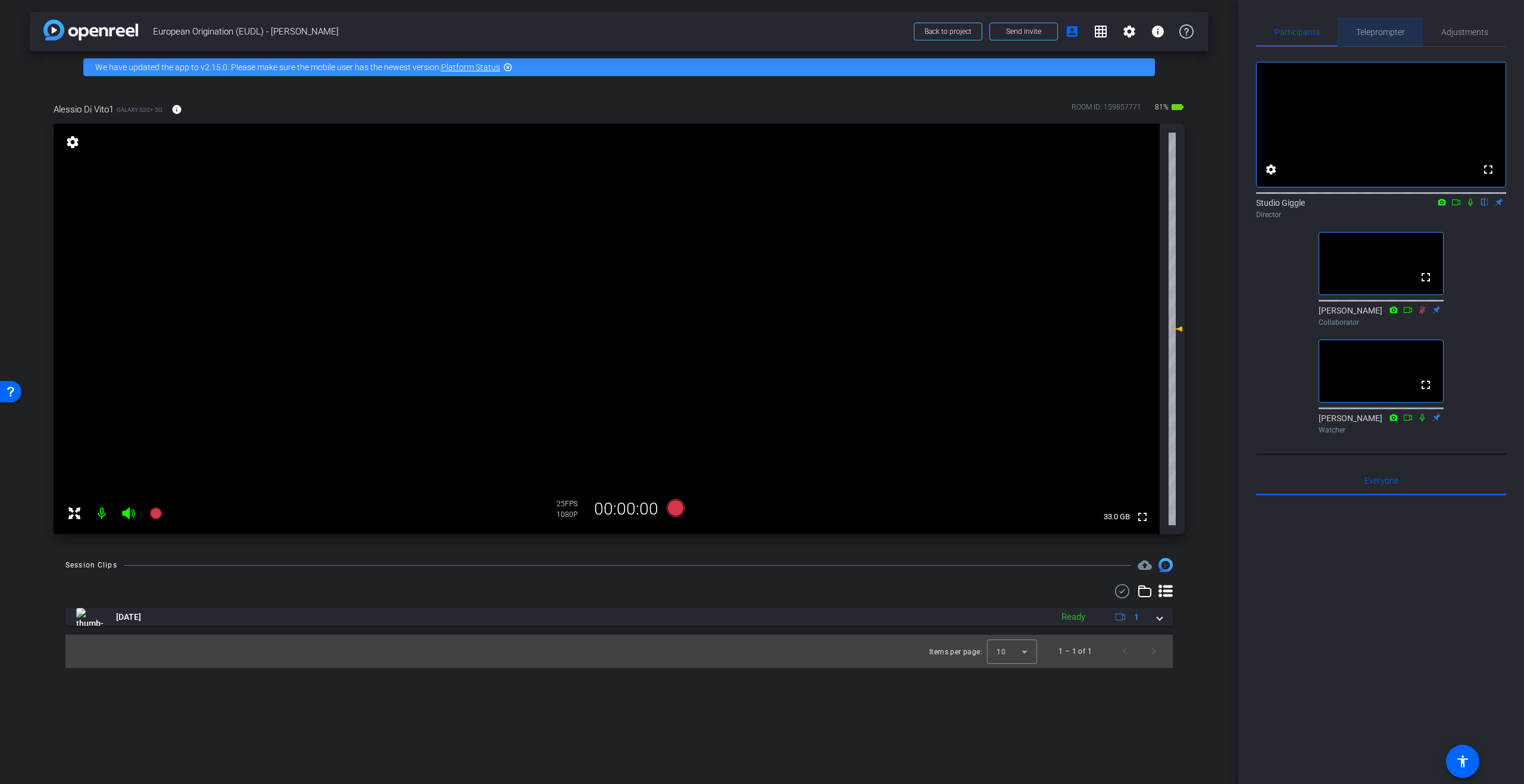
click at [1385, 31] on span "Teleprompter" at bounding box center [1380, 32] width 49 height 8
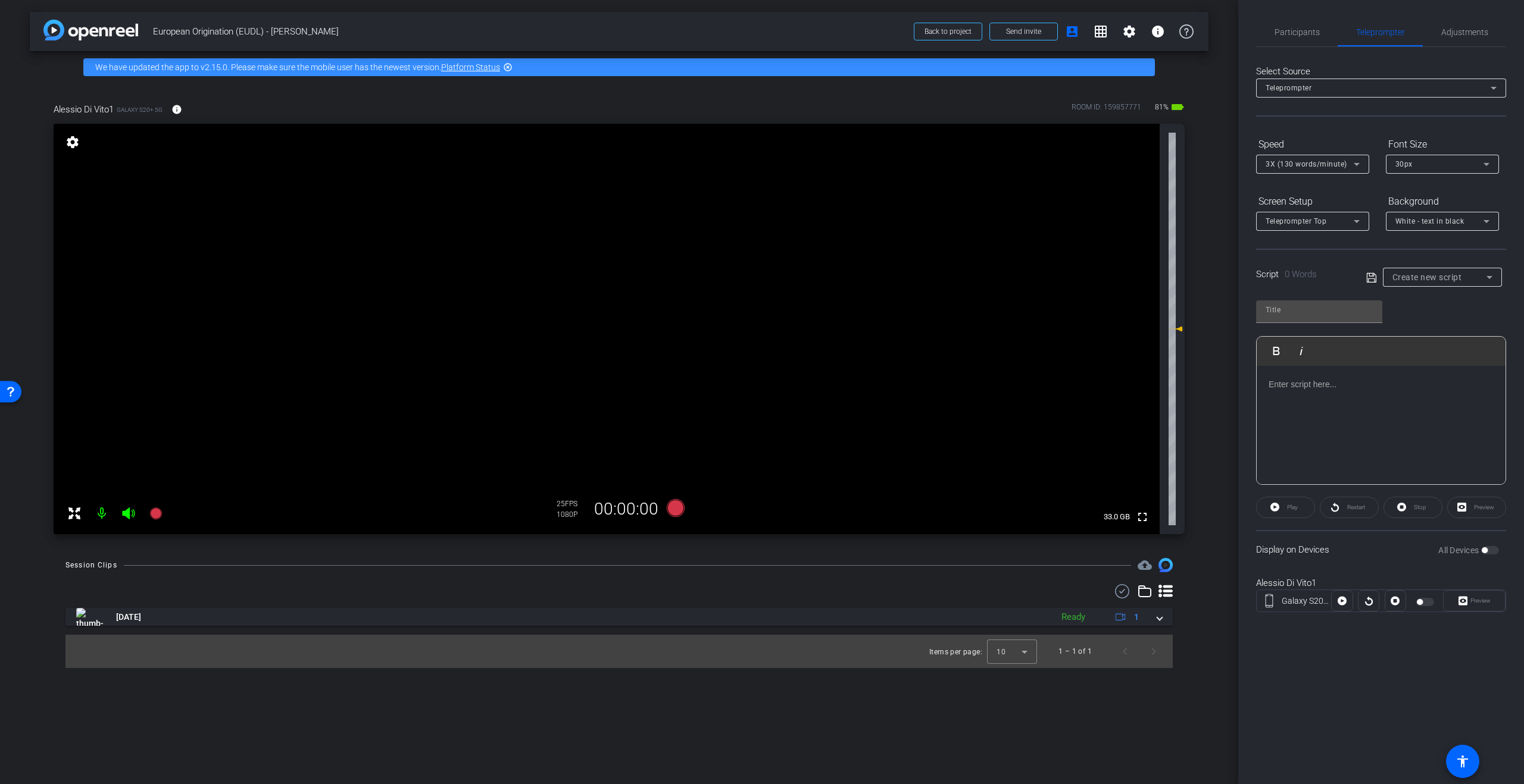
drag, startPoint x: 1455, startPoint y: 260, endPoint x: 1456, endPoint y: 287, distance: 27.0
click at [1455, 260] on div "Script 0 Words Create new script" at bounding box center [1381, 268] width 250 height 38
click at [1456, 288] on div at bounding box center [1442, 293] width 119 height 13
click at [1460, 280] on span "Create new script" at bounding box center [1428, 278] width 70 height 9
drag, startPoint x: 1441, startPoint y: 340, endPoint x: 1442, endPoint y: 365, distance: 25.0
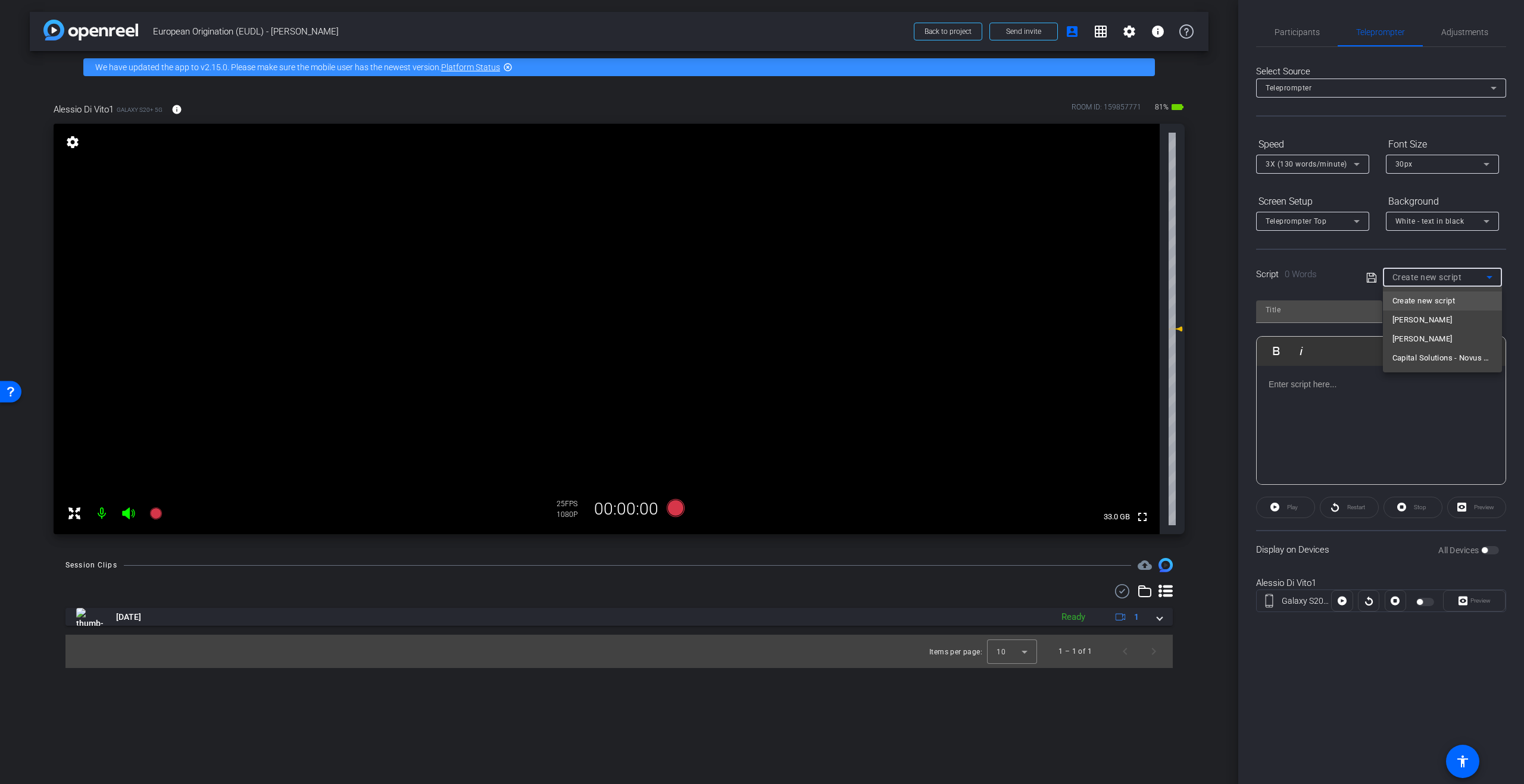
click at [1441, 340] on span "[PERSON_NAME]" at bounding box center [1423, 340] width 60 height 15
type input "[PERSON_NAME]"
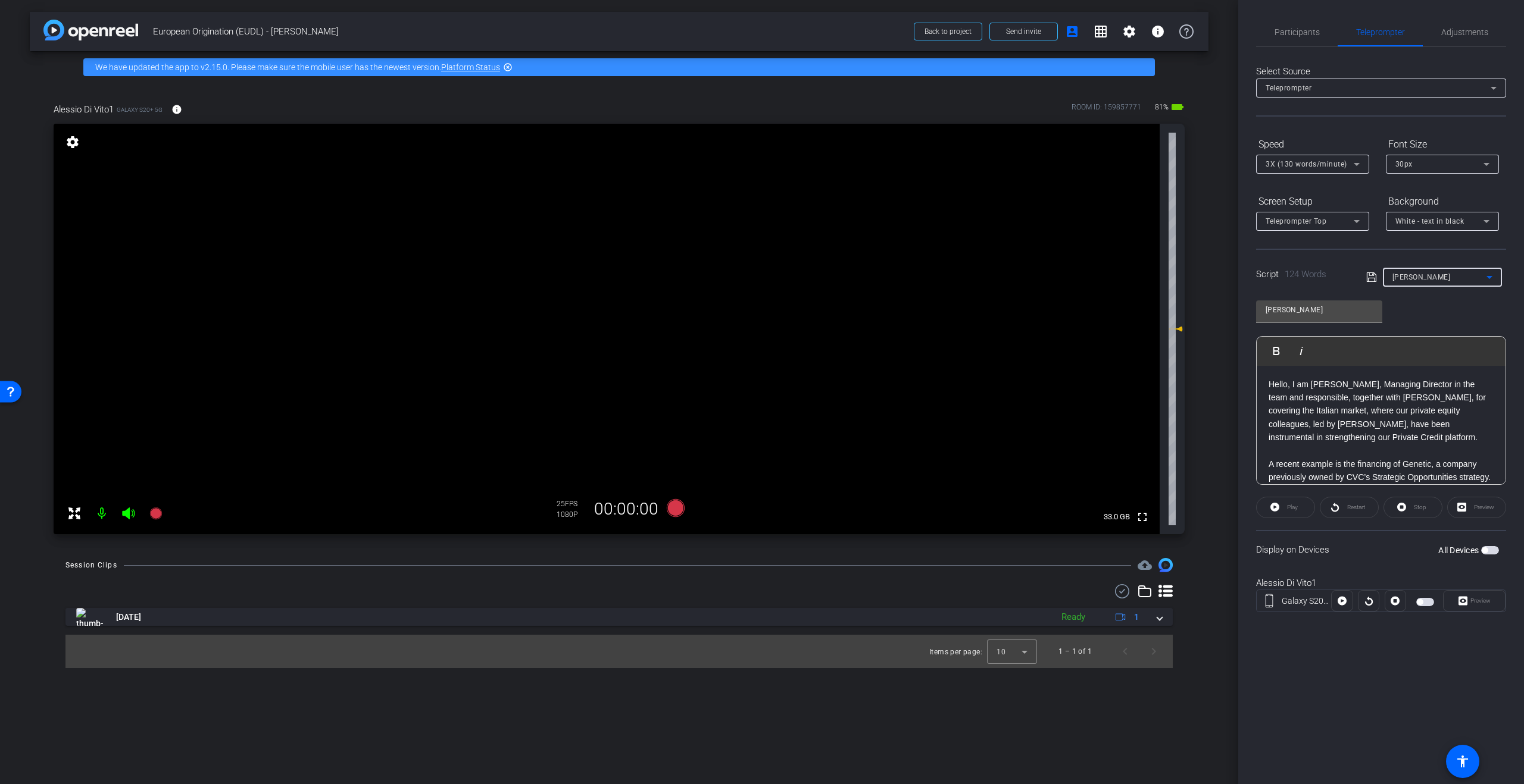
click at [1427, 604] on span "button" at bounding box center [1425, 602] width 17 height 8
click at [1351, 160] on icon at bounding box center [1357, 165] width 15 height 15
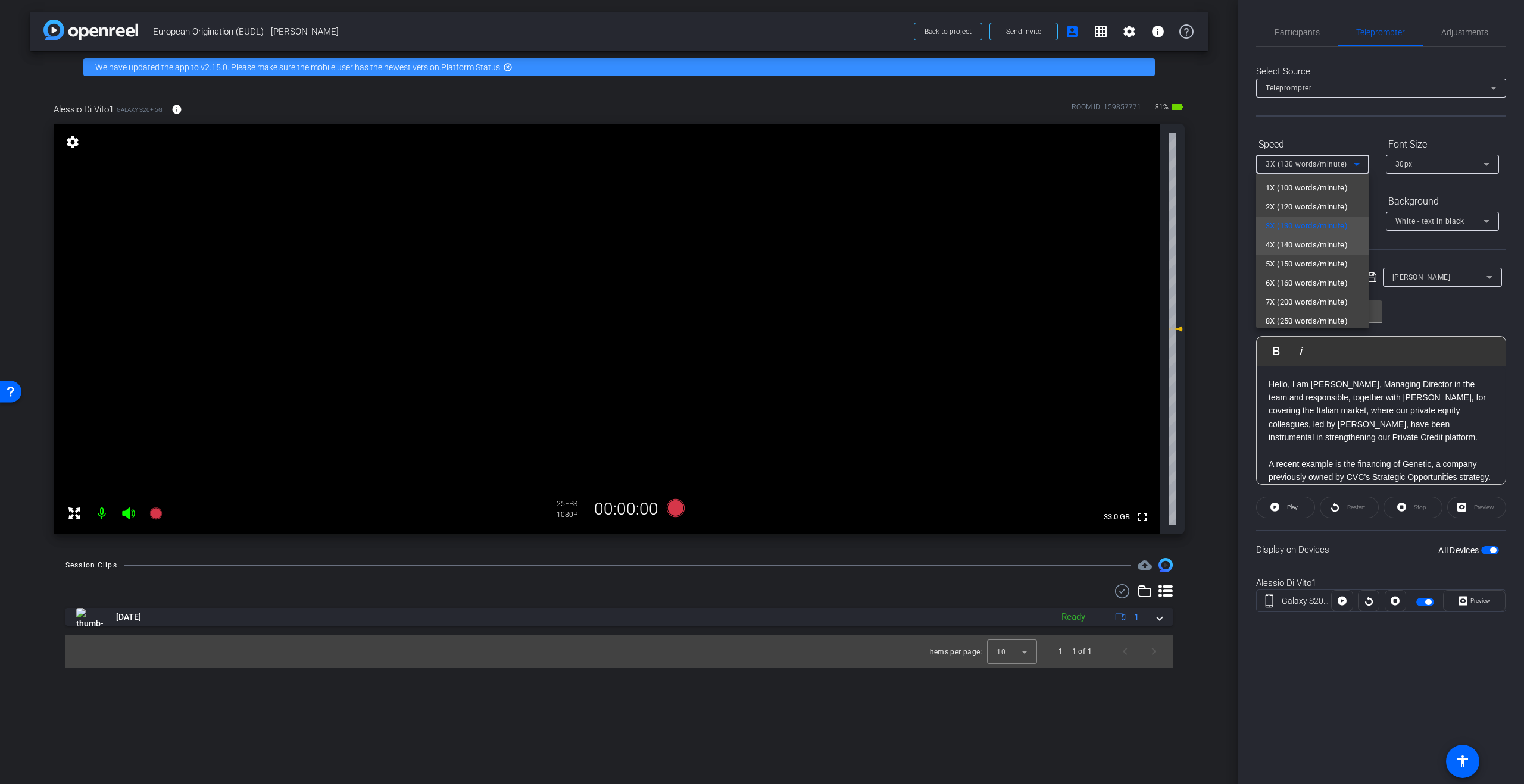
drag, startPoint x: 1307, startPoint y: 239, endPoint x: 1329, endPoint y: 223, distance: 27.2
click at [1307, 240] on span "4X (140 words/minute)" at bounding box center [1307, 245] width 82 height 15
click at [1331, 670] on div "Participants Teleprompter Adjustments settings Studio Giggle flip Director Jon …" at bounding box center [1381, 392] width 286 height 784
click at [1267, 386] on div "Hello, I am Alessio Di Vito, Managing Director in the team and responsible, tog…" at bounding box center [1382, 492] width 249 height 251
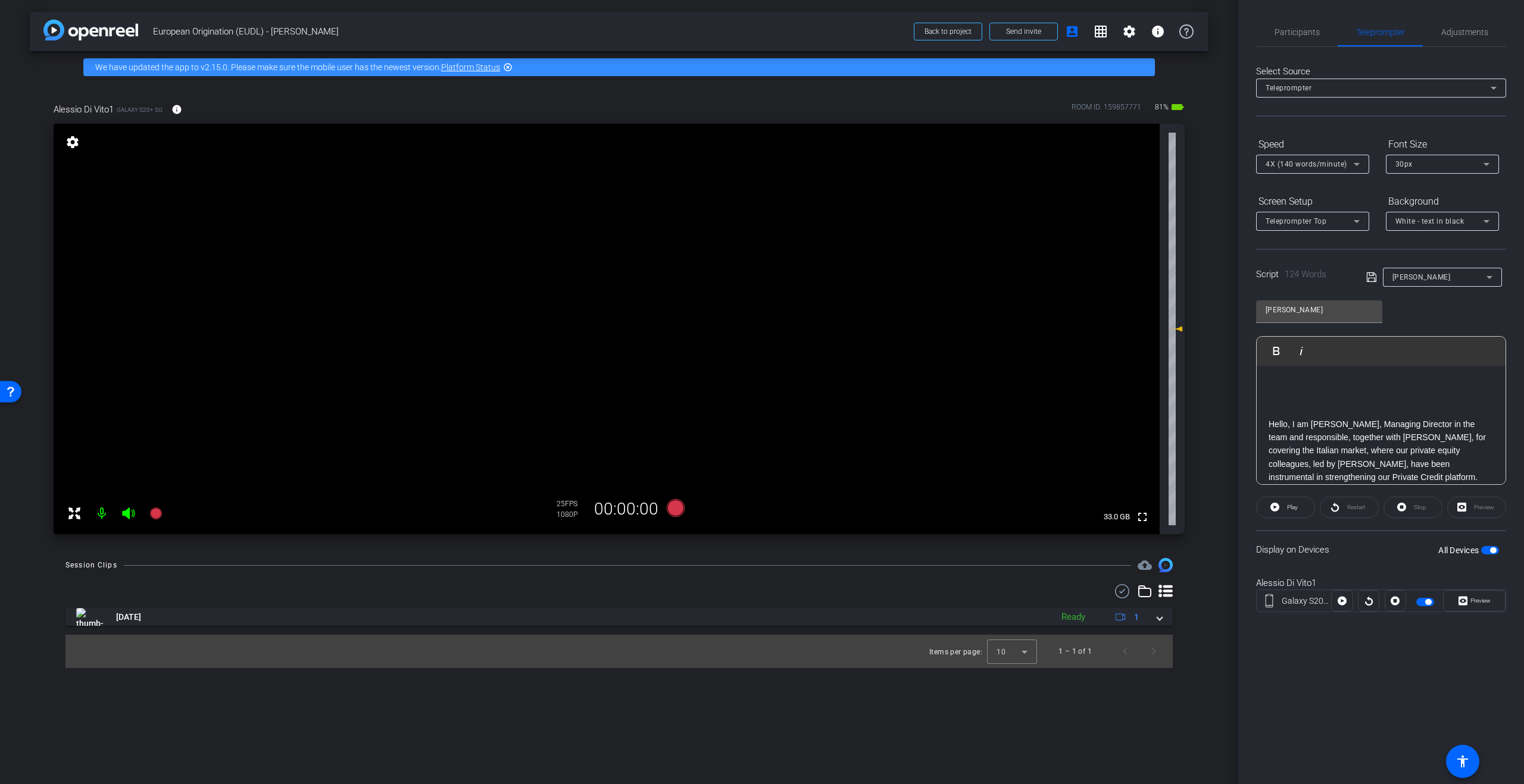
click at [1301, 386] on p at bounding box center [1382, 385] width 225 height 13
click at [674, 509] on icon at bounding box center [675, 507] width 17 height 17
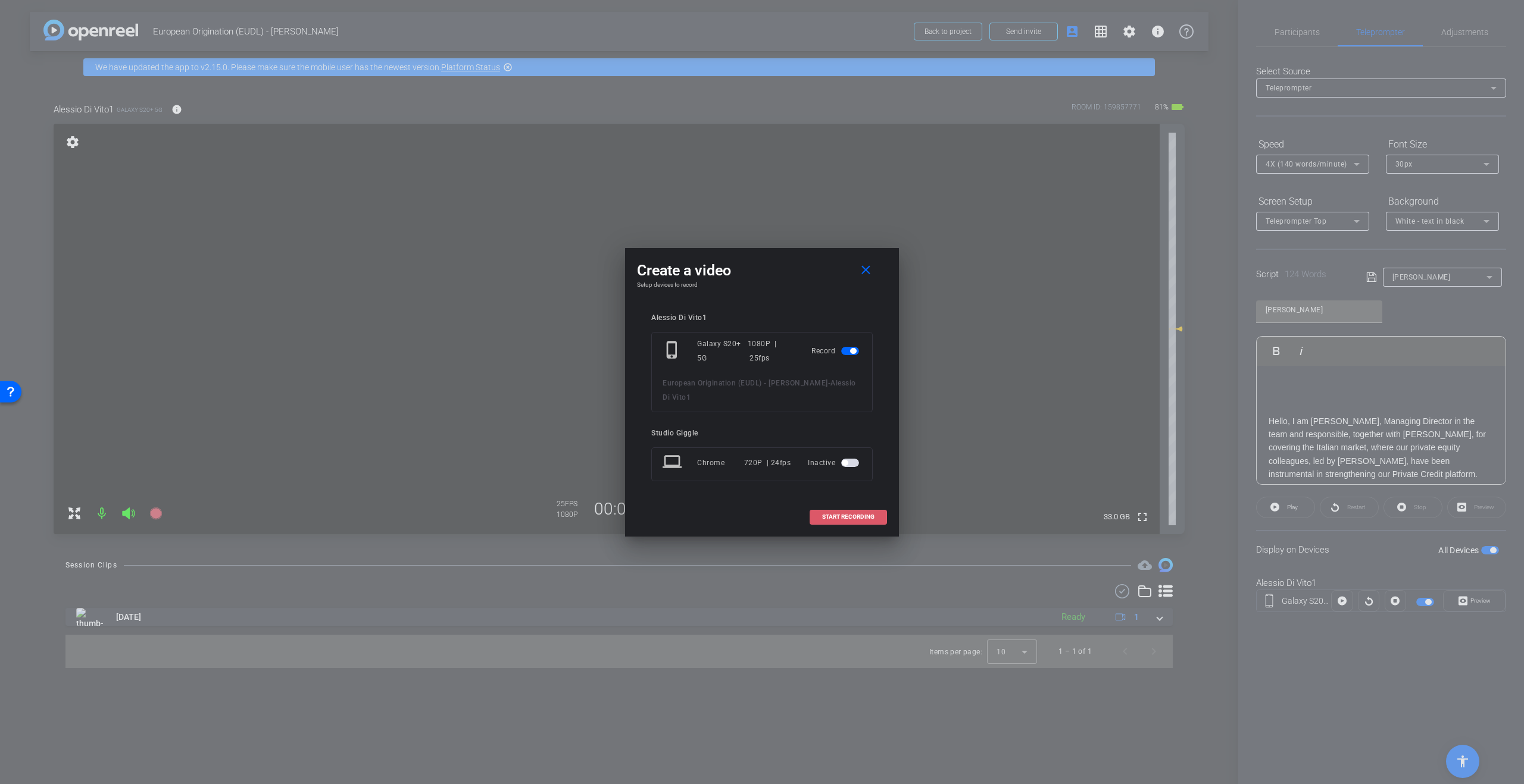
click at [855, 514] on span "START RECORDING" at bounding box center [848, 517] width 52 height 5
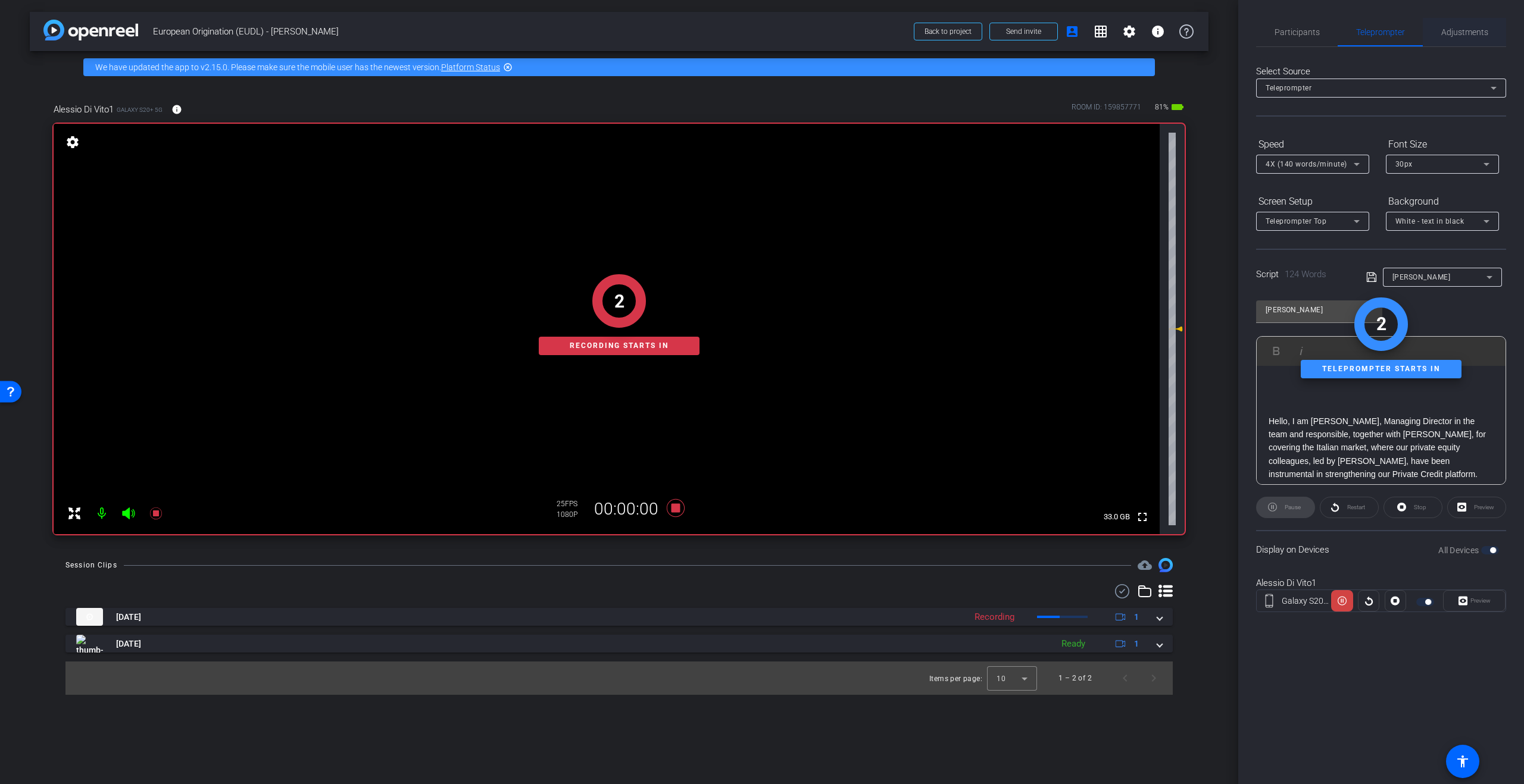
click at [1473, 32] on span "Adjustments" at bounding box center [1464, 32] width 47 height 8
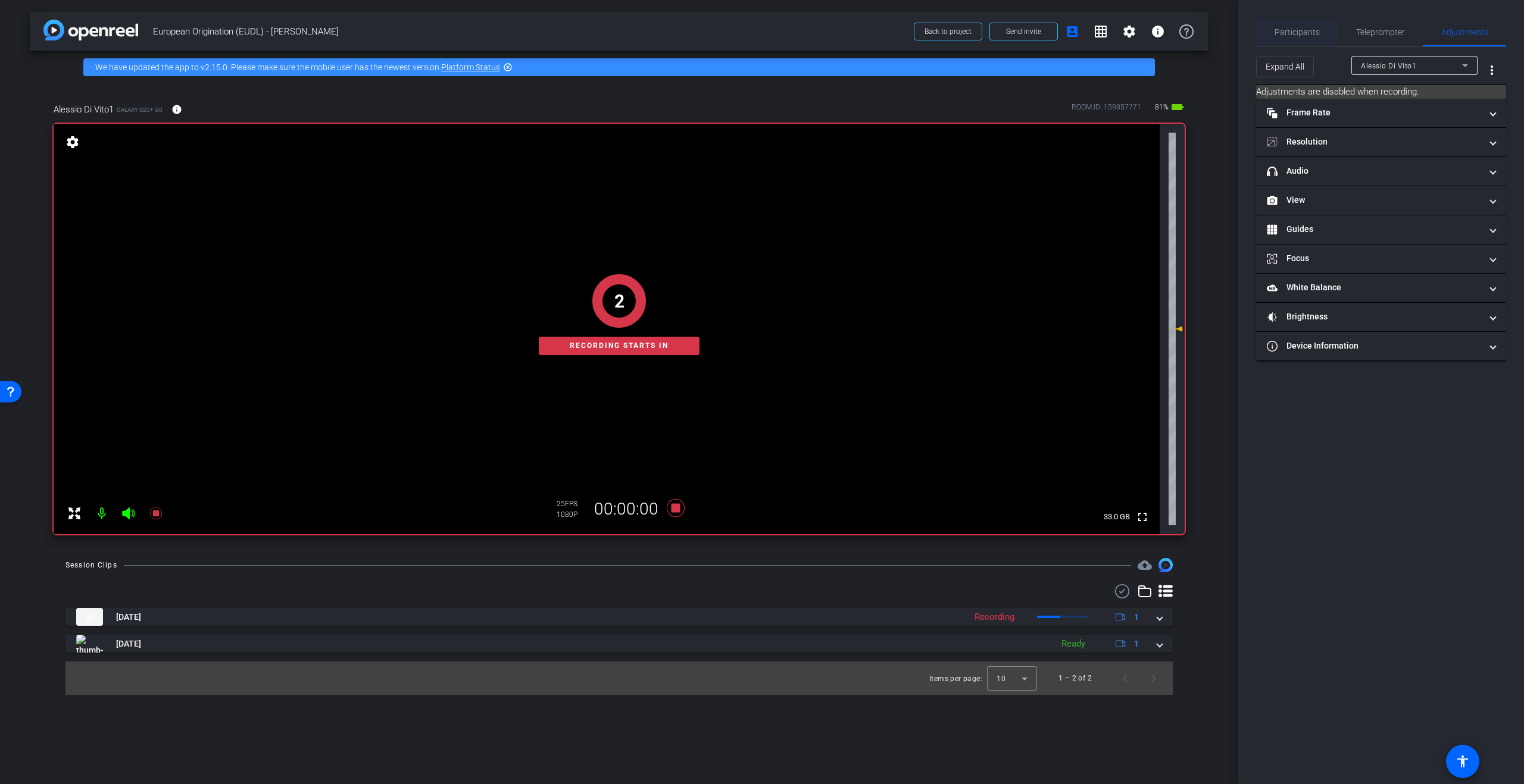
click at [1292, 31] on span "Participants" at bounding box center [1297, 32] width 45 height 8
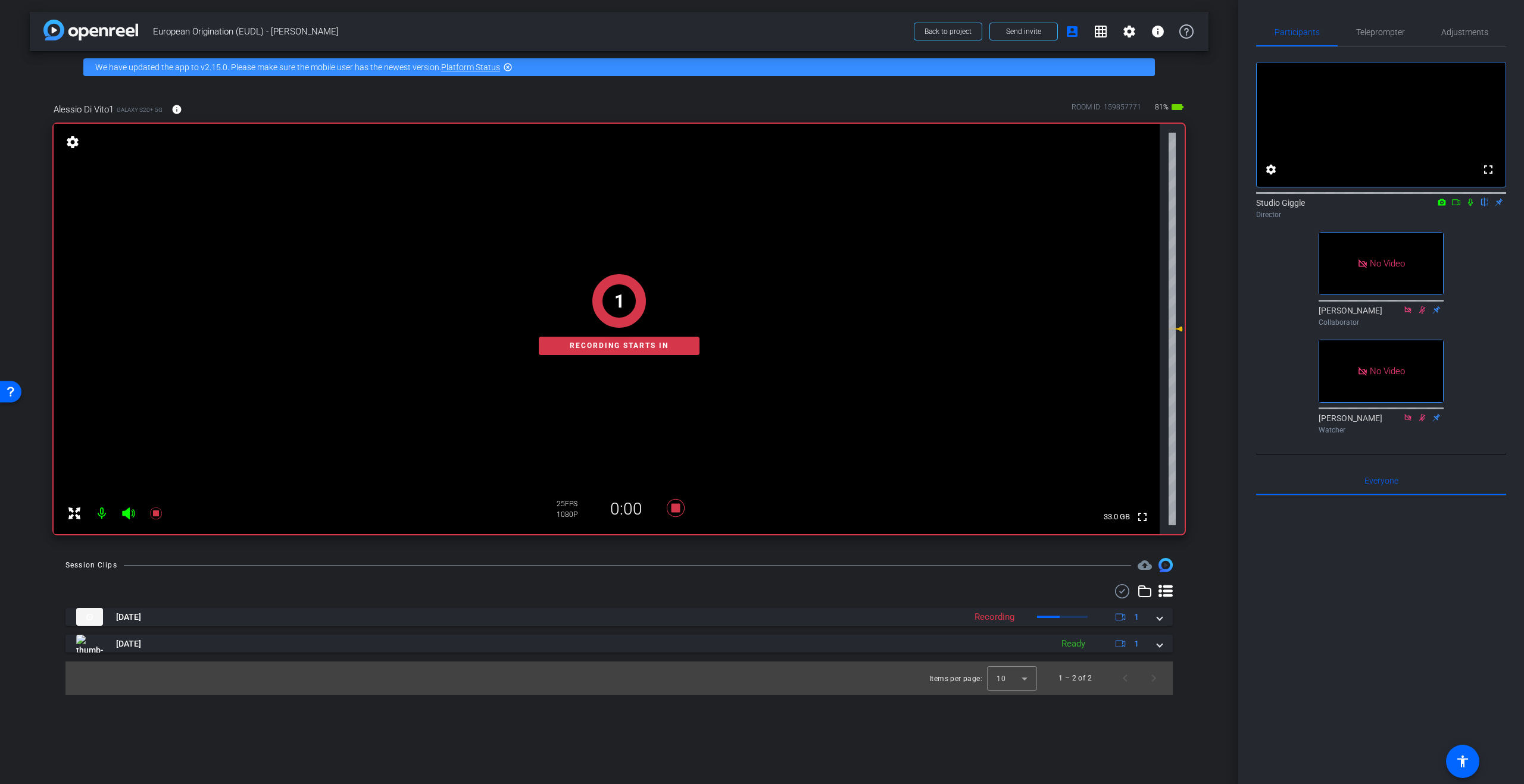
click at [1472, 208] on mat-icon at bounding box center [1471, 202] width 15 height 11
click at [1460, 205] on icon at bounding box center [1456, 202] width 8 height 5
click at [1456, 28] on span "Adjustments" at bounding box center [1464, 32] width 47 height 8
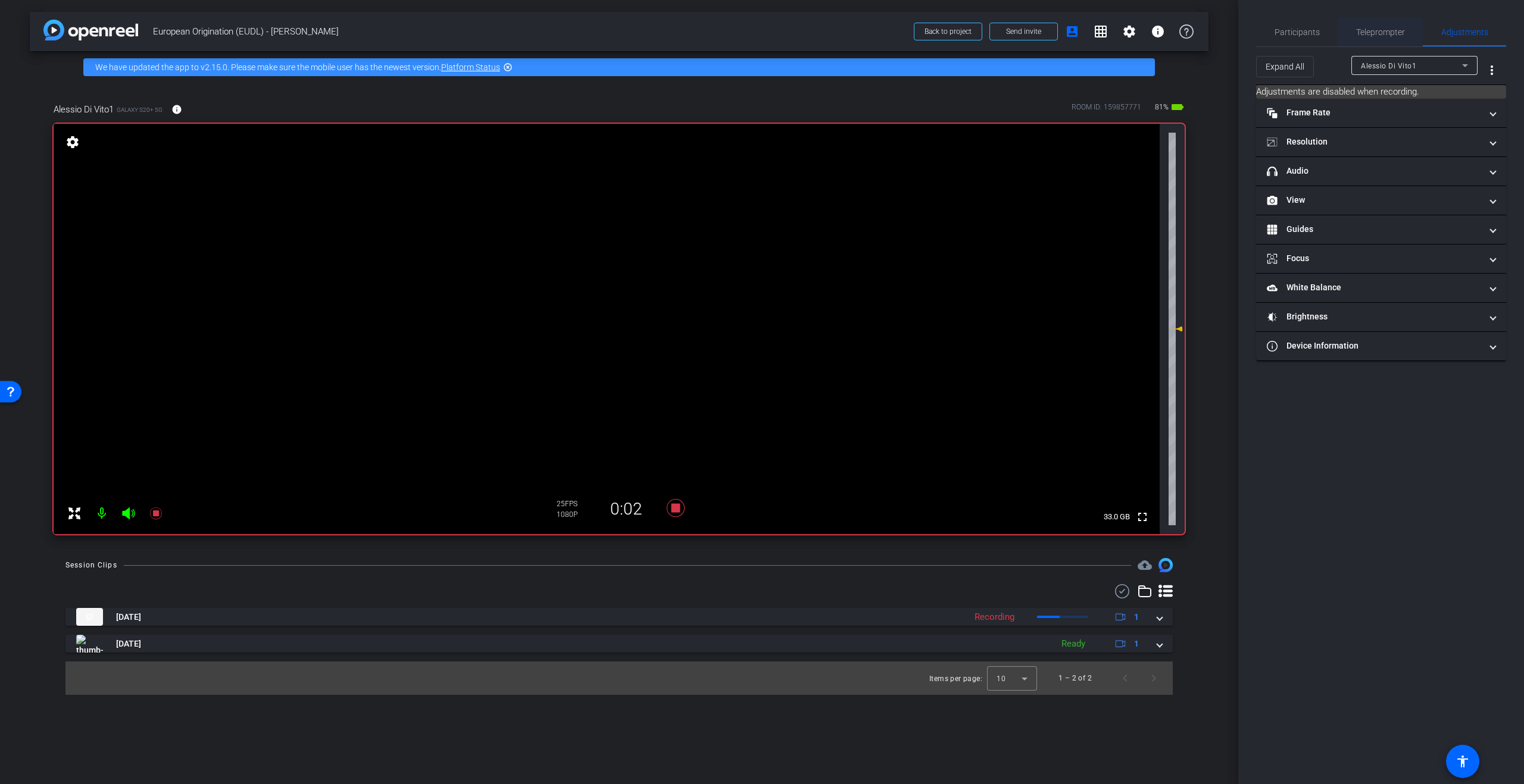
click at [1397, 33] on span "Teleprompter" at bounding box center [1380, 32] width 49 height 8
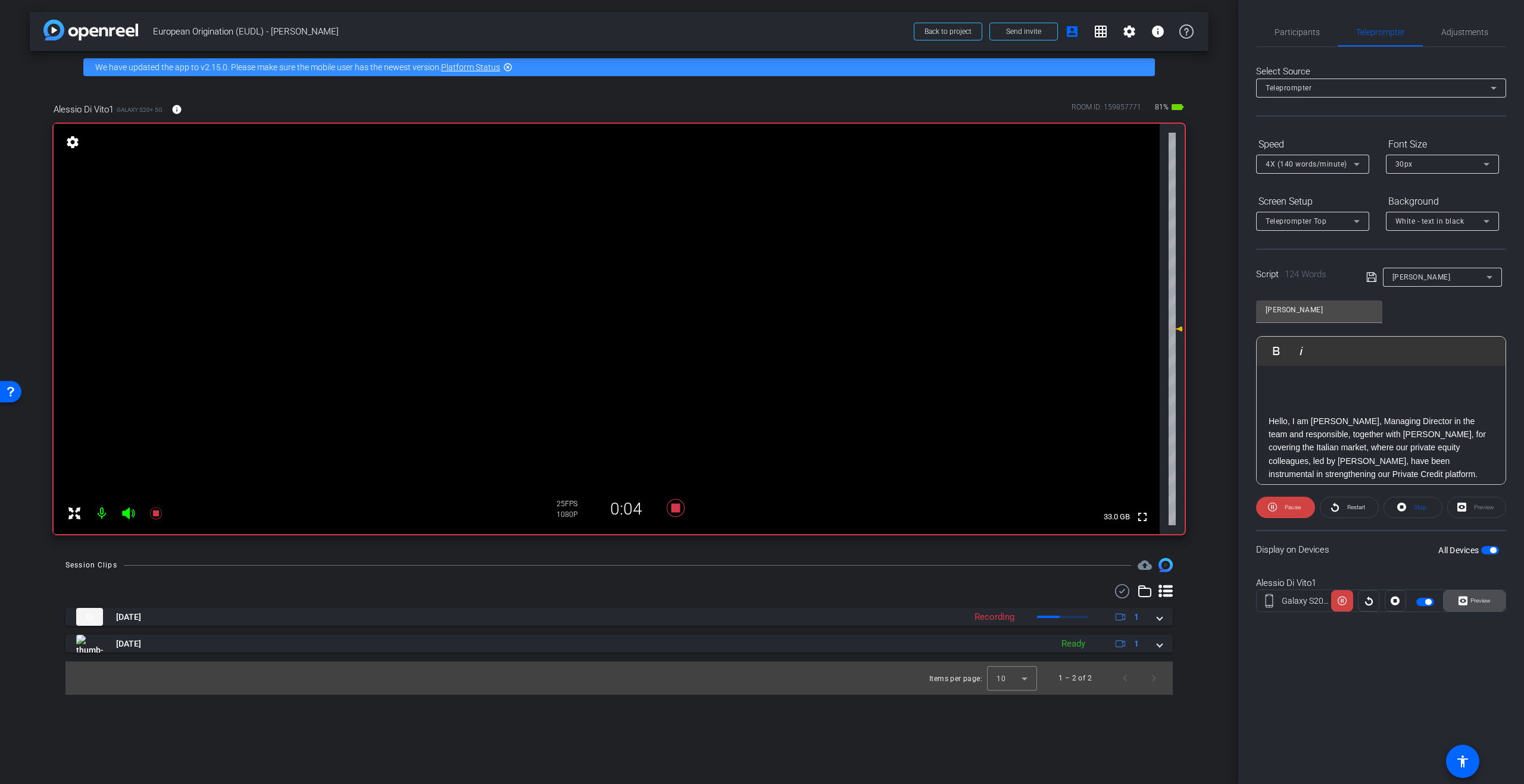
click at [1482, 601] on span "Preview" at bounding box center [1481, 600] width 20 height 6
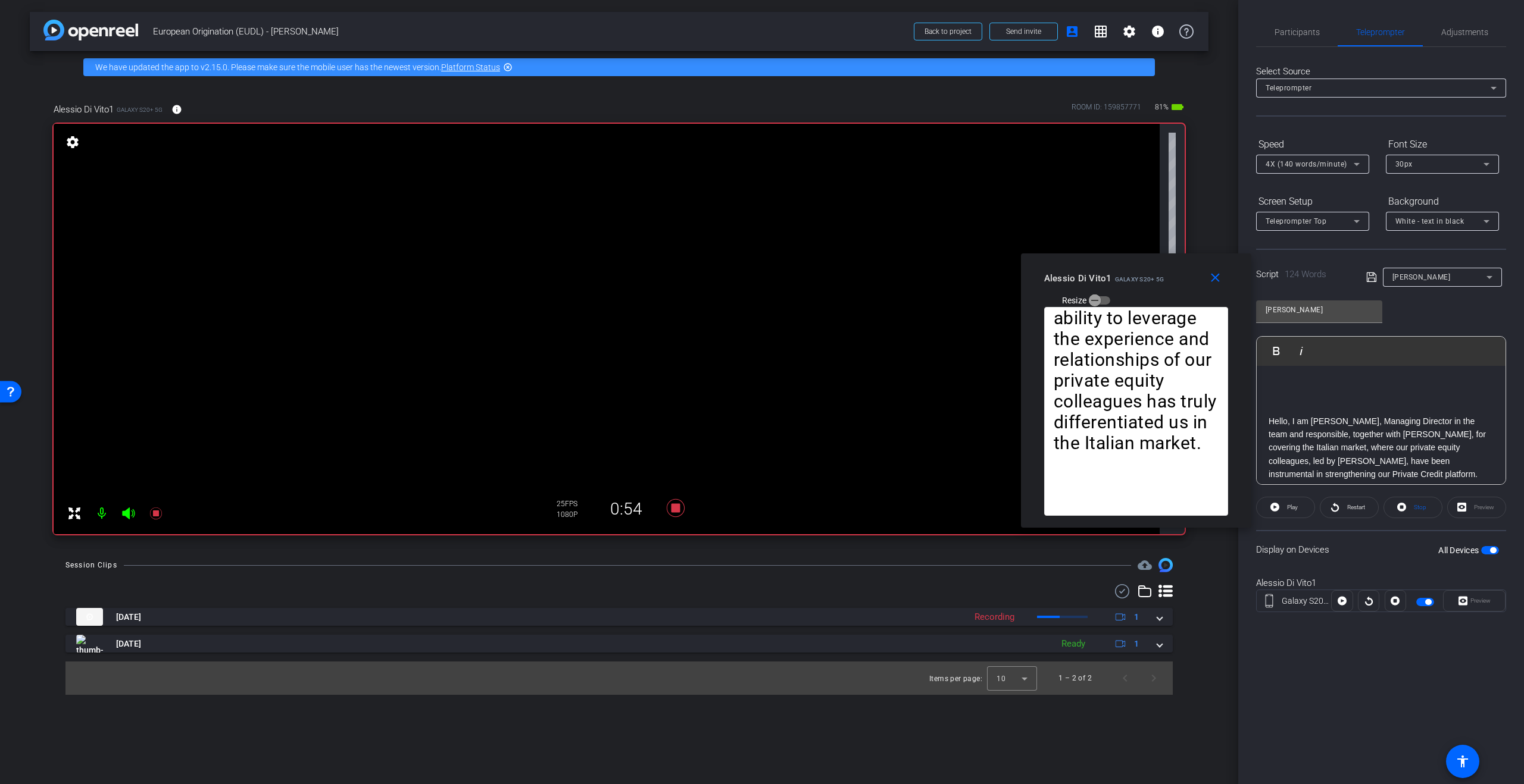
drag, startPoint x: 783, startPoint y: 275, endPoint x: 982, endPoint y: 292, distance: 199.7
click at [1149, 274] on div "Alessio Di Vito1 Galaxy S20+ 5G" at bounding box center [1104, 278] width 120 height 15
drag, startPoint x: 681, startPoint y: 512, endPoint x: 779, endPoint y: 474, distance: 105.1
click at [681, 512] on icon at bounding box center [675, 507] width 28 height 21
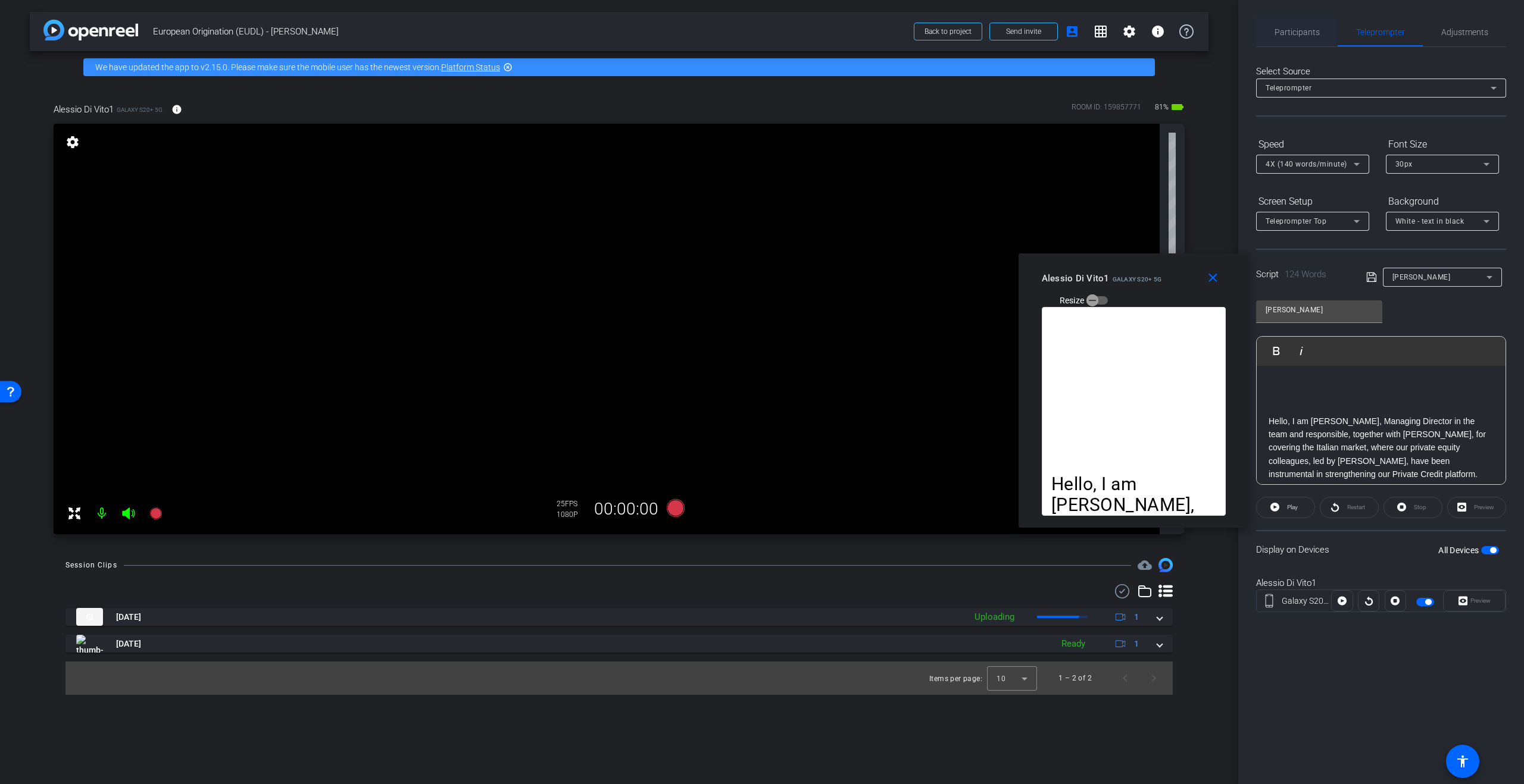
click at [1303, 28] on span "Participants" at bounding box center [1297, 32] width 45 height 8
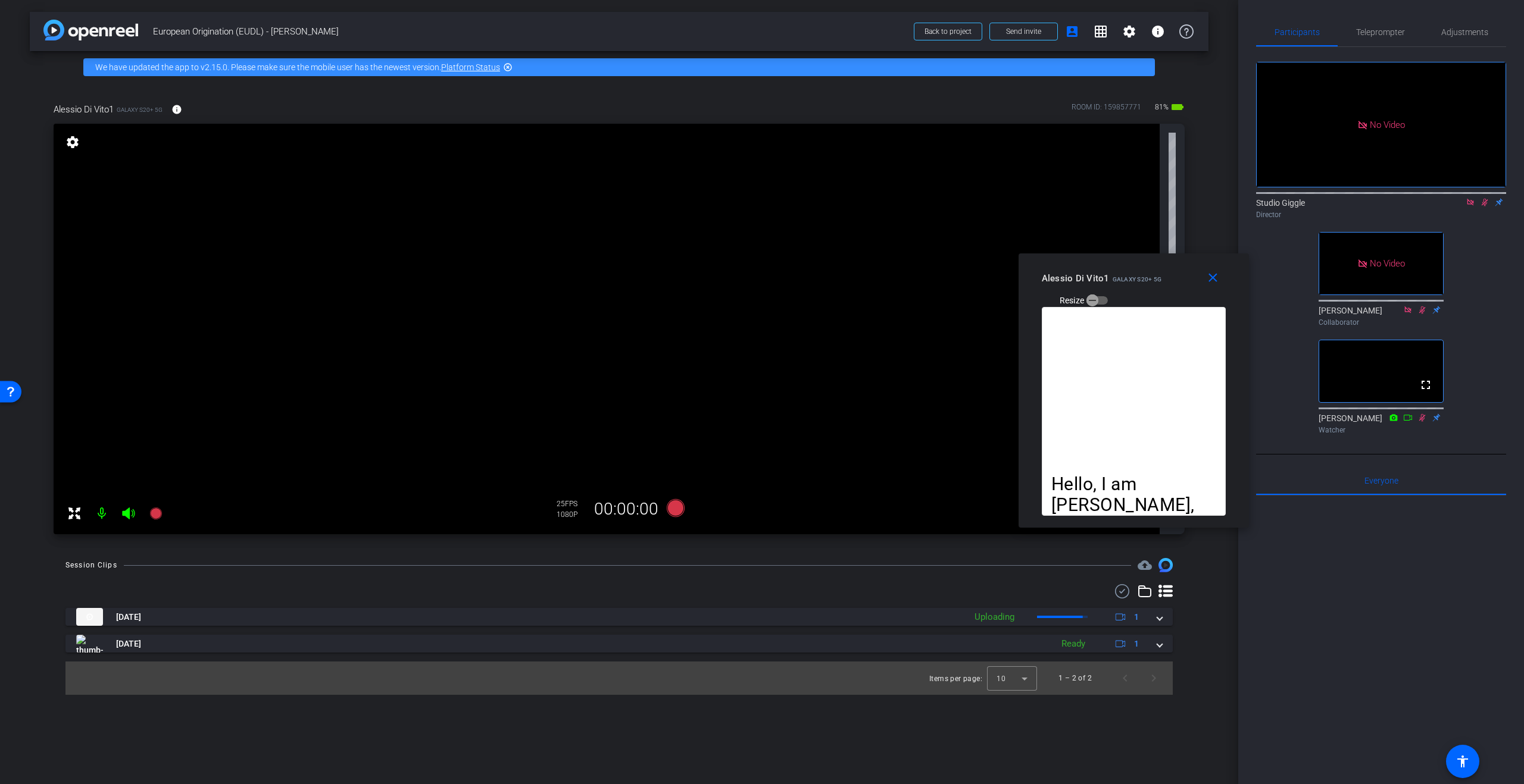
click at [1484, 199] on icon at bounding box center [1485, 202] width 6 height 7
click at [1473, 199] on icon at bounding box center [1470, 201] width 6 height 6
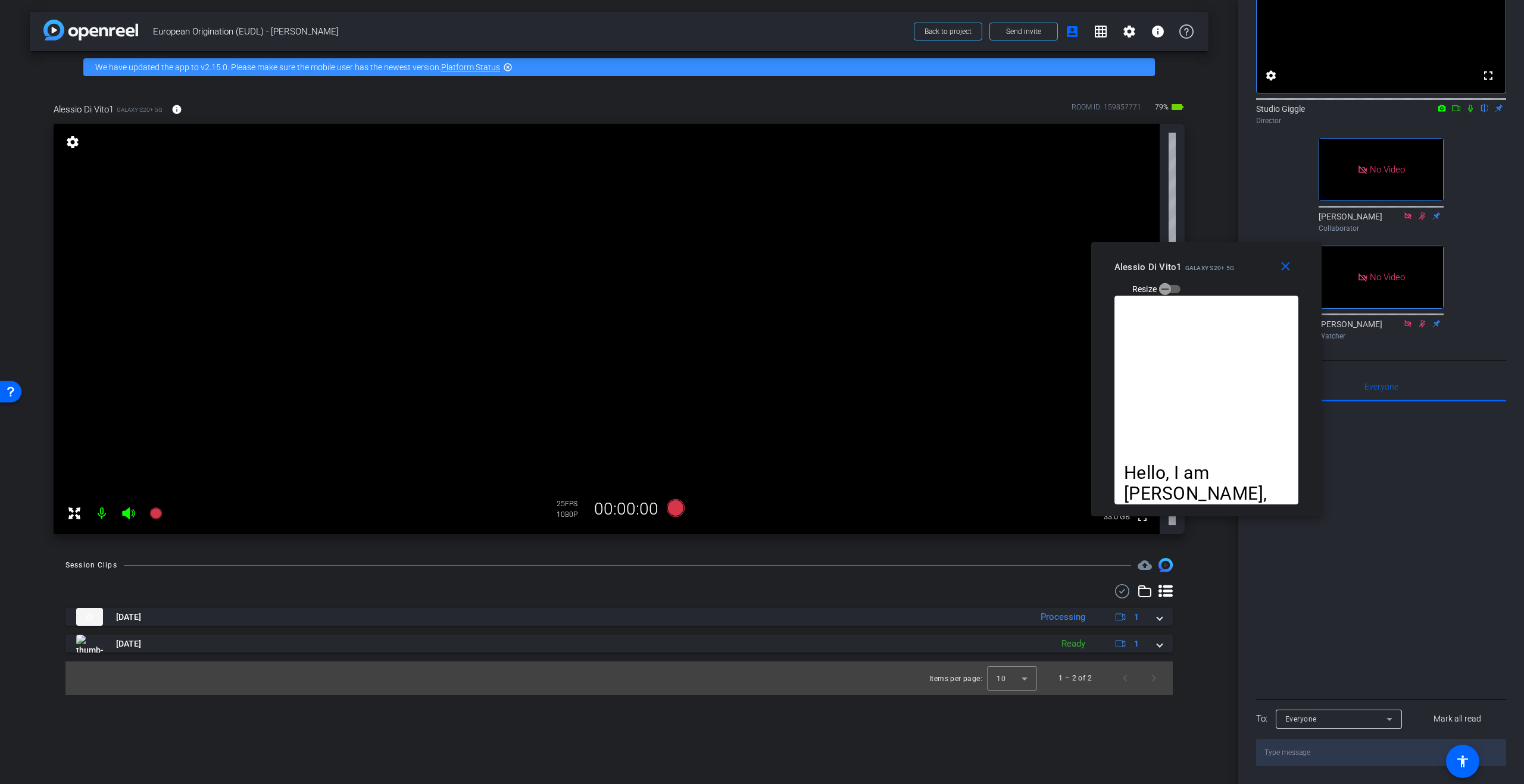
drag, startPoint x: 1152, startPoint y: 267, endPoint x: 1224, endPoint y: 255, distance: 73.0
click at [1224, 256] on div "Alessio Di Vito1 Galaxy S20+ 5G Resize" at bounding box center [1211, 278] width 193 height 42
click at [677, 510] on icon at bounding box center [675, 507] width 17 height 17
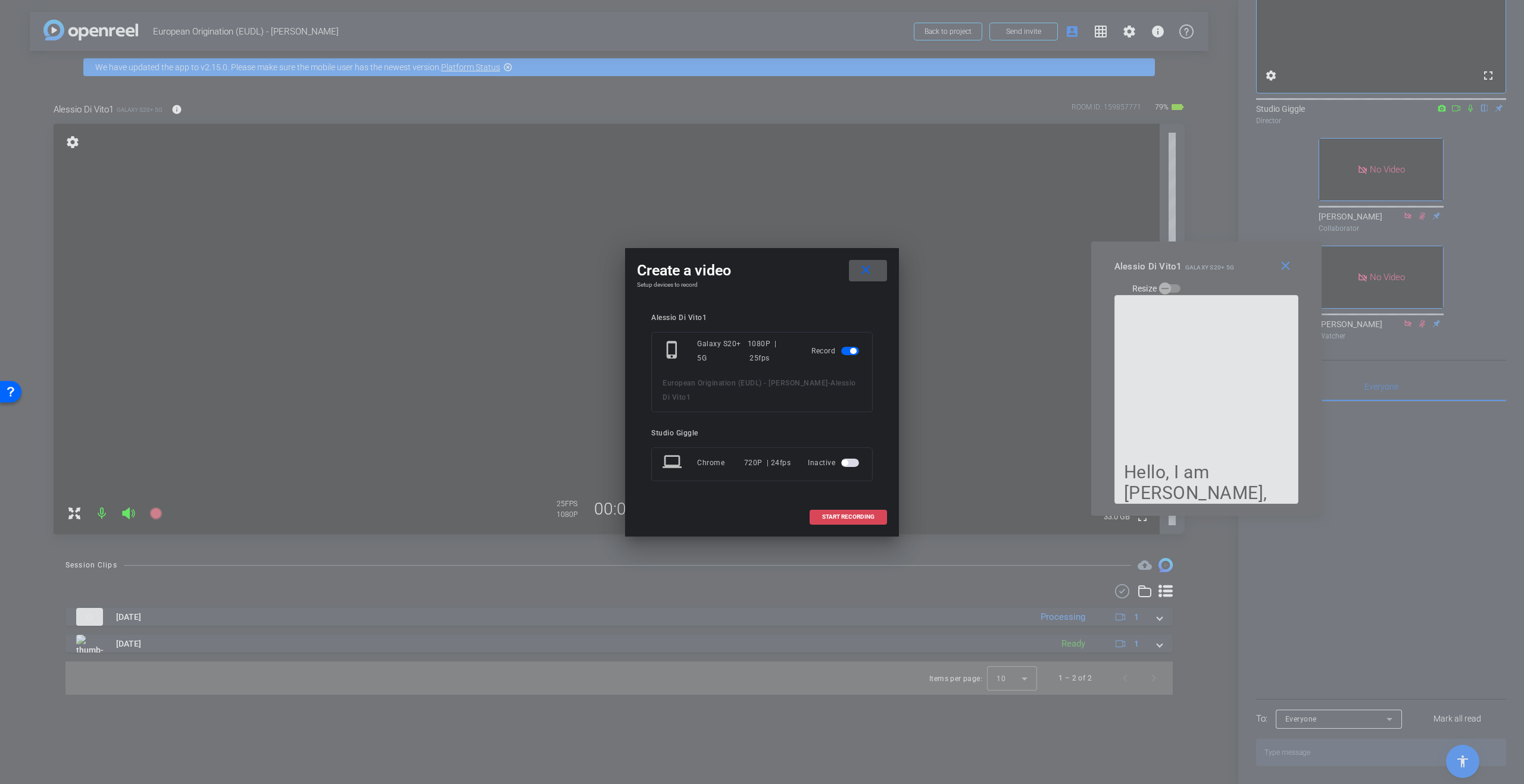
click at [848, 519] on span "START RECORDING" at bounding box center [848, 517] width 52 height 5
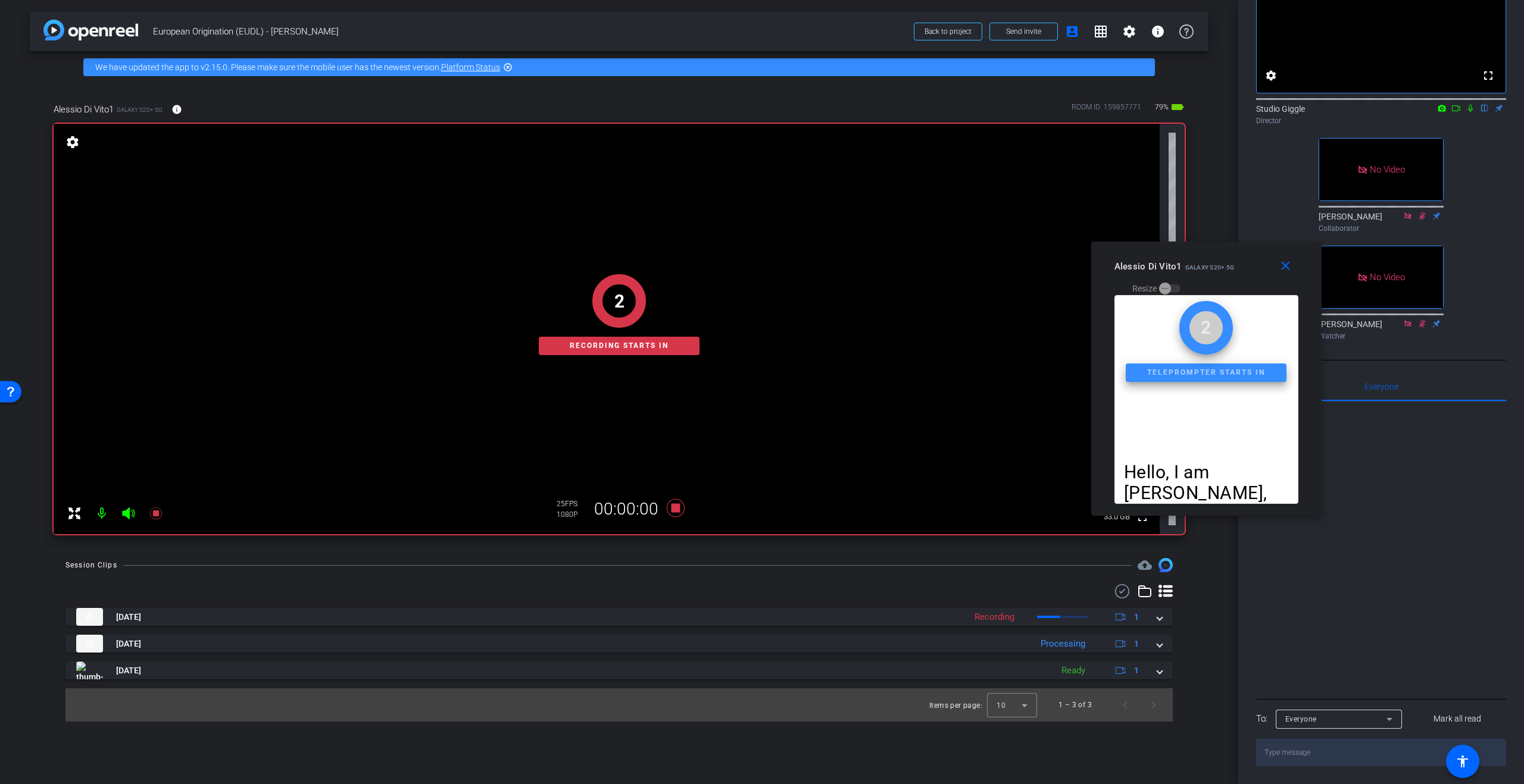
click at [1468, 104] on icon at bounding box center [1471, 108] width 9 height 8
click at [1459, 104] on icon at bounding box center [1456, 108] width 9 height 8
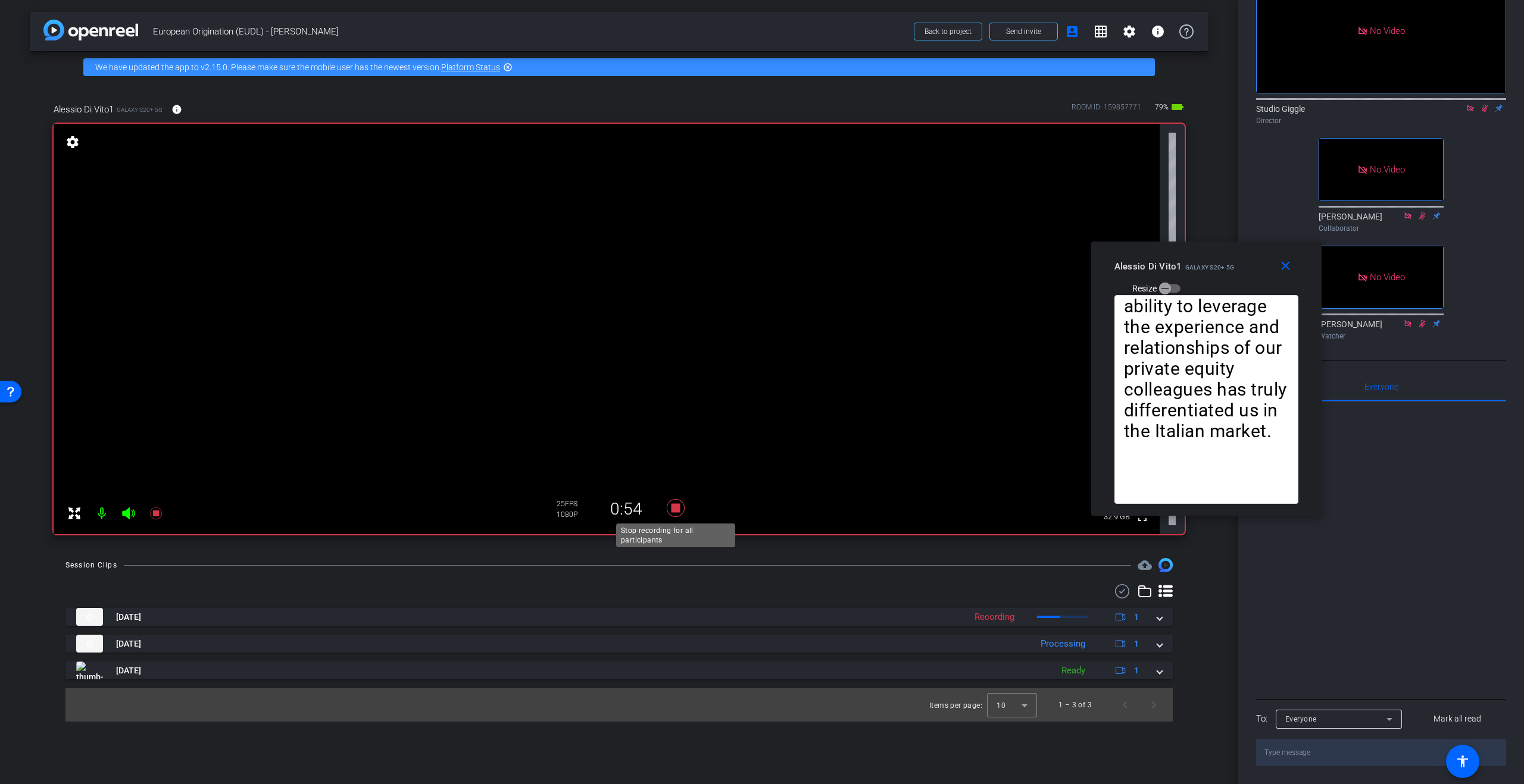
click at [675, 509] on icon at bounding box center [675, 507] width 17 height 17
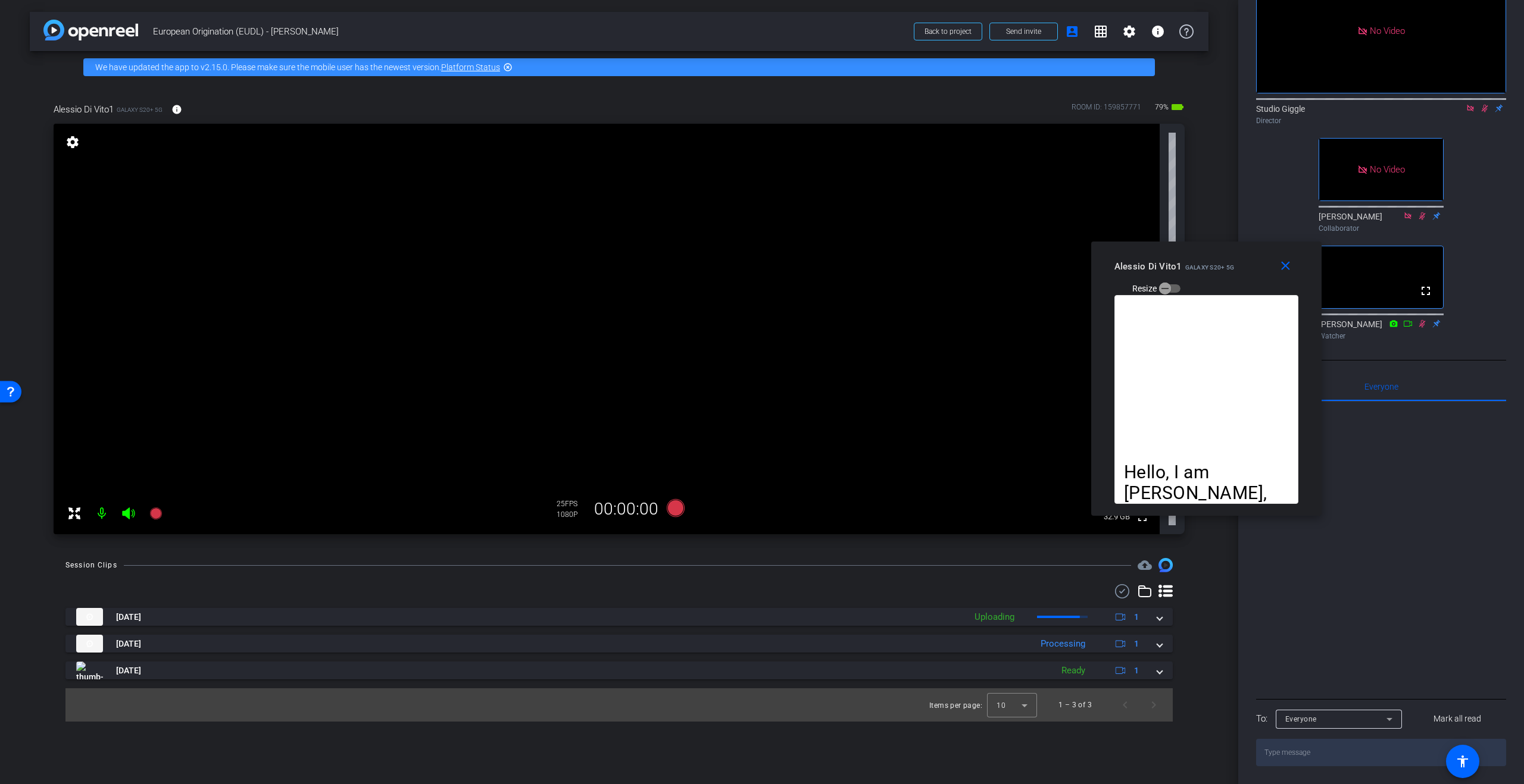
click at [1486, 116] on div "No Video Studio Giggle Director No Video Jon Brigden Collaborator fullscreen Da…" at bounding box center [1381, 149] width 250 height 392
click at [1485, 104] on icon at bounding box center [1485, 108] width 9 height 8
click at [1470, 104] on icon at bounding box center [1471, 108] width 9 height 8
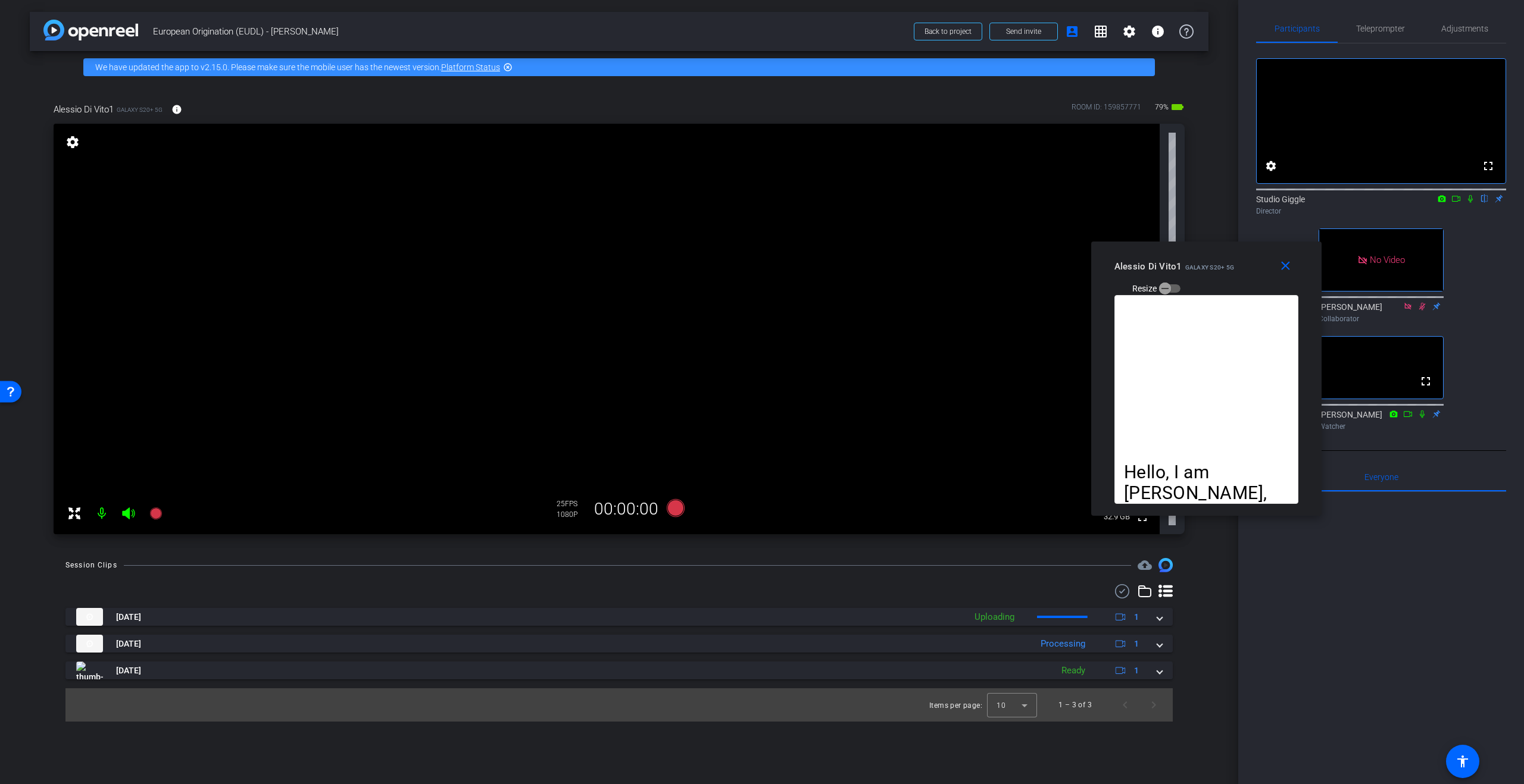
scroll to position [0, 0]
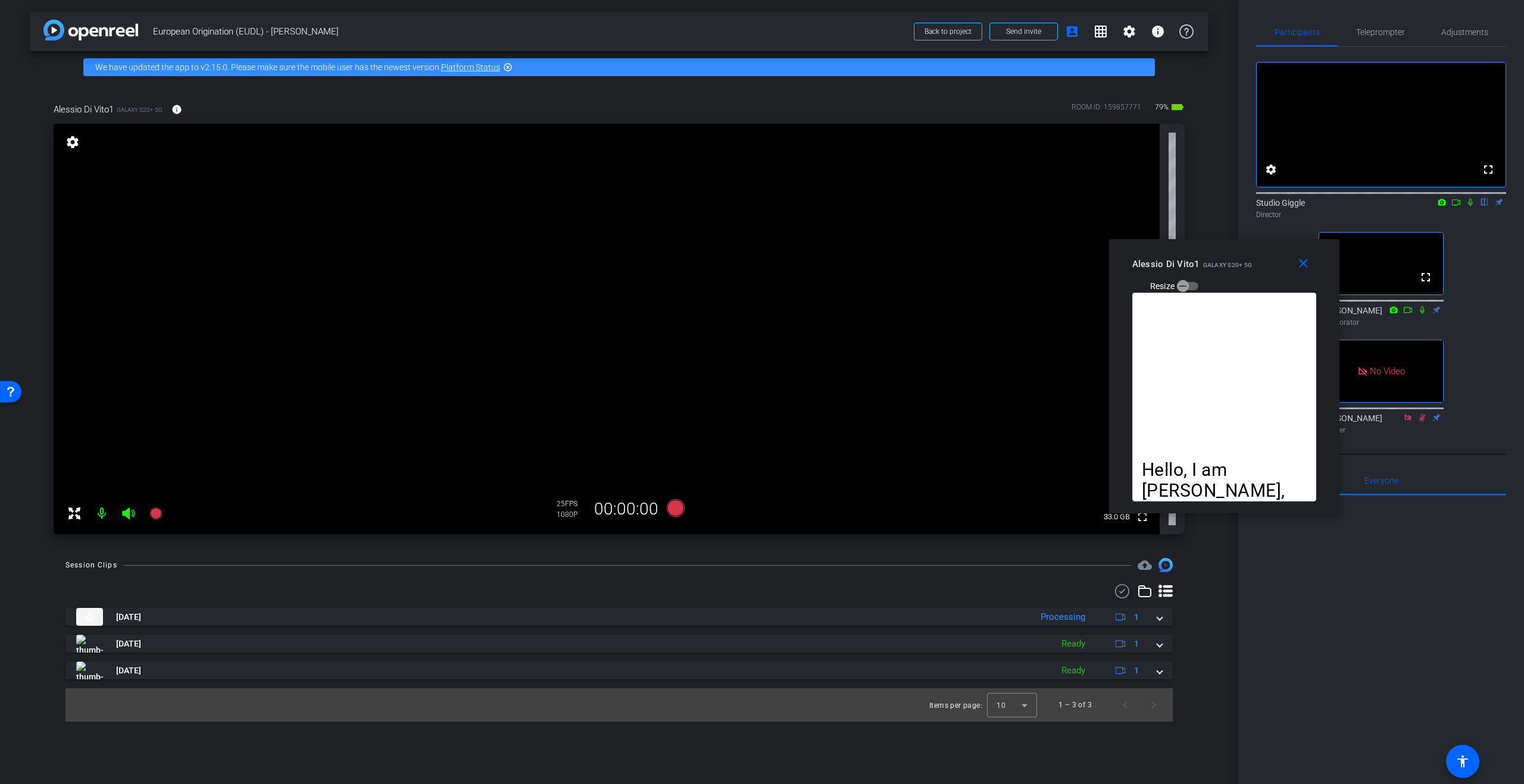
drag, startPoint x: 1227, startPoint y: 259, endPoint x: 1239, endPoint y: 259, distance: 12.0
click at [1240, 258] on div "Alessio Di Vito1 Galaxy S20+ 5G" at bounding box center [1192, 263] width 120 height 15
click at [674, 507] on icon at bounding box center [675, 507] width 17 height 17
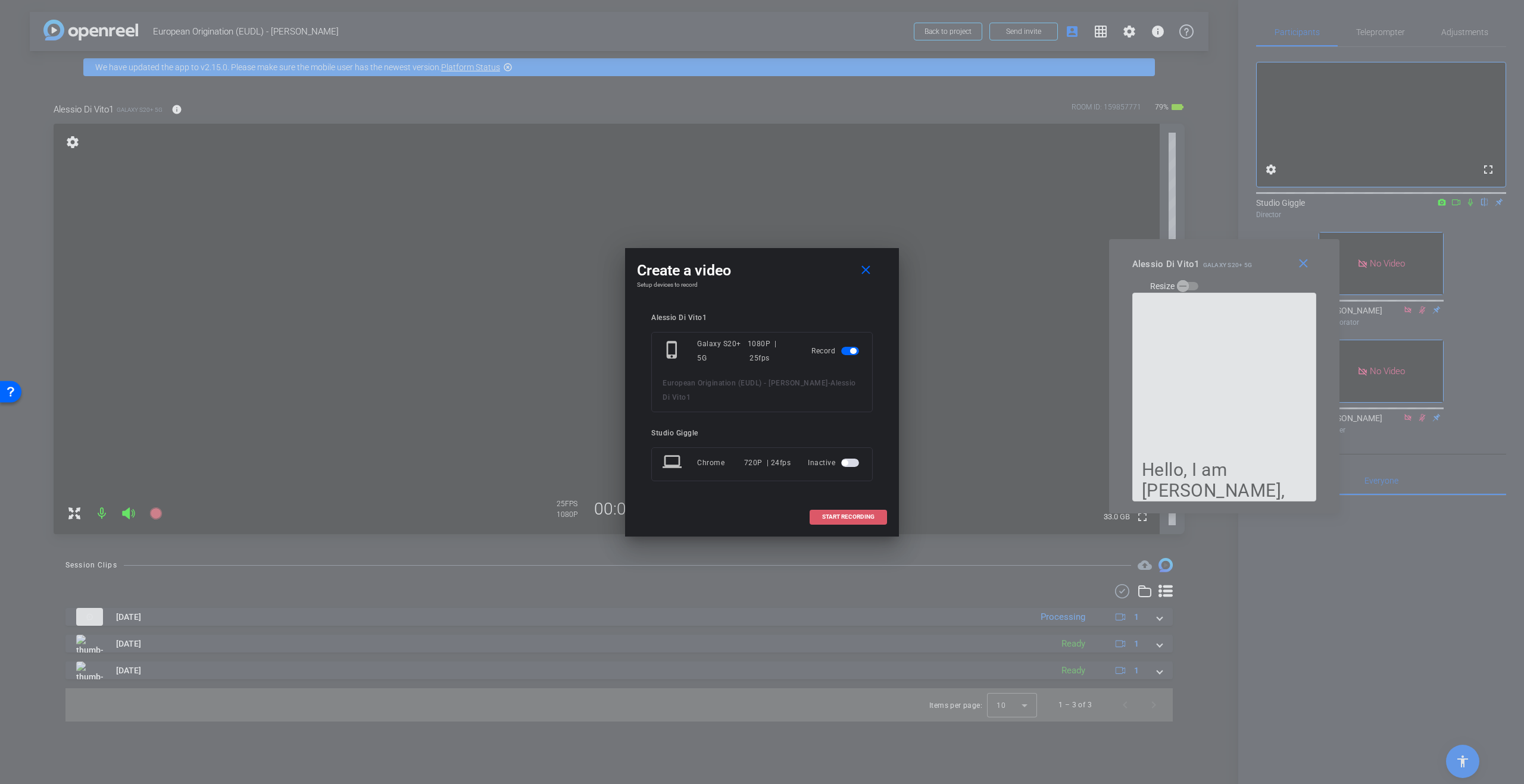
click at [846, 519] on span "START RECORDING" at bounding box center [848, 517] width 52 height 5
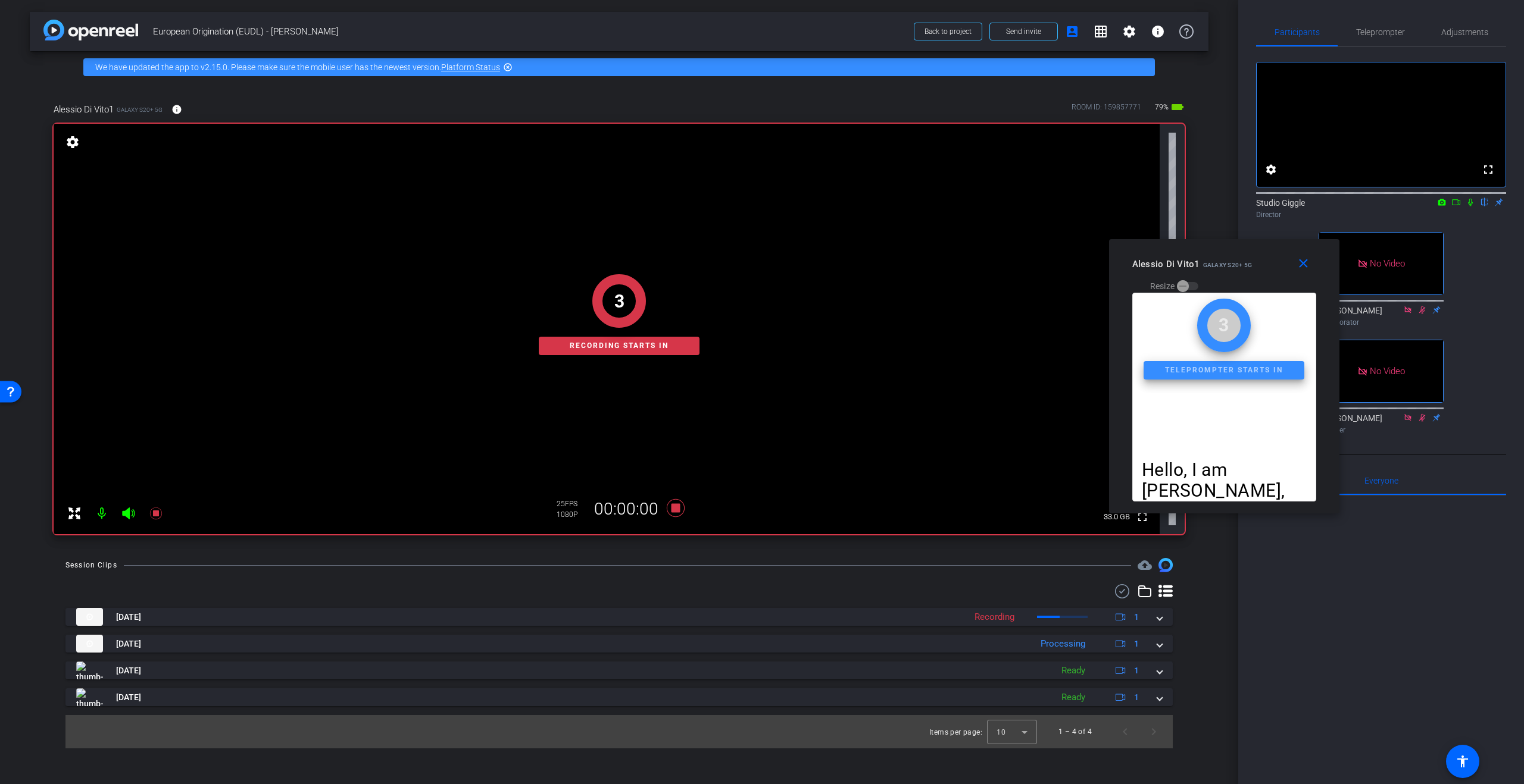
click at [1470, 206] on icon at bounding box center [1471, 201] width 9 height 8
click at [1461, 206] on icon at bounding box center [1456, 201] width 9 height 8
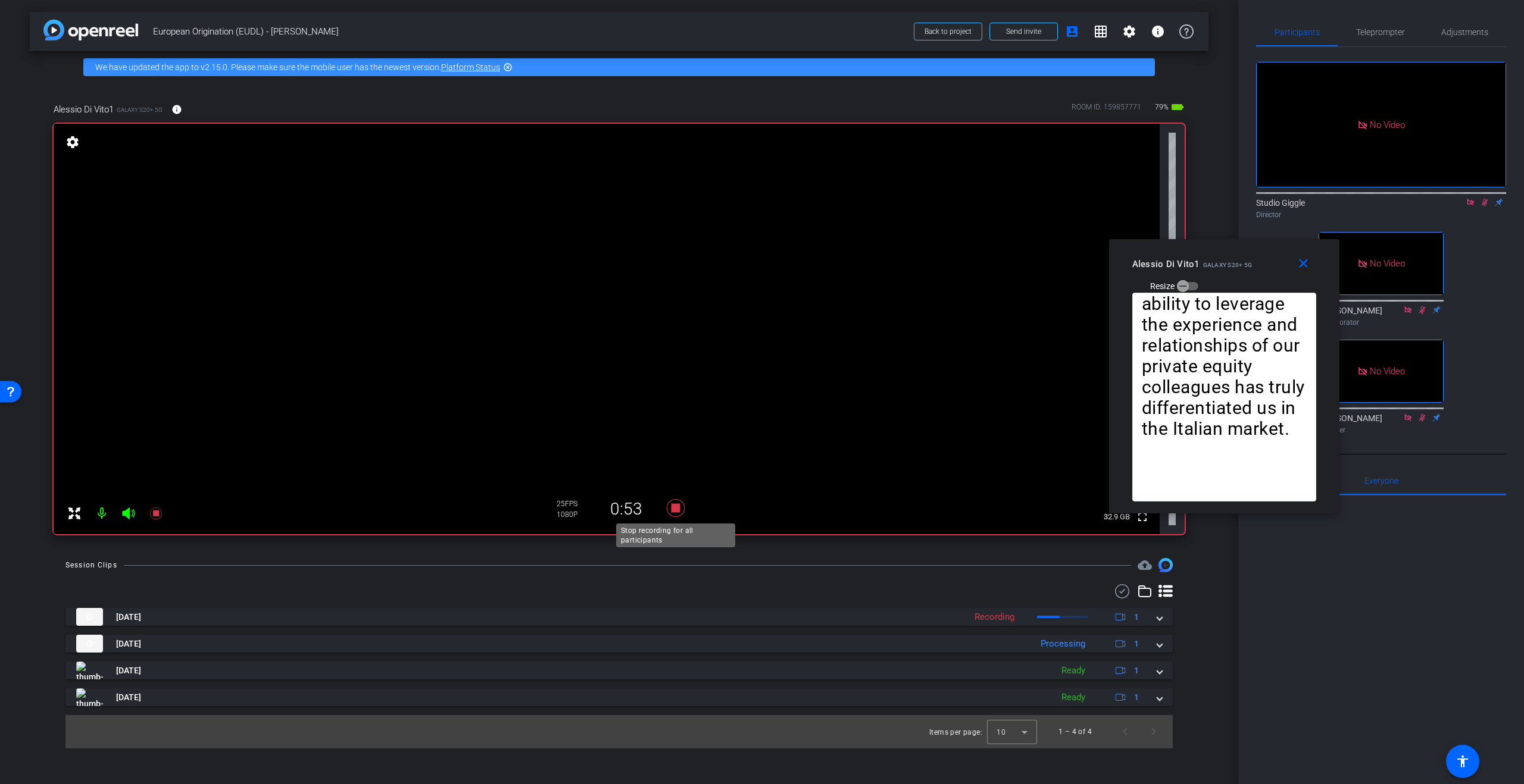
click at [675, 512] on icon at bounding box center [675, 507] width 28 height 21
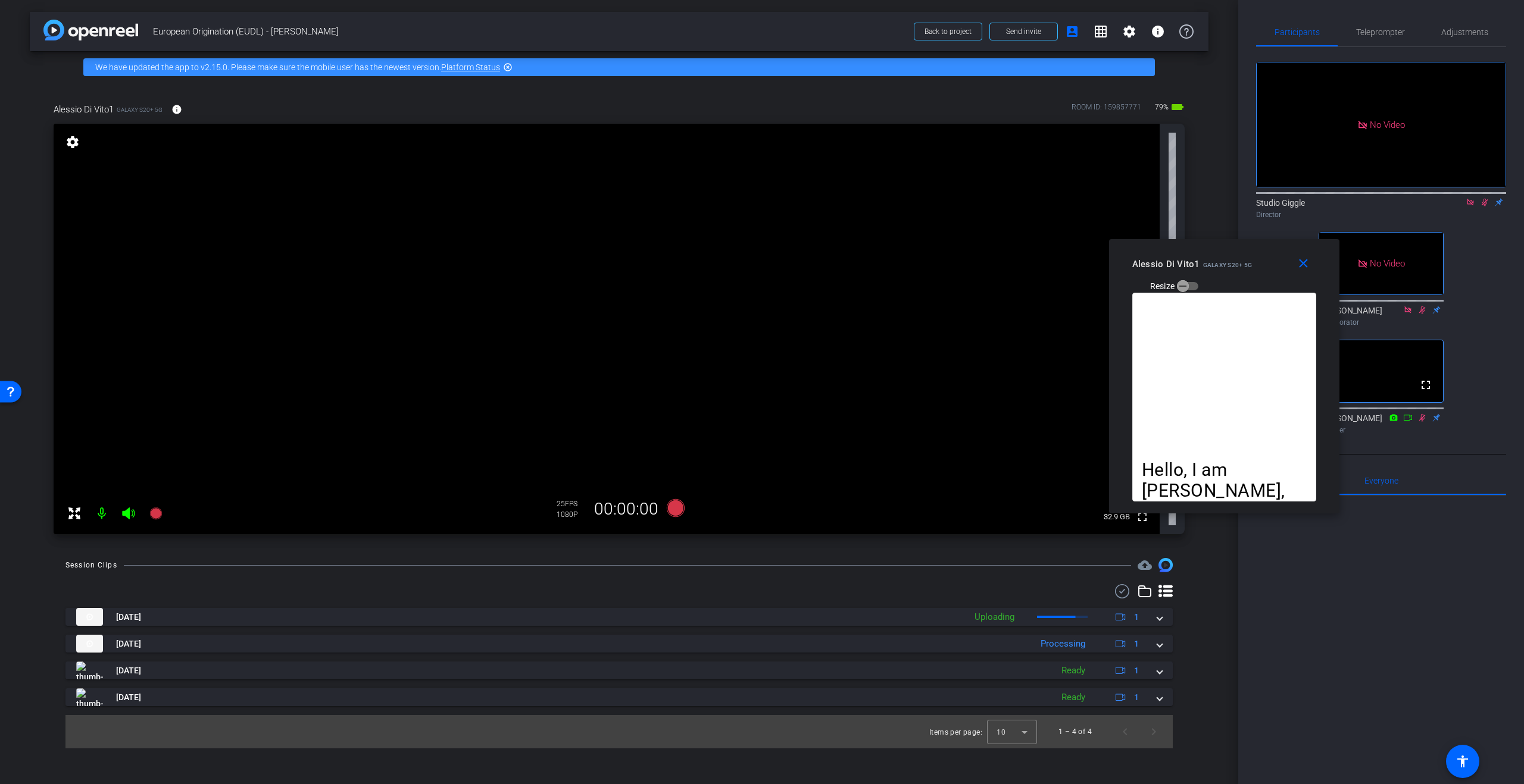
click at [1481, 206] on icon at bounding box center [1485, 201] width 9 height 8
drag, startPoint x: 1473, startPoint y: 218, endPoint x: 1468, endPoint y: 222, distance: 6.4
click at [1473, 205] on icon at bounding box center [1470, 201] width 6 height 6
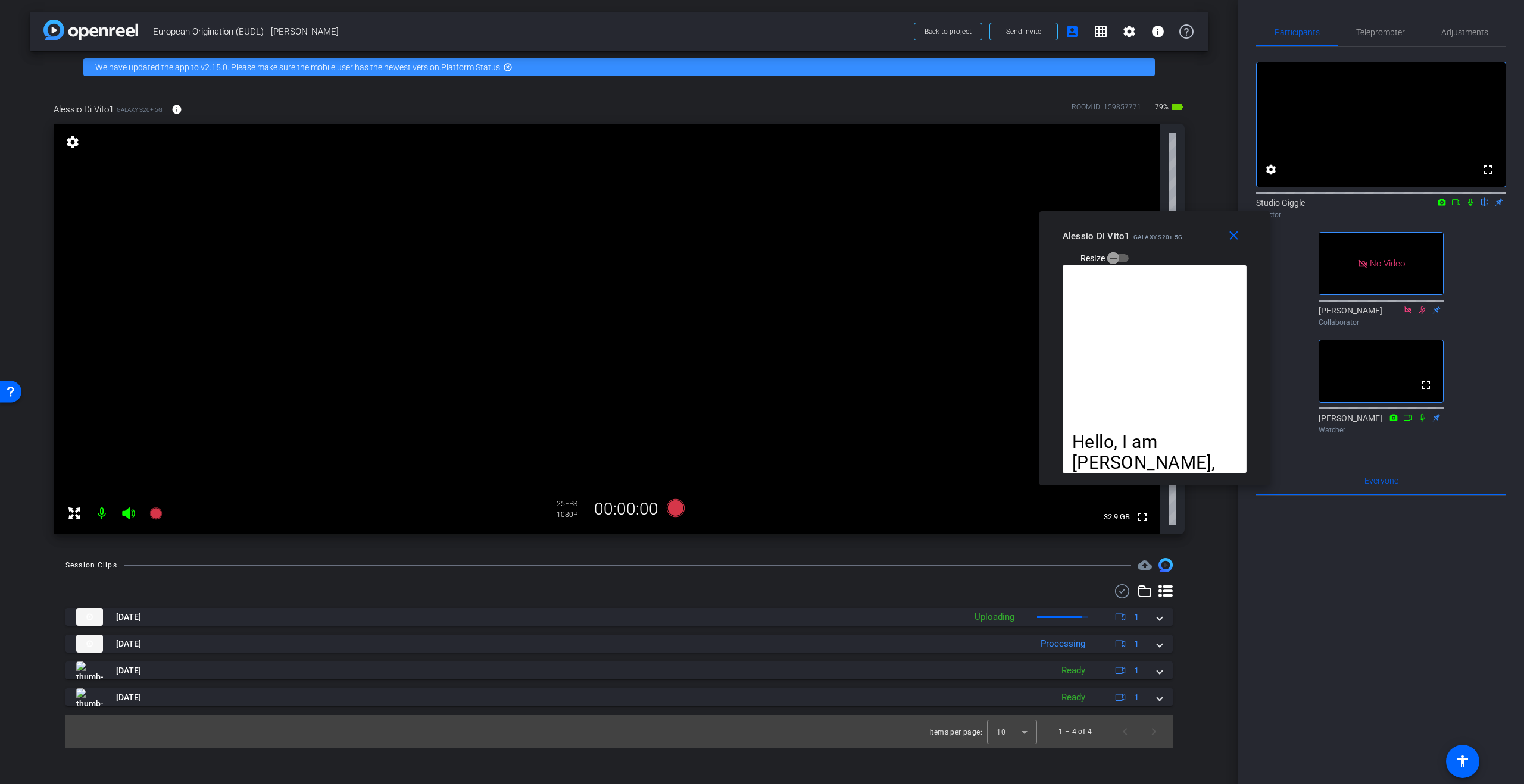
drag, startPoint x: 1266, startPoint y: 264, endPoint x: 1197, endPoint y: 236, distance: 74.5
click at [1197, 236] on div "Alessio Di Vito1 Galaxy S20+ 5G Resize" at bounding box center [1159, 246] width 193 height 42
drag, startPoint x: 1236, startPoint y: 237, endPoint x: 1232, endPoint y: 274, distance: 37.2
click at [1236, 237] on mat-icon "close" at bounding box center [1233, 236] width 15 height 15
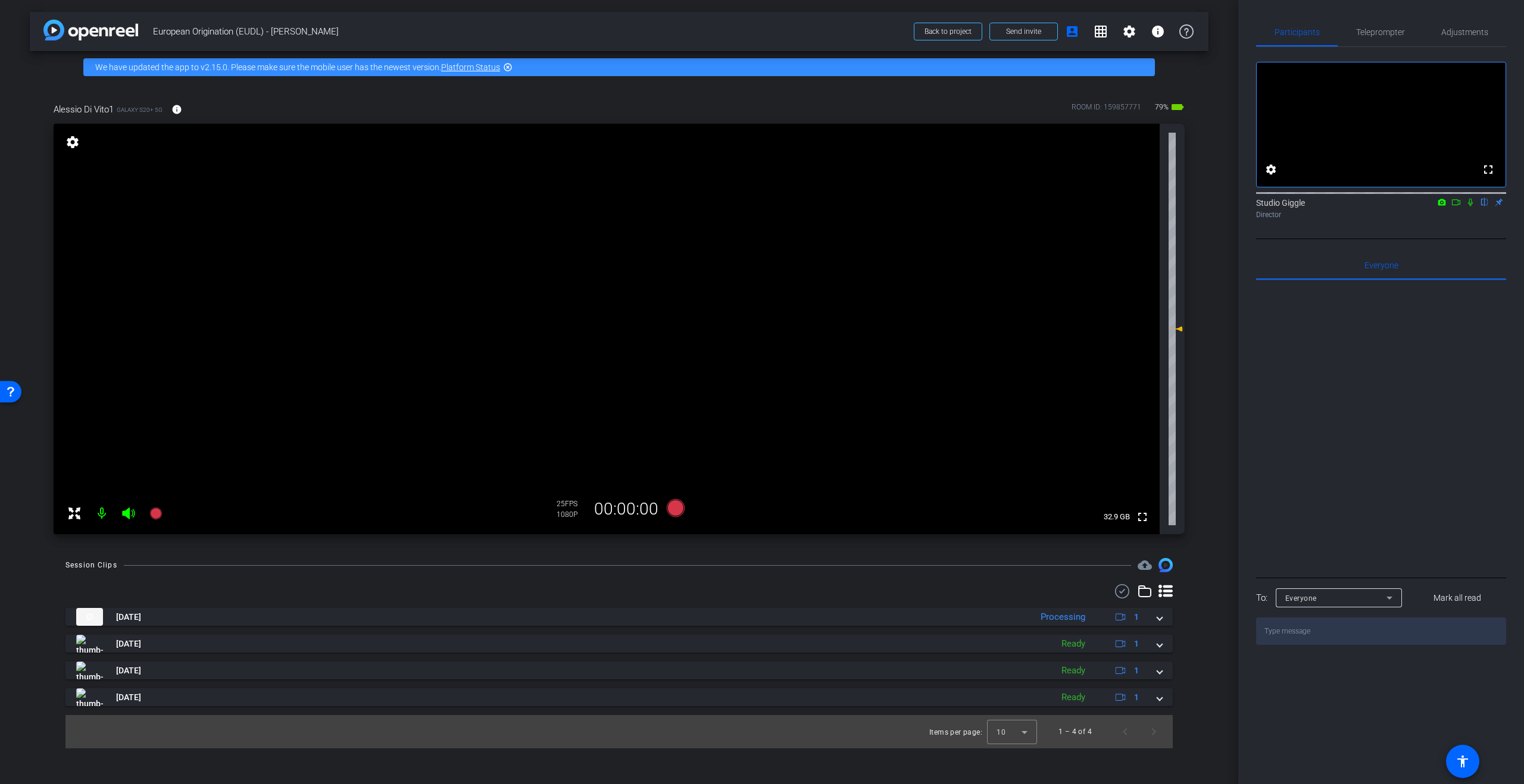
drag, startPoint x: 1472, startPoint y: 219, endPoint x: 1455, endPoint y: 220, distance: 17.0
click at [1472, 206] on icon at bounding box center [1471, 201] width 9 height 8
drag, startPoint x: 1456, startPoint y: 218, endPoint x: 1449, endPoint y: 374, distance: 156.2
click at [1456, 206] on icon at bounding box center [1456, 201] width 9 height 8
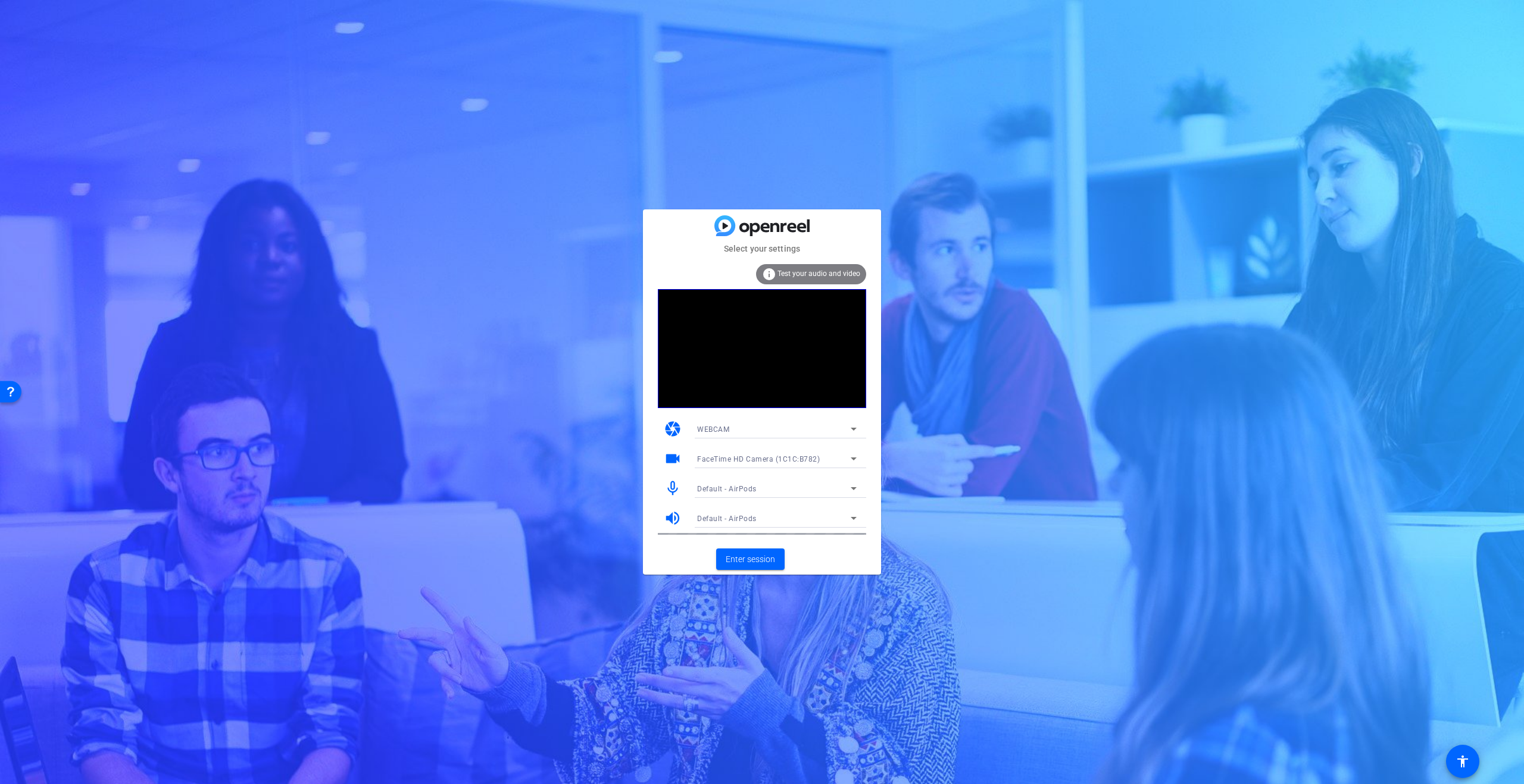
click at [759, 450] on div "FaceTime HD Camera (1C1C:B782)" at bounding box center [777, 459] width 159 height 19
click at [764, 498] on span "HD Pro Webcam C920 (046d:08e5)" at bounding box center [757, 502] width 120 height 15
click at [761, 564] on span "Enter session" at bounding box center [751, 560] width 49 height 13
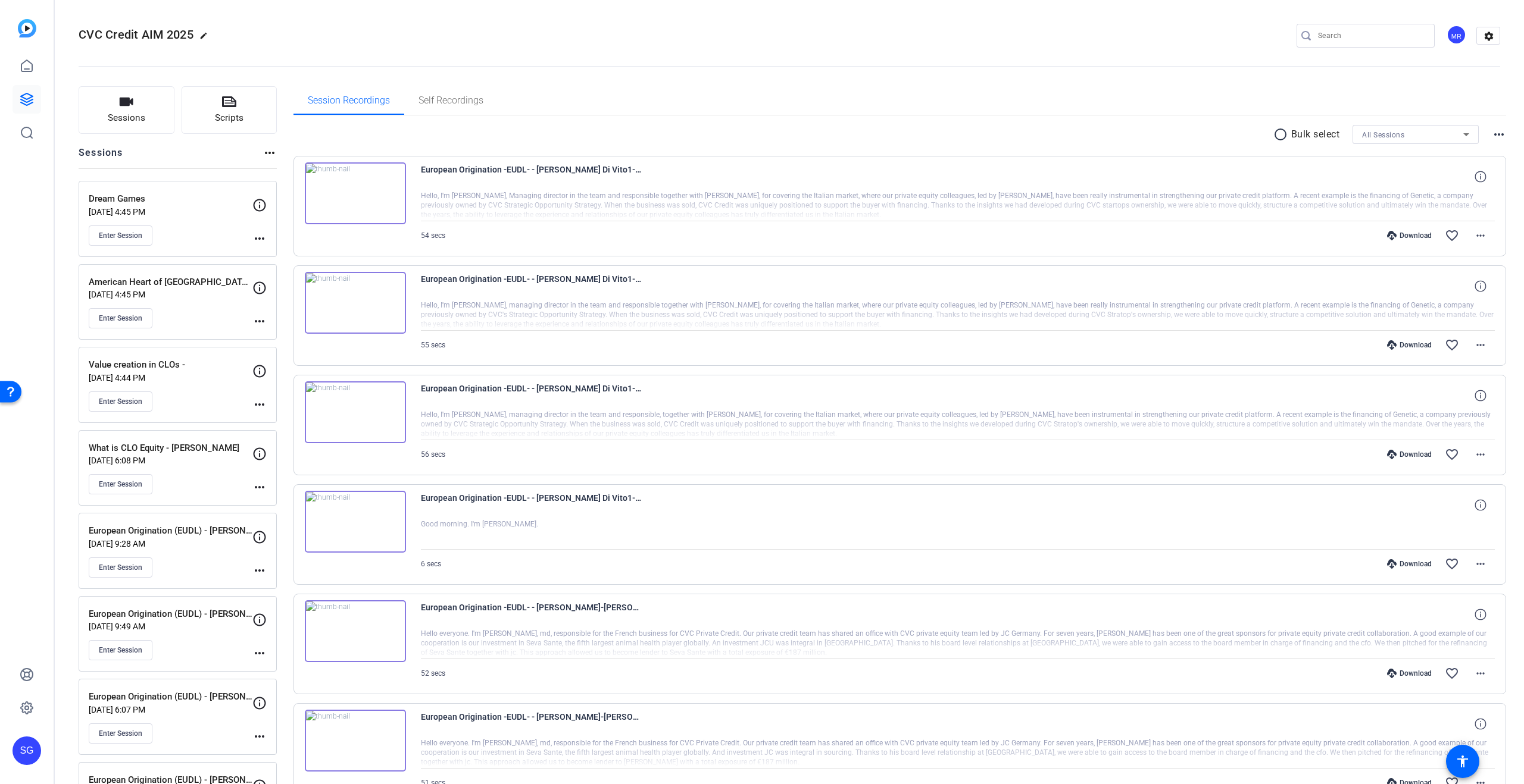
click at [1420, 234] on div "Download" at bounding box center [1409, 235] width 57 height 9
click at [1412, 342] on div "Download" at bounding box center [1409, 345] width 57 height 9
click at [1415, 455] on div "Download" at bounding box center [1409, 454] width 57 height 9
click at [1138, 91] on div "Session Recordings Self Recordings" at bounding box center [900, 100] width 1213 height 28
click at [1480, 232] on mat-icon "more_horiz" at bounding box center [1481, 236] width 15 height 15
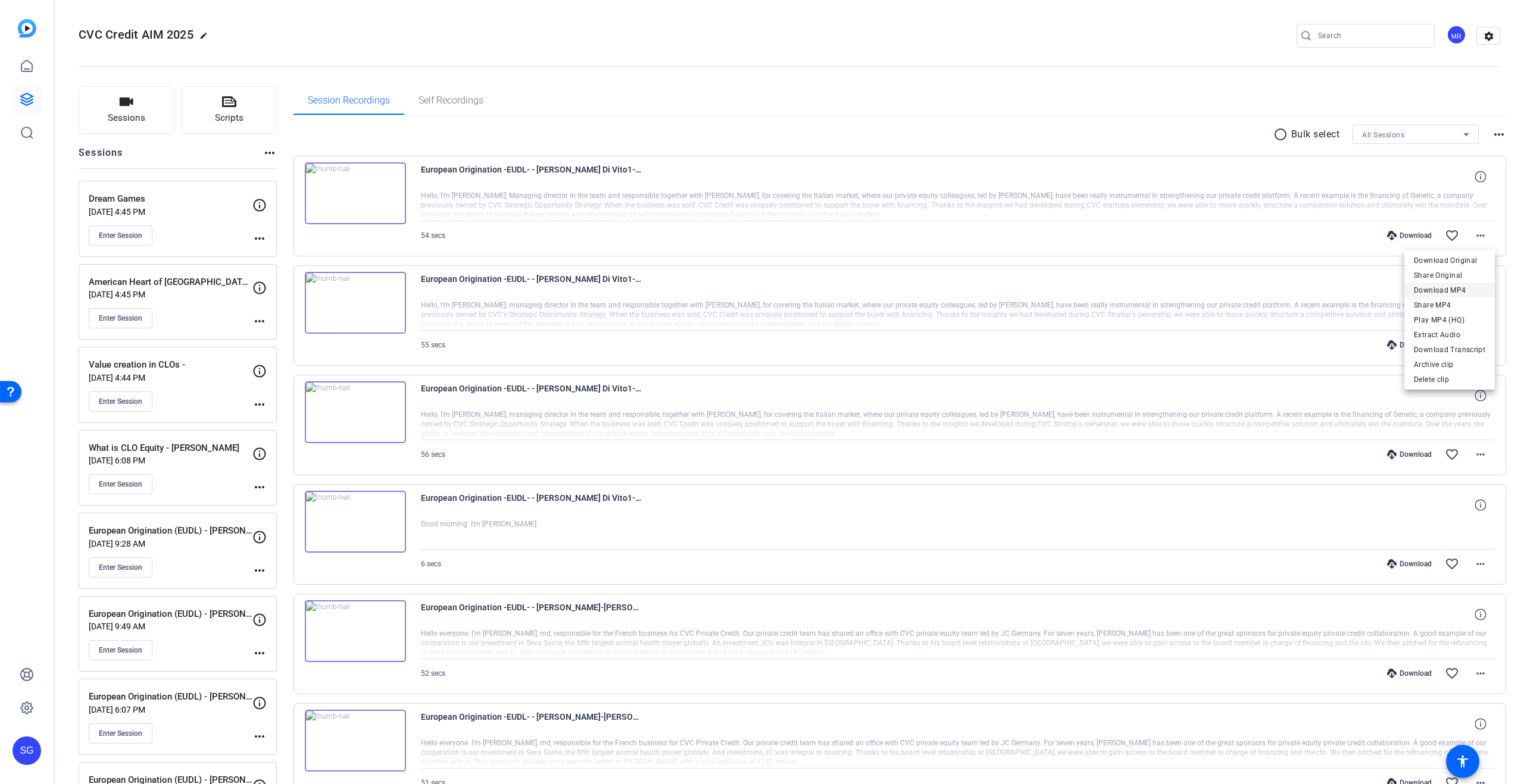
click at [1469, 289] on span "Download MP4" at bounding box center [1450, 290] width 71 height 15
click at [1484, 347] on mat-icon "more_horiz" at bounding box center [1481, 345] width 15 height 15
click at [1453, 396] on span "Download MP4" at bounding box center [1450, 400] width 71 height 15
click at [1484, 452] on mat-icon "more_horiz" at bounding box center [1481, 455] width 15 height 15
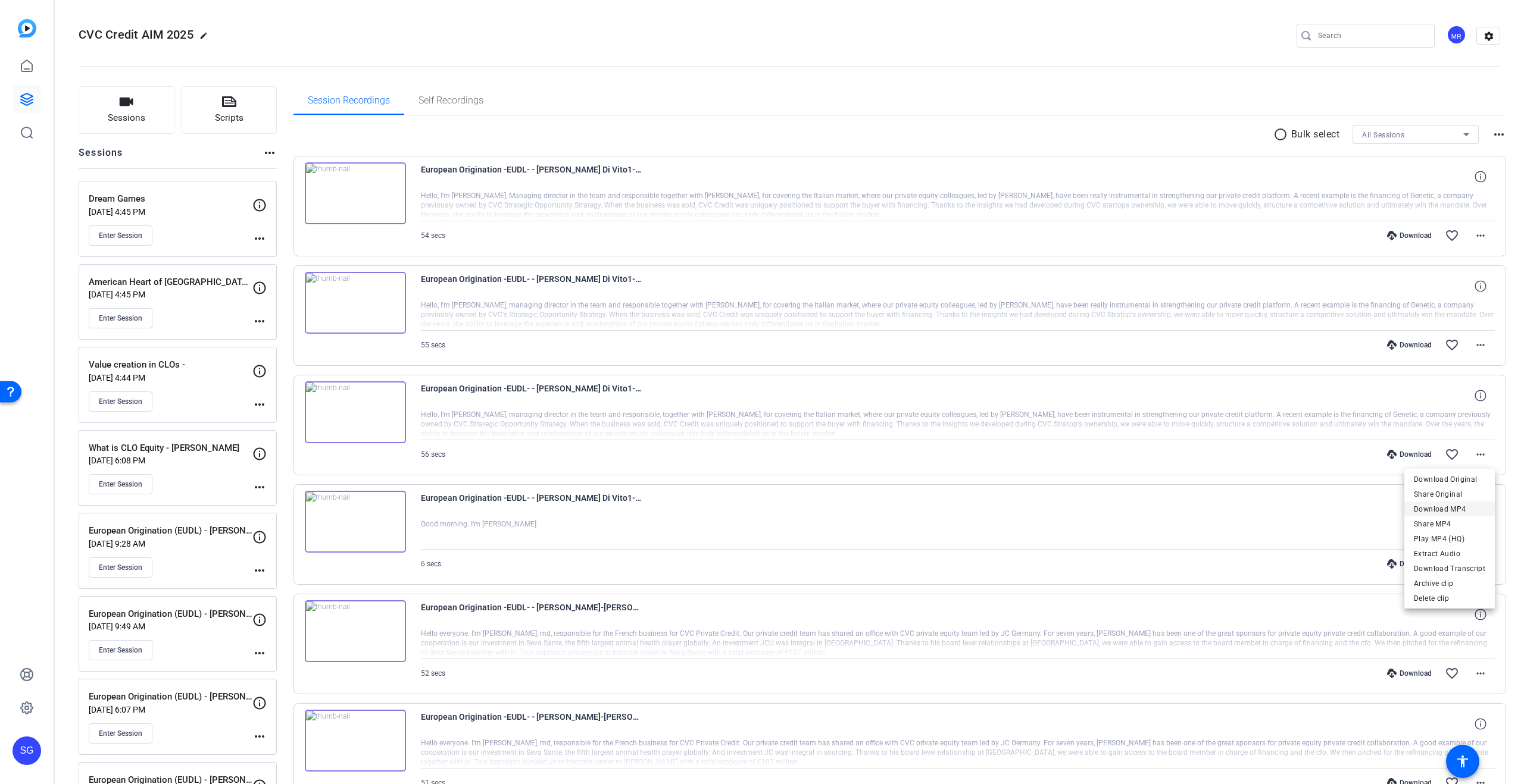
click at [1468, 508] on span "Download MP4" at bounding box center [1450, 509] width 71 height 15
